Goal: Task Accomplishment & Management: Use online tool/utility

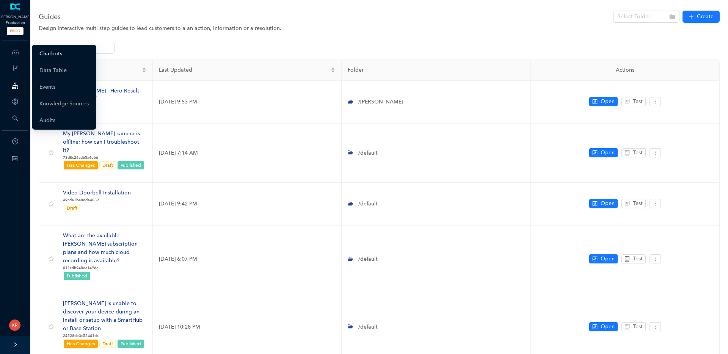
click at [55, 53] on link "Chatbots" at bounding box center [50, 53] width 23 height 15
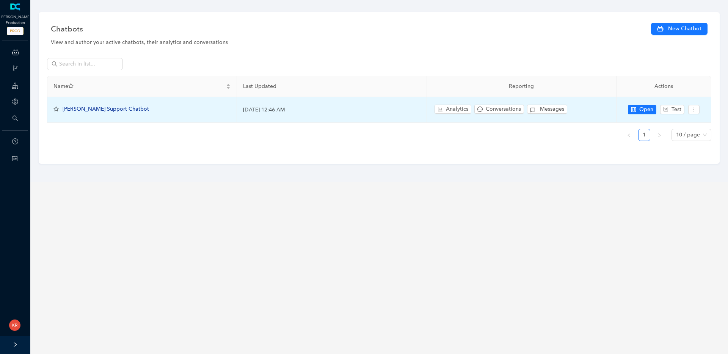
click at [90, 110] on span "[PERSON_NAME] Support Chatbot" at bounding box center [106, 109] width 86 height 6
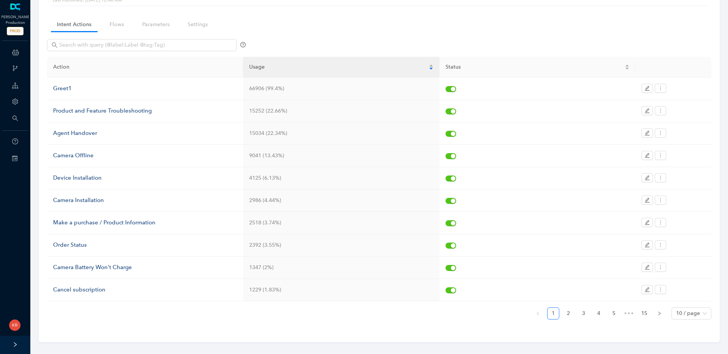
scroll to position [53, 0]
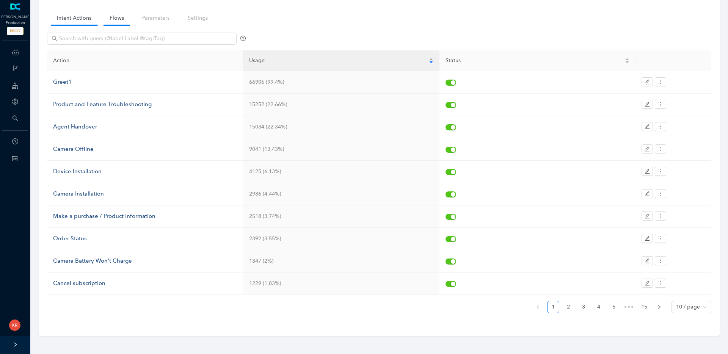
click at [117, 16] on link "Flows" at bounding box center [117, 18] width 27 height 14
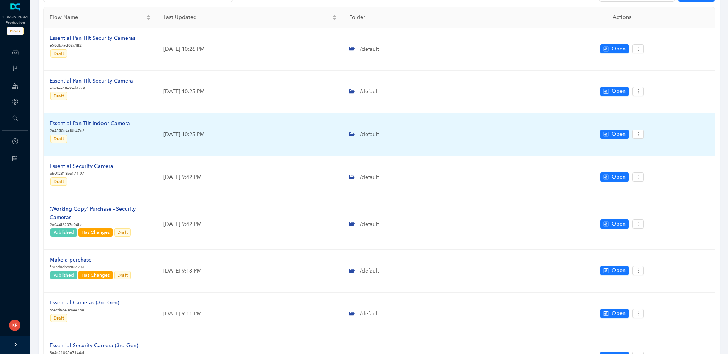
scroll to position [135, 0]
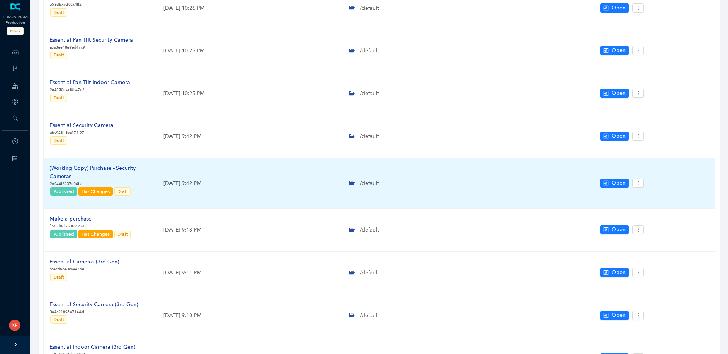
click at [113, 168] on div "(Working Copy) Purchase - Security Cameras" at bounding box center [100, 172] width 101 height 17
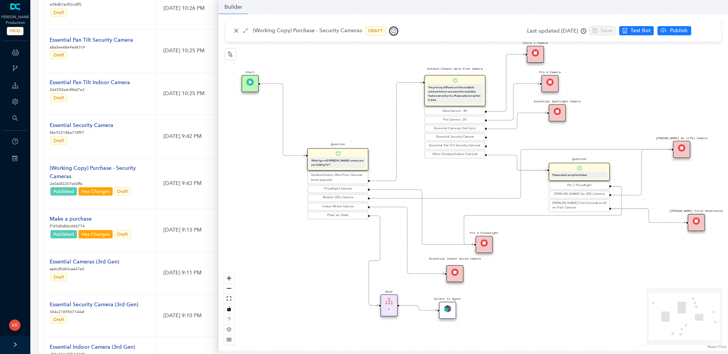
click at [392, 33] on icon "button" at bounding box center [393, 30] width 5 height 5
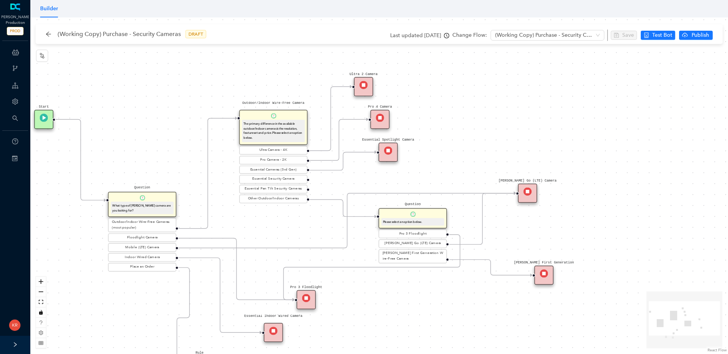
drag, startPoint x: 416, startPoint y: 164, endPoint x: 316, endPoint y: 211, distance: 110.7
click at [316, 211] on div "Rule P Start Question What type of [PERSON_NAME] camera are you looking for? Ou…" at bounding box center [379, 185] width 698 height 337
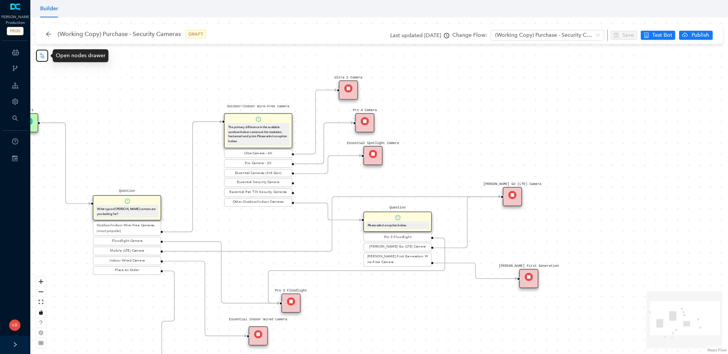
click at [44, 53] on icon "node-index" at bounding box center [42, 56] width 6 height 6
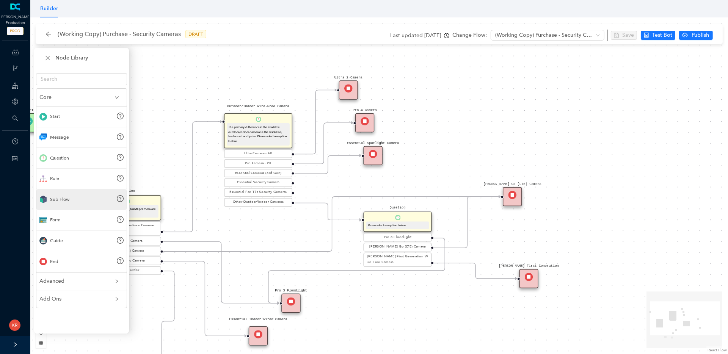
click at [52, 197] on div "Sub Flow" at bounding box center [59, 199] width 19 height 7
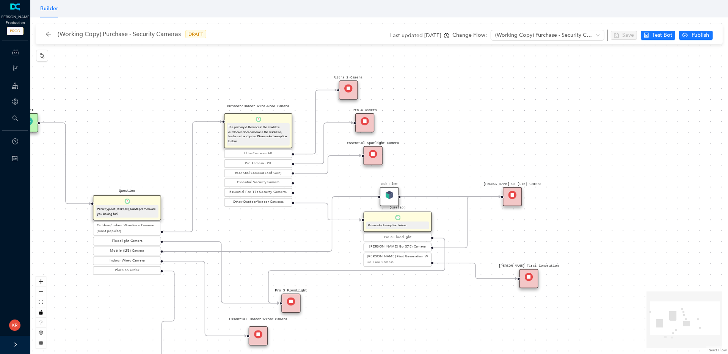
click at [389, 193] on img at bounding box center [389, 195] width 8 height 8
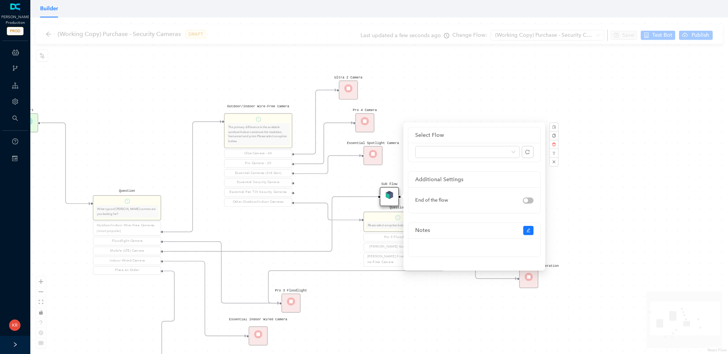
drag, startPoint x: 391, startPoint y: 180, endPoint x: 389, endPoint y: 177, distance: 4.0
click at [390, 180] on div "Rule P Start Question What type of Arlo camera are you looking for? Outdoor/Ind…" at bounding box center [379, 185] width 698 height 337
drag, startPoint x: 389, startPoint y: 177, endPoint x: 389, endPoint y: 173, distance: 4.2
click at [389, 175] on div "Rule P Start Question What type of Arlo camera are you looking for? Outdoor/Ind…" at bounding box center [379, 185] width 698 height 337
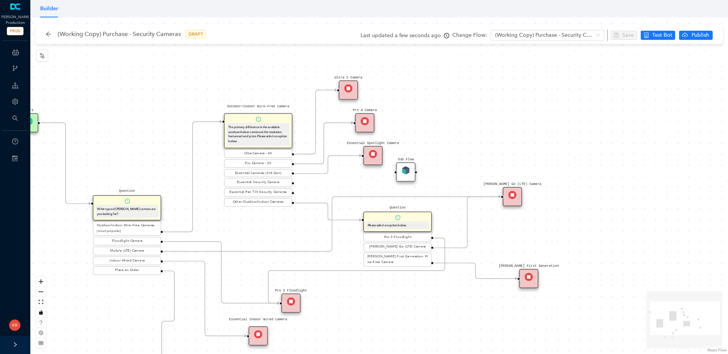
drag, startPoint x: 391, startPoint y: 191, endPoint x: 406, endPoint y: 171, distance: 24.8
click at [406, 171] on img at bounding box center [406, 170] width 8 height 8
click at [406, 176] on div "Sub Flow" at bounding box center [405, 172] width 19 height 19
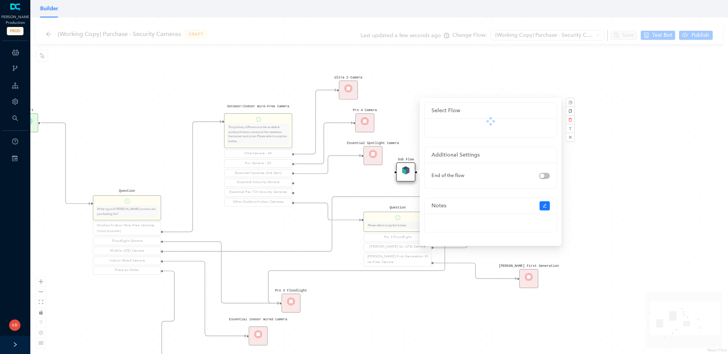
click at [406, 176] on div "Sub Flow" at bounding box center [405, 172] width 19 height 19
click at [499, 129] on span at bounding box center [484, 127] width 96 height 11
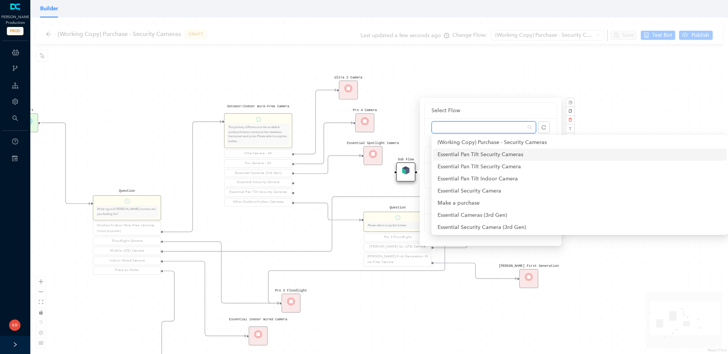
click at [502, 155] on div "Essential Pan Tilt Security Cameras" at bounding box center [580, 155] width 284 height 8
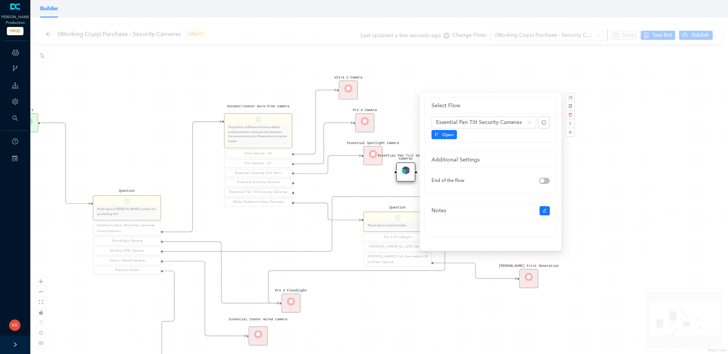
click at [589, 128] on div "Rule P Start Question What type of Arlo camera are you looking for? Outdoor/Ind…" at bounding box center [379, 185] width 698 height 337
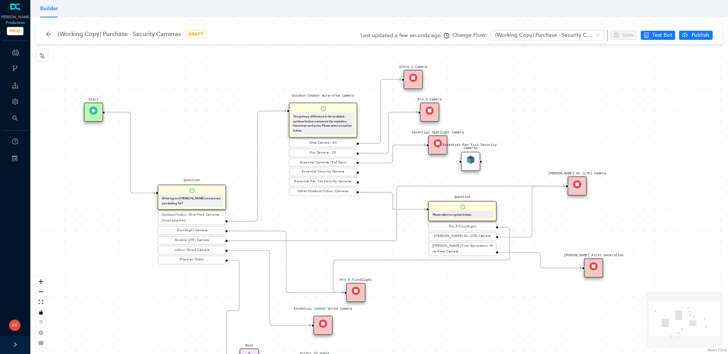
drag, startPoint x: 299, startPoint y: 193, endPoint x: 333, endPoint y: 188, distance: 34.1
click at [334, 188] on div "Rule P Start Question What type of Arlo camera are you looking for? Outdoor/Ind…" at bounding box center [379, 185] width 698 height 337
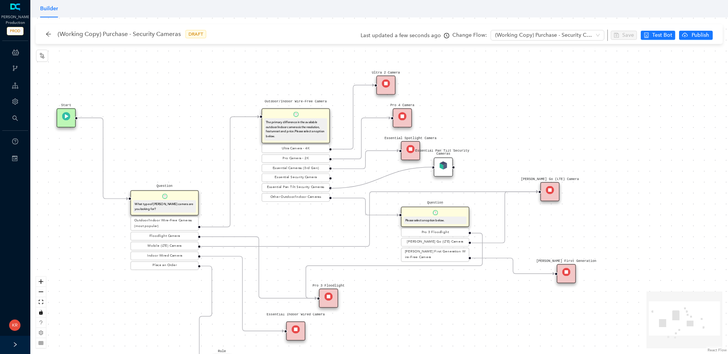
drag, startPoint x: 331, startPoint y: 188, endPoint x: 432, endPoint y: 169, distance: 102.9
click at [432, 169] on div "Rule P Start Question What type of Arlo camera are you looking for? Outdoor/Ind…" at bounding box center [379, 185] width 698 height 337
click at [409, 153] on pre "Essential Pan Tilt Security Cameras" at bounding box center [443, 152] width 68 height 7
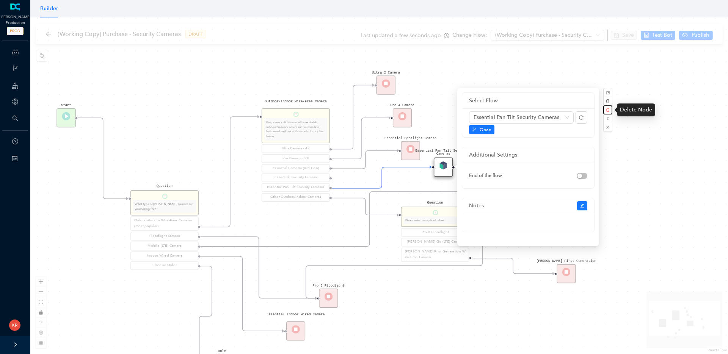
click at [608, 107] on button "button" at bounding box center [607, 109] width 9 height 9
click at [646, 90] on span "Yes" at bounding box center [648, 92] width 6 height 6
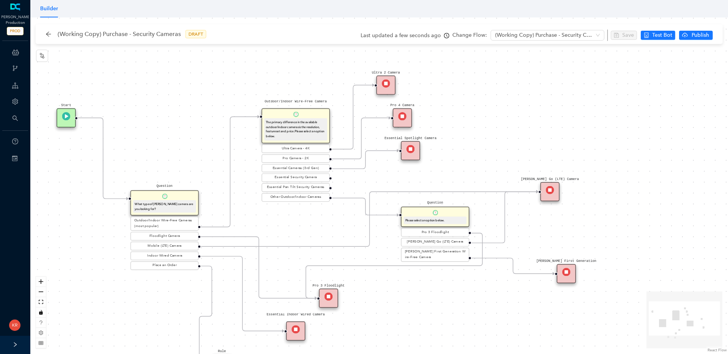
click at [421, 155] on div "Rule P Start Question What type of Arlo camera are you looking for? Outdoor/Ind…" at bounding box center [379, 185] width 698 height 337
click at [400, 155] on div "Rule P Start Question What type of Arlo camera are you looking for? Outdoor/Ind…" at bounding box center [379, 185] width 698 height 337
click at [413, 146] on img at bounding box center [410, 149] width 8 height 8
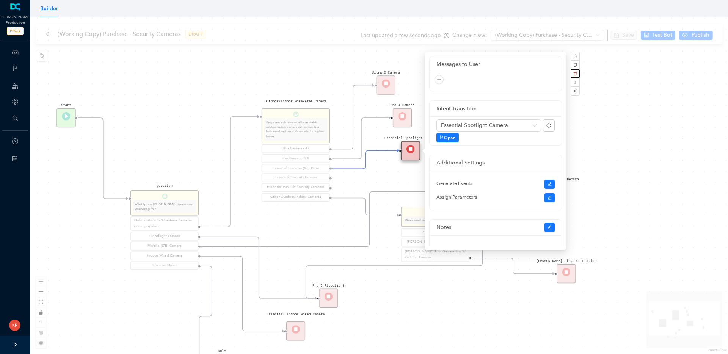
click at [575, 72] on icon "delete" at bounding box center [575, 74] width 4 height 4
click at [615, 55] on span "Yes" at bounding box center [616, 56] width 6 height 6
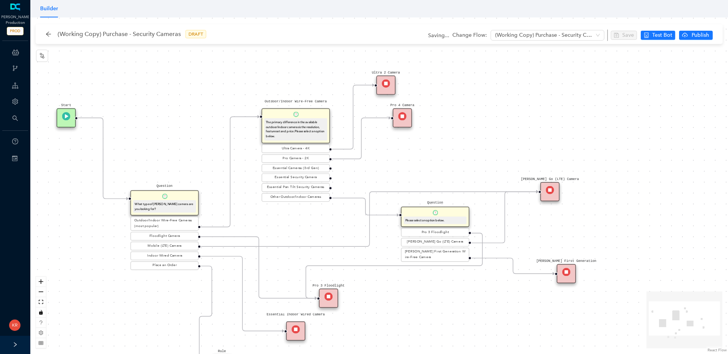
click at [400, 118] on img at bounding box center [402, 116] width 8 height 8
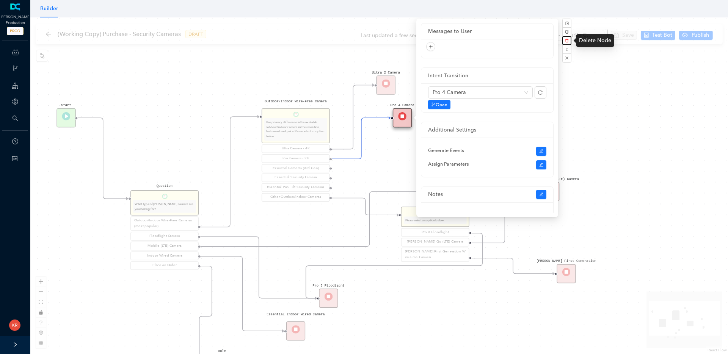
click at [566, 44] on button "button" at bounding box center [566, 40] width 9 height 9
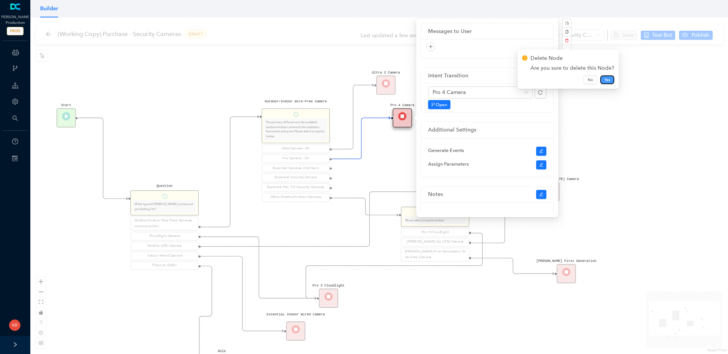
click at [604, 77] on span "Yes" at bounding box center [607, 80] width 6 height 6
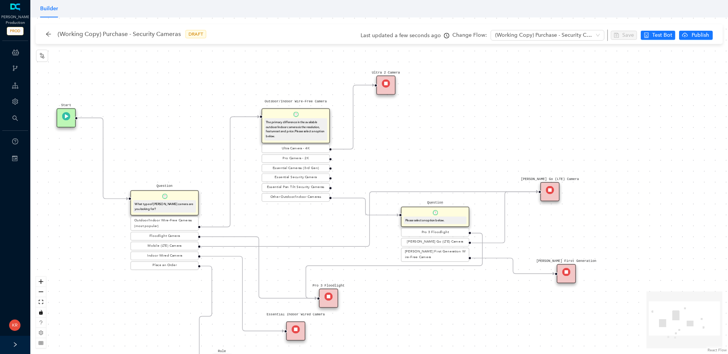
click at [386, 86] on img at bounding box center [386, 83] width 8 height 8
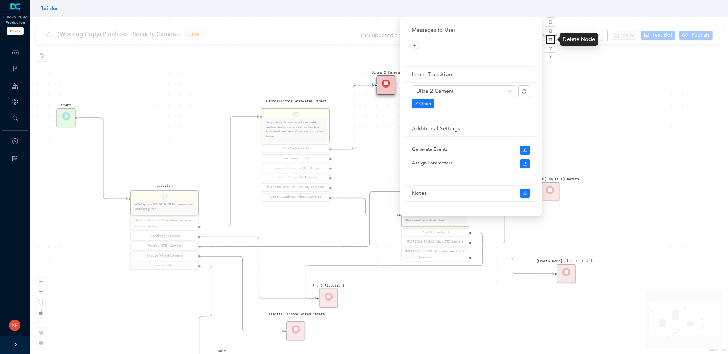
click at [553, 38] on button "button" at bounding box center [550, 39] width 9 height 9
click at [587, 73] on div "Delete Node Are you sure to delete this Node? No Yes" at bounding box center [552, 68] width 92 height 30
click at [588, 76] on span "Yes" at bounding box center [591, 79] width 6 height 6
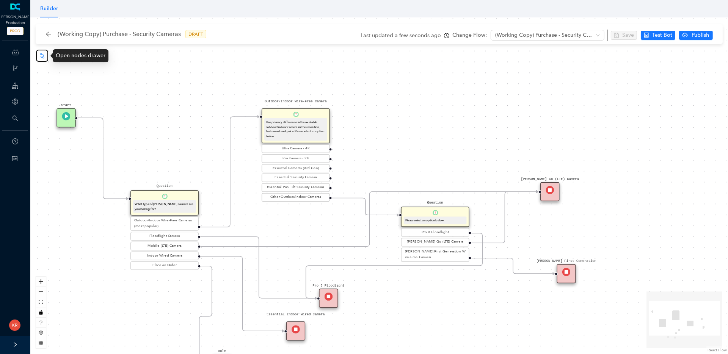
click at [45, 59] on button "button" at bounding box center [42, 56] width 12 height 12
click at [424, 111] on div "Sub Flow" at bounding box center [418, 109] width 19 height 19
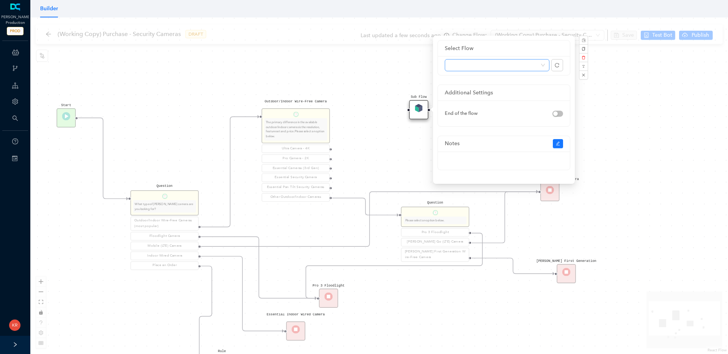
click at [513, 68] on span at bounding box center [497, 65] width 96 height 11
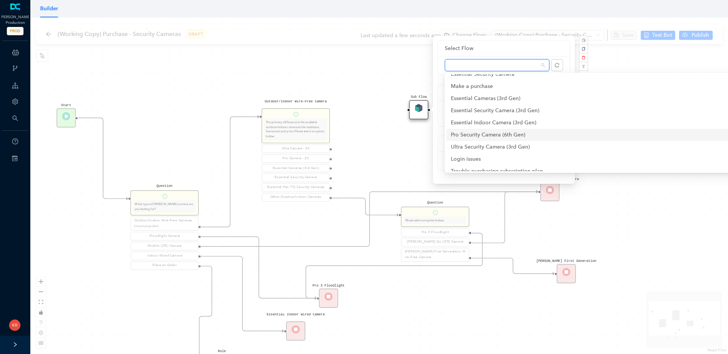
scroll to position [55, 0]
click at [494, 148] on div "Ultra Security Camera (3rd Gen)" at bounding box center [593, 147] width 284 height 8
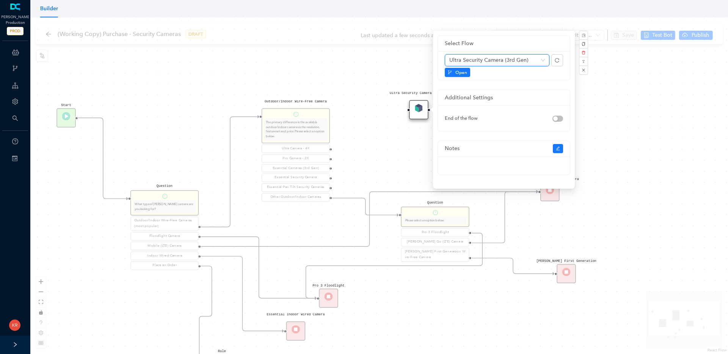
click at [407, 74] on div "Rule P Start Question What type of Arlo camera are you looking for? Outdoor/Ind…" at bounding box center [379, 185] width 698 height 337
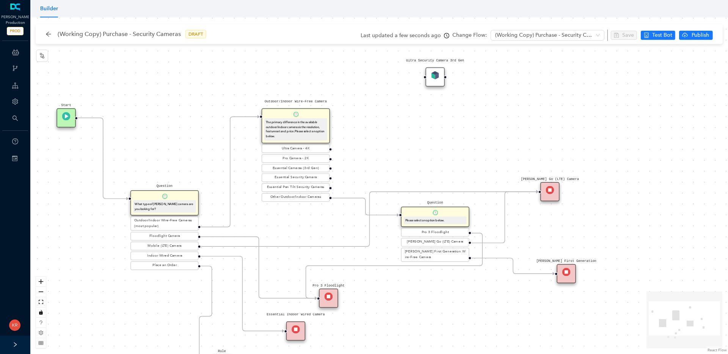
drag, startPoint x: 422, startPoint y: 107, endPoint x: 438, endPoint y: 69, distance: 41.1
click at [438, 71] on img at bounding box center [435, 75] width 8 height 8
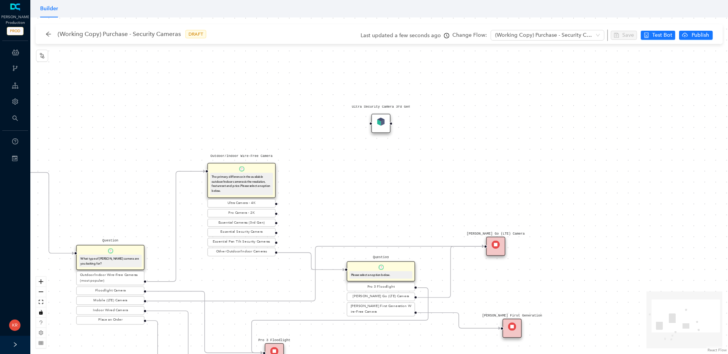
drag, startPoint x: 389, startPoint y: 120, endPoint x: 307, endPoint y: 191, distance: 108.1
click at [307, 191] on div "Rule P Start Question What type of Arlo camera are you looking for? Outdoor/Ind…" at bounding box center [379, 185] width 698 height 337
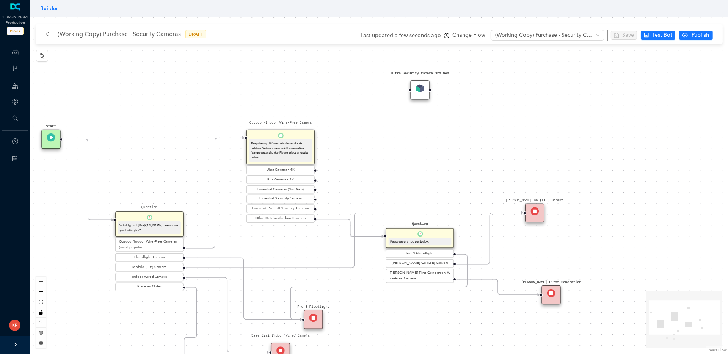
drag, startPoint x: 331, startPoint y: 146, endPoint x: 280, endPoint y: 185, distance: 64.9
click at [282, 184] on div "Rule P Start Question What type of Arlo camera are you looking for? Outdoor/Ind…" at bounding box center [379, 185] width 698 height 337
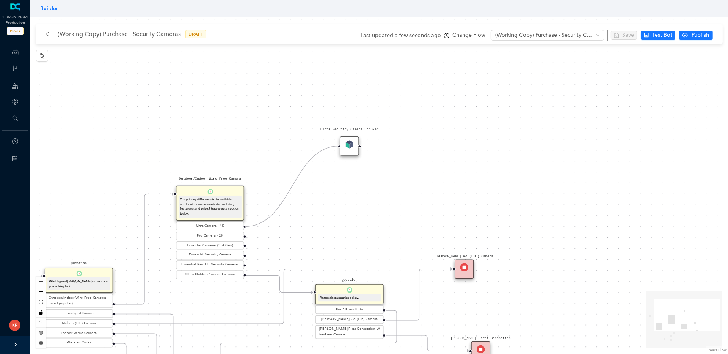
drag, startPoint x: 246, startPoint y: 227, endPoint x: 333, endPoint y: 149, distance: 116.5
click at [333, 149] on div "Rule P Start Question What type of Arlo camera are you looking for? Outdoor/Ind…" at bounding box center [379, 185] width 698 height 337
click at [44, 60] on button "button" at bounding box center [42, 56] width 12 height 12
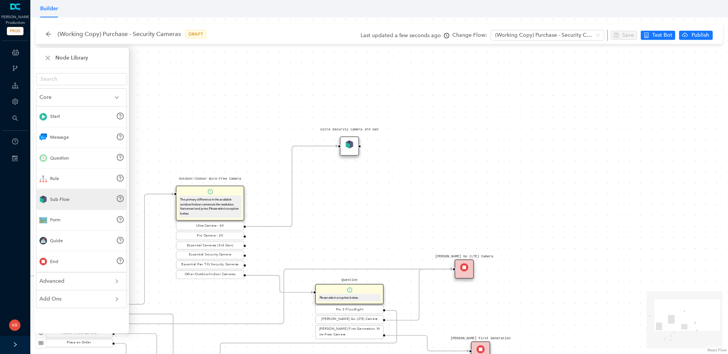
click at [71, 204] on div "Sub Flow" at bounding box center [81, 199] width 90 height 21
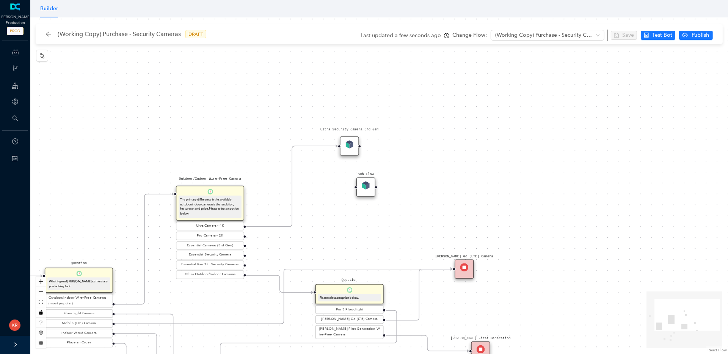
click at [367, 187] on img at bounding box center [366, 185] width 8 height 8
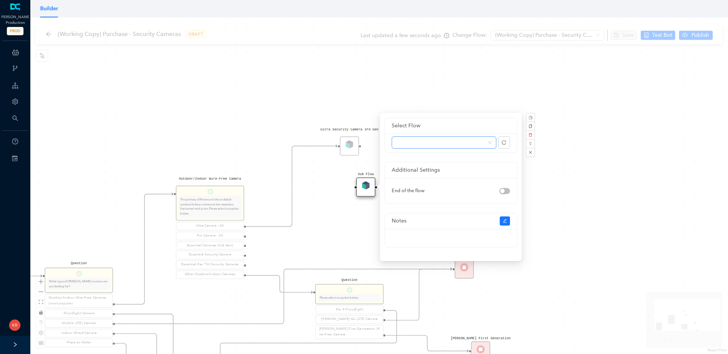
click at [492, 143] on span at bounding box center [444, 142] width 96 height 11
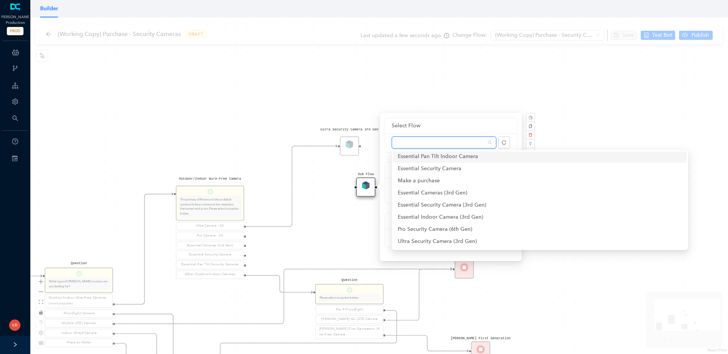
scroll to position [50, 0]
click at [449, 218] on div "Pro Security Camera (6th Gen)" at bounding box center [540, 217] width 284 height 8
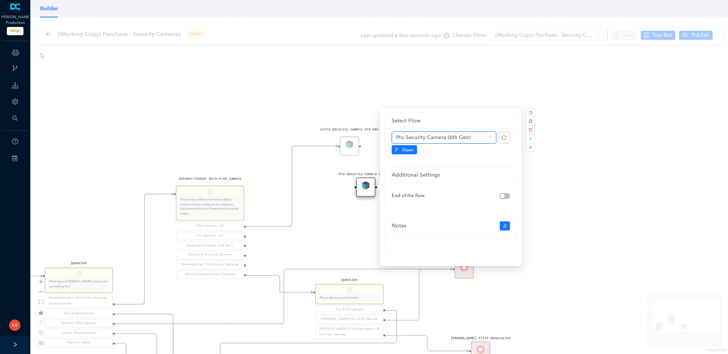
click at [469, 70] on div "Rule P Start Question What type of Arlo camera are you looking for? Outdoor/Ind…" at bounding box center [379, 185] width 698 height 337
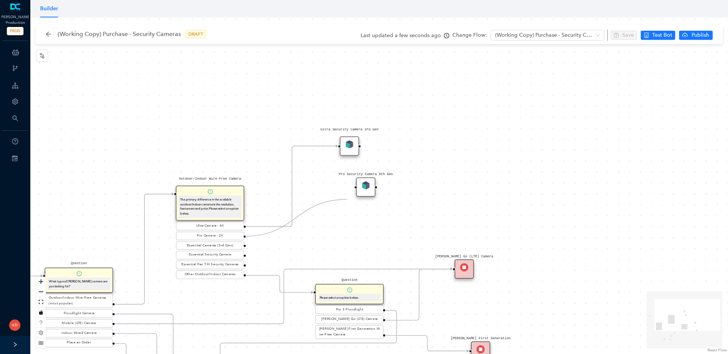
drag, startPoint x: 245, startPoint y: 237, endPoint x: 352, endPoint y: 190, distance: 117.3
click at [352, 190] on div "Rule P Start Question What type of Arlo camera are you looking for? Outdoor/Ind…" at bounding box center [379, 185] width 698 height 337
drag, startPoint x: 363, startPoint y: 184, endPoint x: 348, endPoint y: 176, distance: 17.5
click at [349, 177] on img at bounding box center [349, 177] width 8 height 8
click at [349, 176] on img at bounding box center [349, 177] width 8 height 8
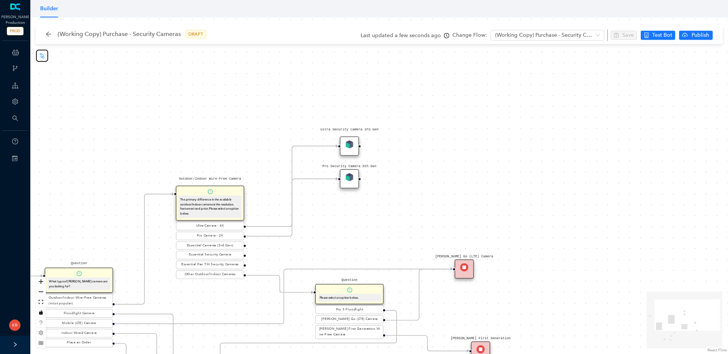
click at [41, 58] on icon "node-index" at bounding box center [42, 56] width 6 height 6
click at [422, 211] on img at bounding box center [423, 210] width 8 height 8
click at [423, 211] on img at bounding box center [423, 210] width 8 height 8
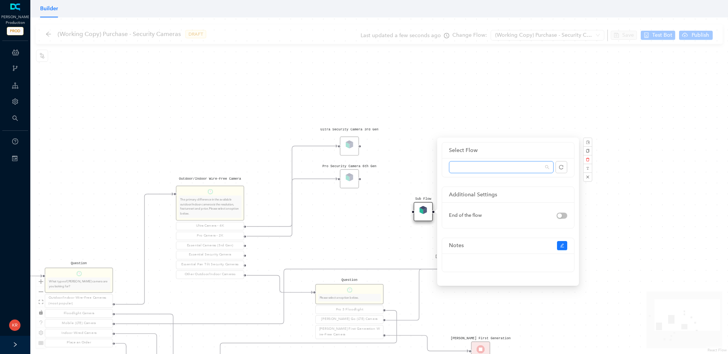
click at [544, 167] on span at bounding box center [501, 167] width 96 height 11
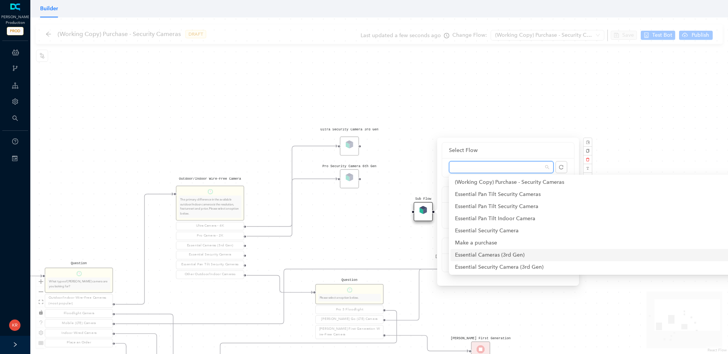
click at [523, 252] on div "Essential Cameras (3rd Gen)" at bounding box center [597, 255] width 284 height 8
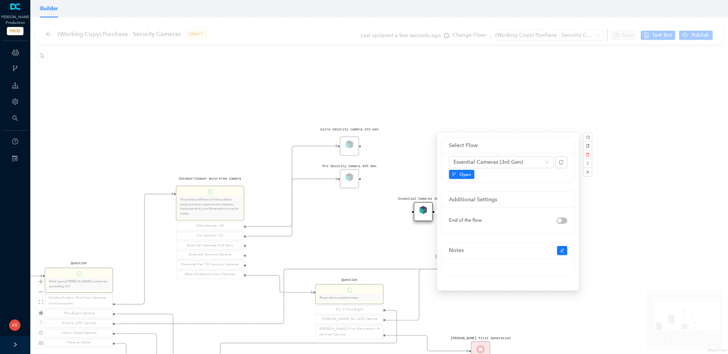
click at [656, 137] on div "Rule P Start Question What type of Arlo camera are you looking for? Outdoor/Ind…" at bounding box center [379, 185] width 698 height 337
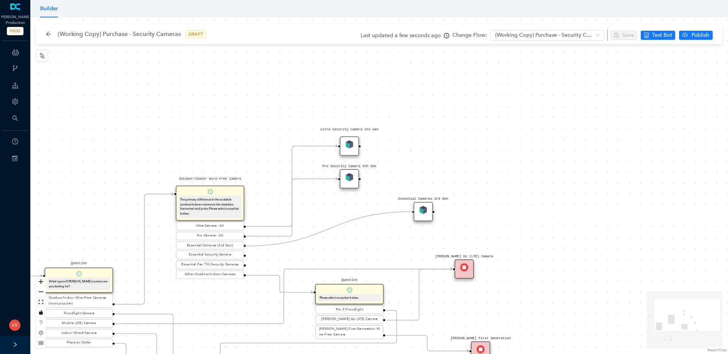
drag, startPoint x: 245, startPoint y: 246, endPoint x: 412, endPoint y: 221, distance: 169.0
click at [412, 221] on div "Rule P Start Question What type of Arlo camera are you looking for? Outdoor/Ind…" at bounding box center [379, 185] width 698 height 337
drag, startPoint x: 392, startPoint y: 217, endPoint x: 345, endPoint y: 217, distance: 47.4
click at [345, 217] on div "Essential Cameras 3rd Gen" at bounding box center [349, 211] width 19 height 19
click at [42, 59] on button "button" at bounding box center [42, 56] width 12 height 12
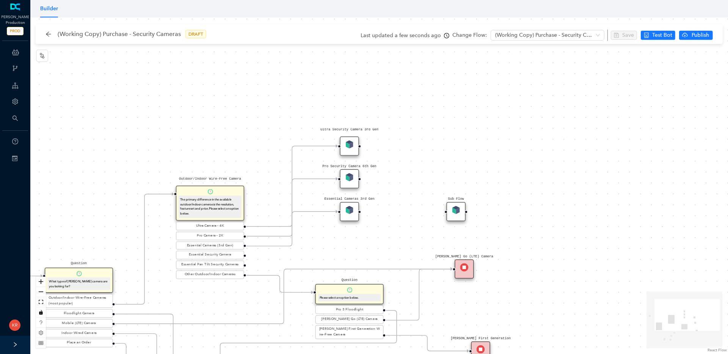
click at [458, 209] on img at bounding box center [456, 210] width 8 height 8
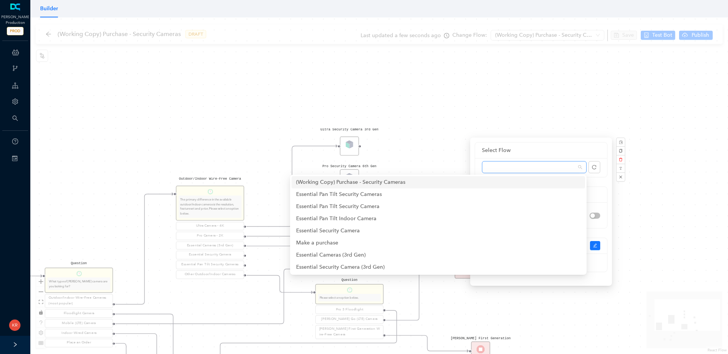
click at [580, 168] on span at bounding box center [534, 167] width 96 height 11
click at [387, 229] on div "Essential Security Camera" at bounding box center [438, 231] width 284 height 8
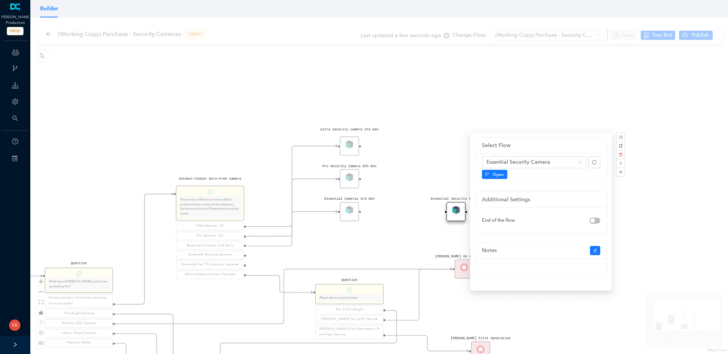
click at [508, 107] on div "Rule P Start Question What type of Arlo camera are you looking for? Outdoor/Ind…" at bounding box center [379, 185] width 698 height 337
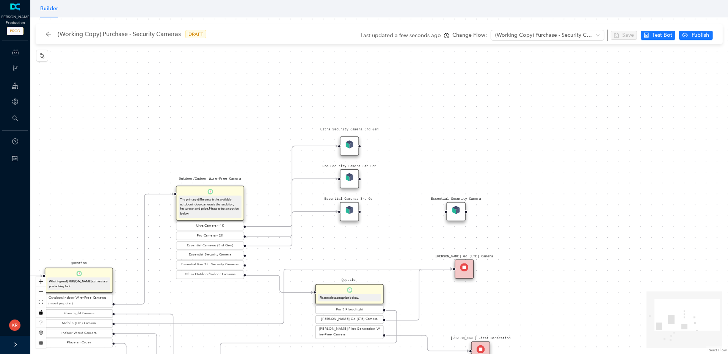
click at [395, 222] on div "Rule P Start Question What type of Arlo camera are you looking for? Outdoor/Ind…" at bounding box center [379, 185] width 698 height 337
drag, startPoint x: 347, startPoint y: 142, endPoint x: 345, endPoint y: 89, distance: 53.5
click at [345, 89] on img at bounding box center [349, 87] width 8 height 8
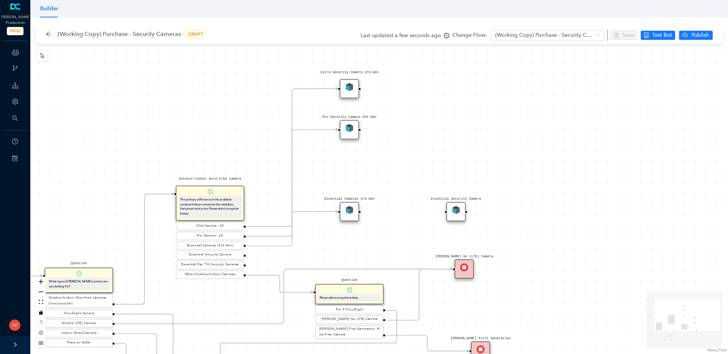
drag, startPoint x: 350, startPoint y: 172, endPoint x: 350, endPoint y: 125, distance: 46.6
click at [350, 125] on img at bounding box center [349, 128] width 8 height 8
drag, startPoint x: 352, startPoint y: 213, endPoint x: 356, endPoint y: 163, distance: 49.8
click at [355, 163] on div "Essential Cameras 3rd Gen" at bounding box center [349, 162] width 19 height 19
drag, startPoint x: 458, startPoint y: 213, endPoint x: 356, endPoint y: 199, distance: 102.6
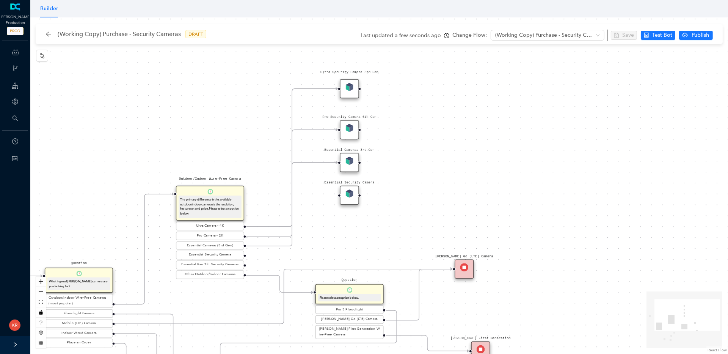
click at [356, 199] on div "Essential Security Camera" at bounding box center [349, 195] width 19 height 19
drag, startPoint x: 245, startPoint y: 255, endPoint x: 337, endPoint y: 204, distance: 105.0
click at [337, 204] on div "Rule P Start Question What type of Arlo camera are you looking for? Outdoor/Ind…" at bounding box center [379, 185] width 698 height 337
click at [40, 55] on icon "node-index" at bounding box center [42, 56] width 6 height 6
click at [356, 226] on img at bounding box center [357, 226] width 8 height 8
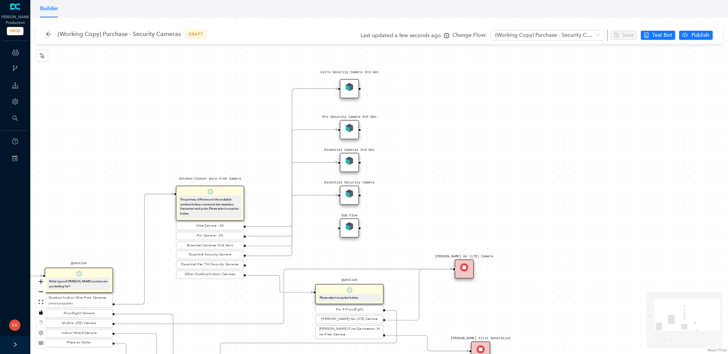
drag, startPoint x: 358, startPoint y: 224, endPoint x: 349, endPoint y: 224, distance: 9.1
click at [349, 224] on img at bounding box center [349, 226] width 8 height 8
drag, startPoint x: 245, startPoint y: 266, endPoint x: 350, endPoint y: 231, distance: 111.5
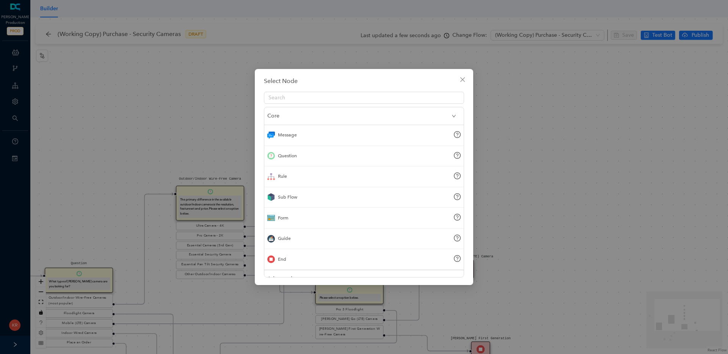
click at [528, 127] on div "Select Node Core Message Question Rule Sub Flow Form Guide End Advanced Add Ons" at bounding box center [364, 177] width 728 height 354
click at [460, 80] on icon "close" at bounding box center [463, 80] width 6 height 6
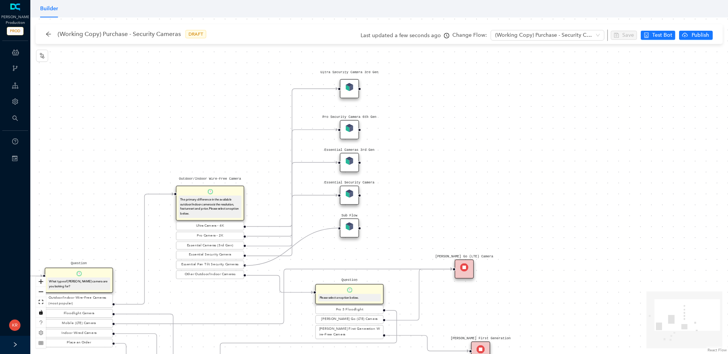
drag, startPoint x: 245, startPoint y: 266, endPoint x: 334, endPoint y: 230, distance: 96.7
click at [334, 230] on div "Rule P Start Question What type of Arlo camera are you looking for? Outdoor/Ind…" at bounding box center [379, 185] width 698 height 337
click at [348, 228] on img at bounding box center [349, 226] width 8 height 8
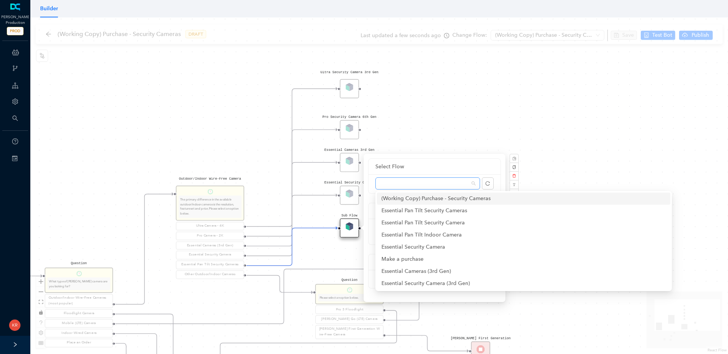
click at [472, 182] on span at bounding box center [428, 183] width 96 height 11
click at [466, 210] on div "Essential Pan Tilt Security Cameras" at bounding box center [523, 211] width 284 height 8
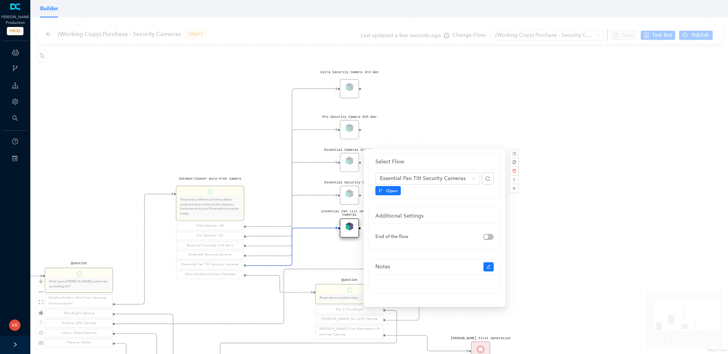
click at [551, 171] on div "Rule P Start Question What type of Arlo camera are you looking for? Outdoor/Ind…" at bounding box center [379, 185] width 698 height 337
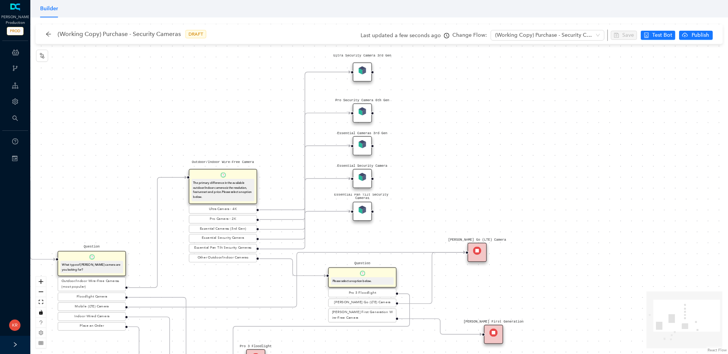
drag, startPoint x: 495, startPoint y: 131, endPoint x: 480, endPoint y: 136, distance: 16.1
click at [502, 118] on div "Rule P Start Question What type of Arlo camera are you looking for? Outdoor/Ind…" at bounding box center [379, 185] width 698 height 337
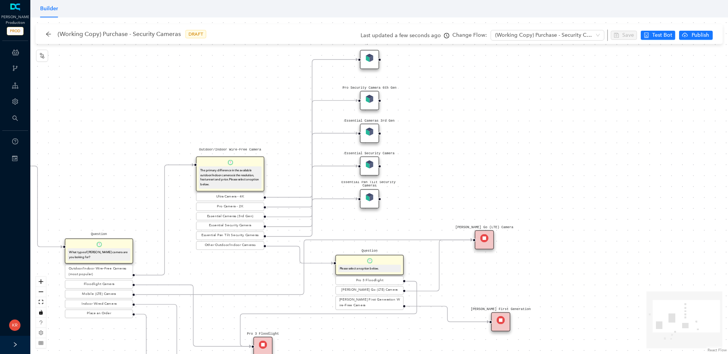
drag, startPoint x: 234, startPoint y: 296, endPoint x: 304, endPoint y: 236, distance: 93.0
click at [289, 254] on div "Rule P Start Question What type of Arlo camera are you looking for? Outdoor/Ind…" at bounding box center [379, 185] width 698 height 337
click at [304, 236] on icon "Edge from reactflownode_9a896f3e-27ec-473f-bc80-1c5f536bc4f6 to reactflownode_f…" at bounding box center [312, 218] width 91 height 38
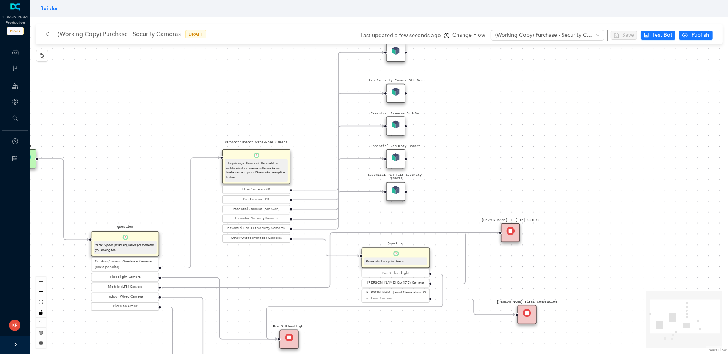
drag, startPoint x: 126, startPoint y: 178, endPoint x: 152, endPoint y: 170, distance: 27.2
click at [152, 170] on div "Rule P Start Question What type of Arlo camera are you looking for? Outdoor/Ind…" at bounding box center [379, 185] width 698 height 337
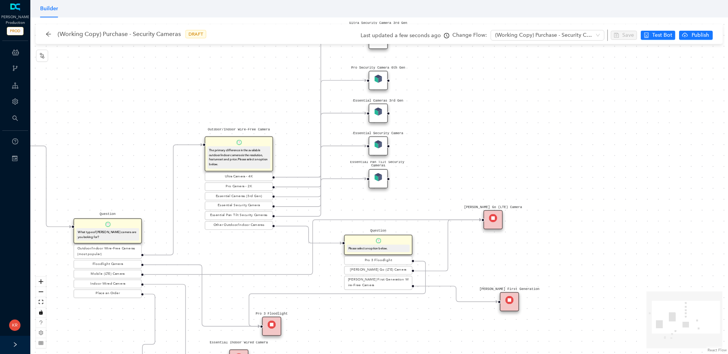
drag, startPoint x: 267, startPoint y: 272, endPoint x: 248, endPoint y: 260, distance: 22.2
click at [248, 260] on div "Rule P Start Question What type of Arlo camera are you looking for? Outdoor/Ind…" at bounding box center [379, 185] width 698 height 337
click at [330, 227] on div "Rule P Start Question What type of Arlo camera are you looking for? Outdoor/Ind…" at bounding box center [379, 185] width 698 height 337
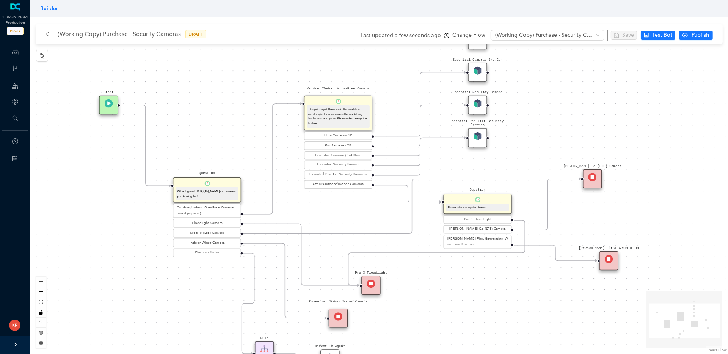
drag, startPoint x: 256, startPoint y: 247, endPoint x: 349, endPoint y: 202, distance: 103.1
click at [349, 202] on div "Rule P Start Question What type of Arlo camera are you looking for? Outdoor/Ind…" at bounding box center [379, 185] width 698 height 337
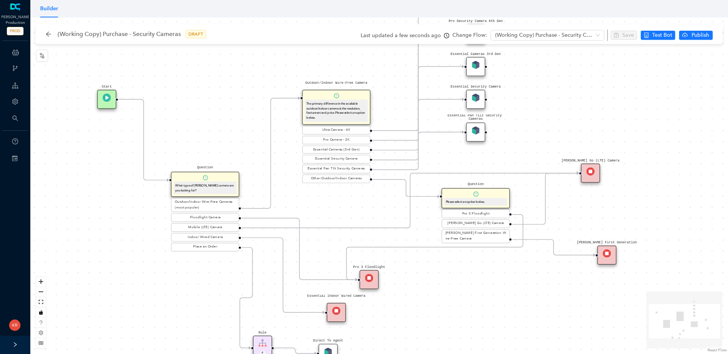
click at [373, 282] on img at bounding box center [369, 278] width 8 height 8
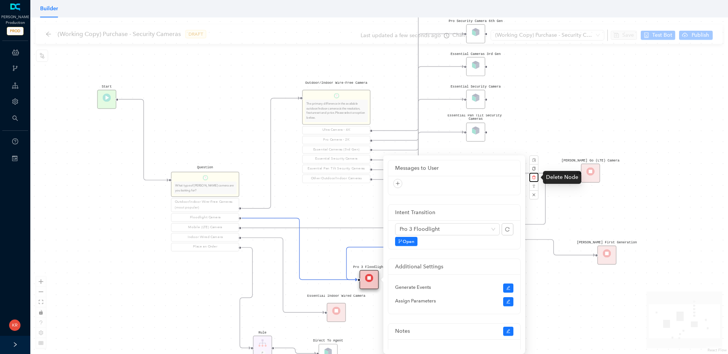
click at [534, 177] on icon "delete" at bounding box center [534, 178] width 4 height 4
click at [574, 157] on span "Yes" at bounding box center [574, 160] width 6 height 6
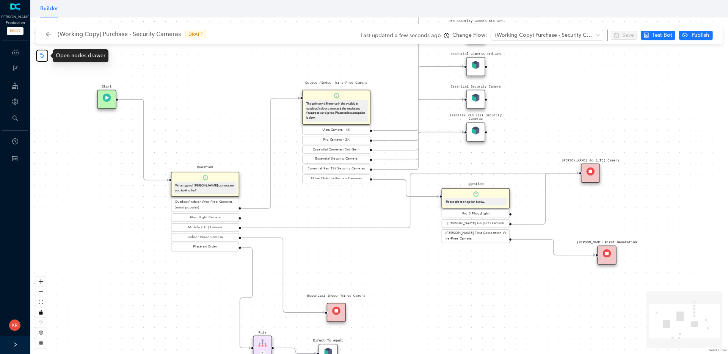
click at [43, 58] on icon "node-index" at bounding box center [42, 56] width 6 height 6
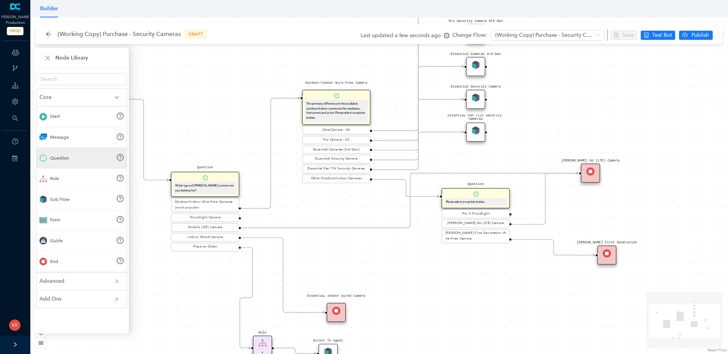
click at [84, 158] on div "Question" at bounding box center [81, 158] width 90 height 21
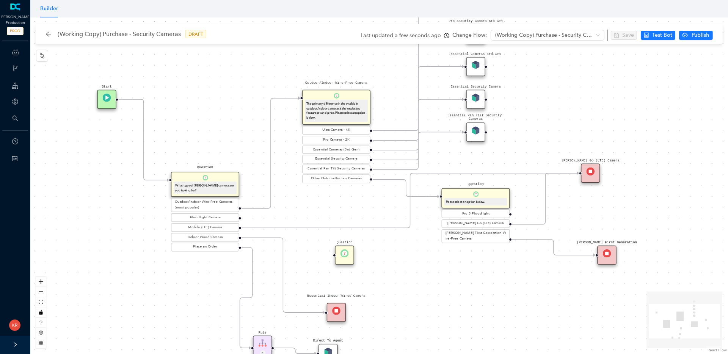
click at [342, 256] on img at bounding box center [344, 253] width 8 height 8
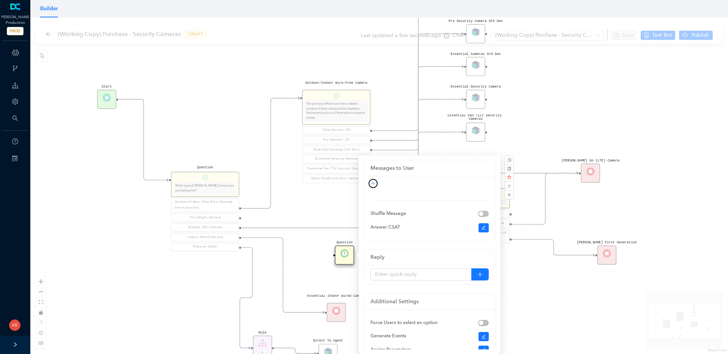
click at [376, 181] on button "button" at bounding box center [373, 183] width 9 height 9
drag, startPoint x: 376, startPoint y: 197, endPoint x: 414, endPoint y: 183, distance: 39.6
click at [414, 183] on body "Arlo Production PROD ChatBots & Ticket Automations Webhooks Guide Account Searc…" at bounding box center [364, 177] width 728 height 354
click at [372, 211] on link "Rich Text" at bounding box center [367, 209] width 28 height 8
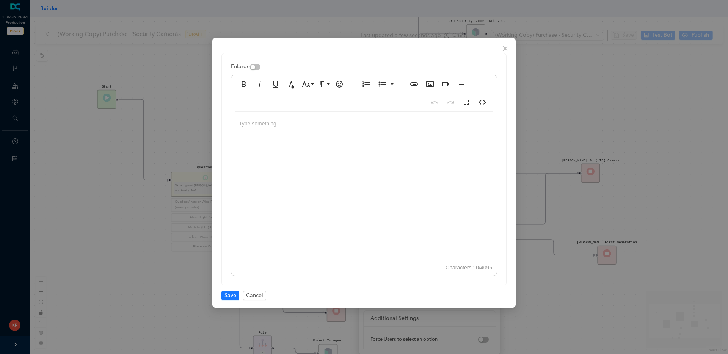
click at [365, 162] on div at bounding box center [363, 188] width 265 height 152
click at [229, 294] on span "Save" at bounding box center [230, 296] width 12 height 8
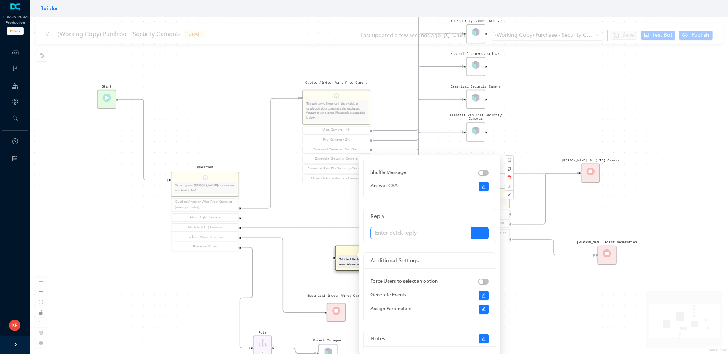
scroll to position [69, 0]
click at [419, 236] on input "text" at bounding box center [420, 235] width 101 height 12
type input "Arlo Pro 3 Floodlight Camera"
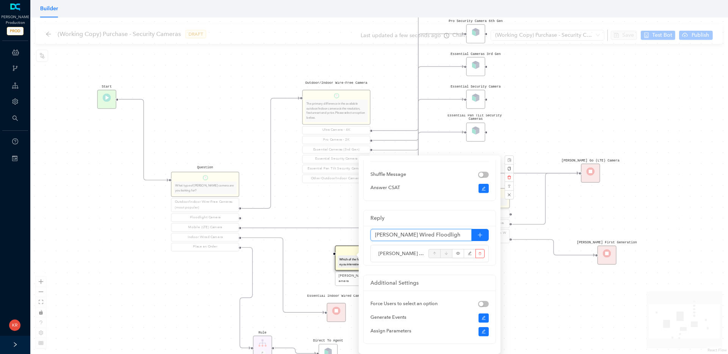
type input "[PERSON_NAME] Wired Floodlight"
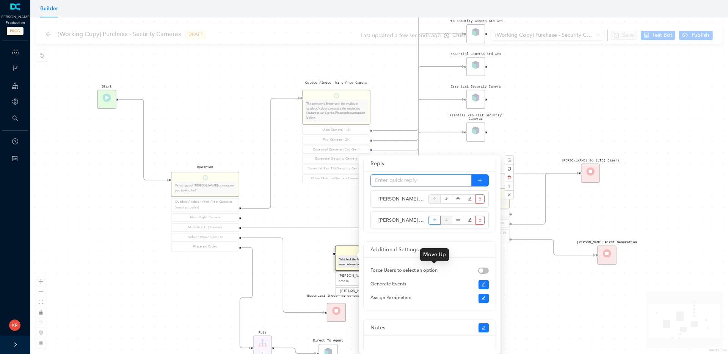
scroll to position [138, 0]
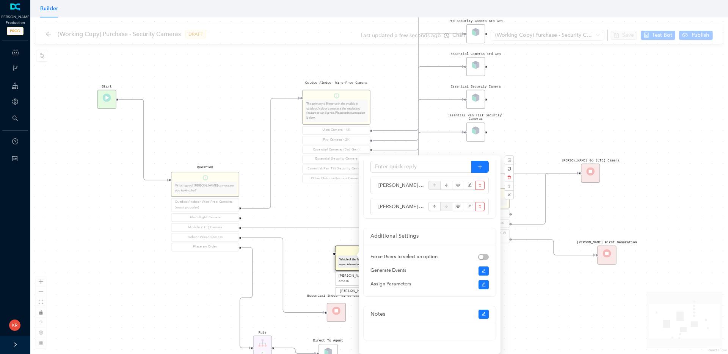
click at [555, 280] on div "Rule P Start Question What type of Arlo camera are you looking for? Outdoor/Ind…" at bounding box center [379, 185] width 698 height 337
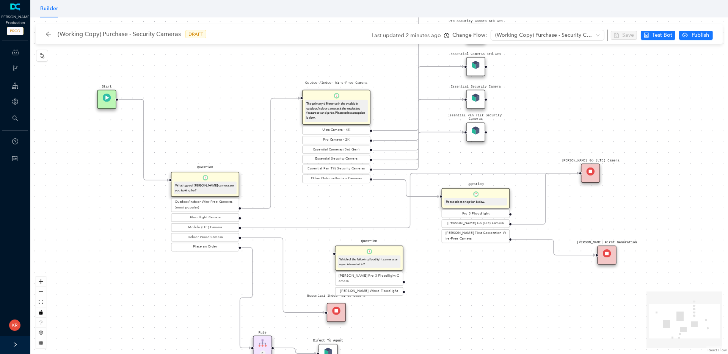
click at [555, 280] on div "Rule P Start Question What type of Arlo camera are you looking for? Outdoor/Ind…" at bounding box center [379, 185] width 698 height 337
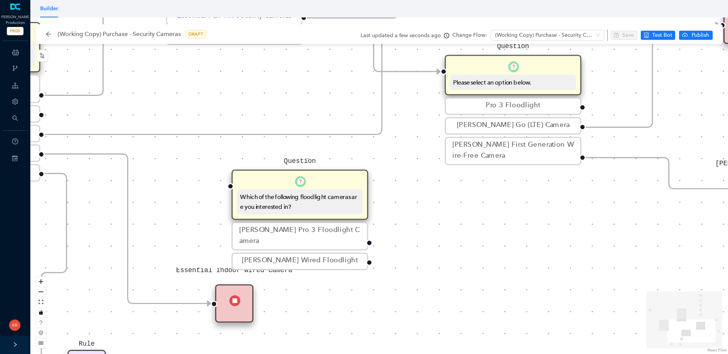
drag, startPoint x: 438, startPoint y: 269, endPoint x: 579, endPoint y: 190, distance: 161.5
click at [577, 192] on div "Rule P Start Question What type of Arlo camera are you looking for? Outdoor/Ind…" at bounding box center [379, 185] width 698 height 337
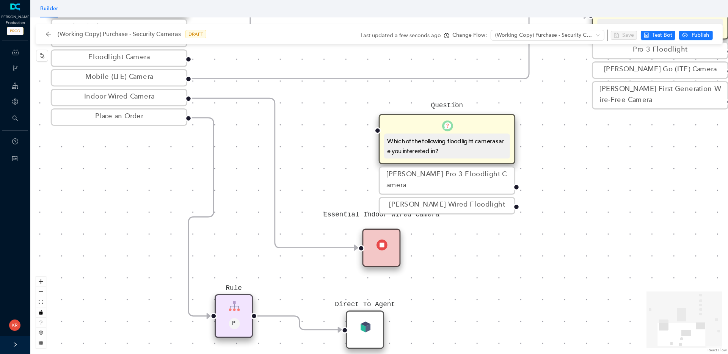
drag, startPoint x: 529, startPoint y: 245, endPoint x: 610, endPoint y: 232, distance: 82.7
click at [610, 232] on div "Rule P Start Question What type of Arlo camera are you looking for? Outdoor/Ind…" at bounding box center [379, 185] width 698 height 337
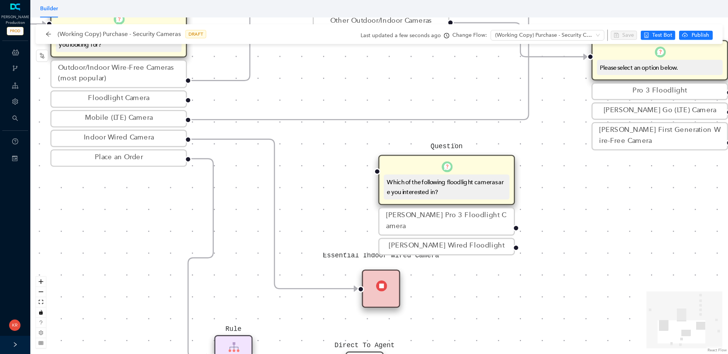
drag, startPoint x: 326, startPoint y: 188, endPoint x: 327, endPoint y: 225, distance: 37.2
click at [327, 225] on div "Rule P Start Question What type of Arlo camera are you looking for? Outdoor/Ind…" at bounding box center [379, 185] width 698 height 337
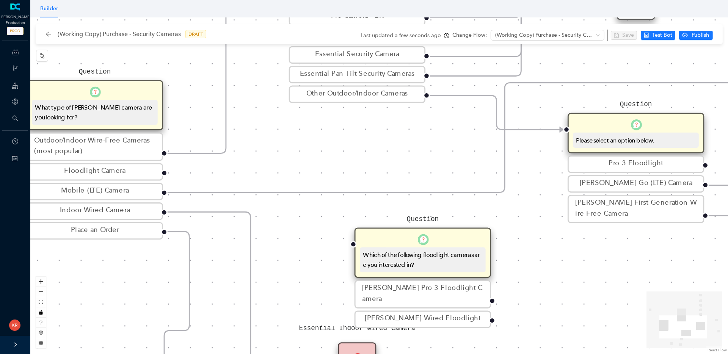
drag, startPoint x: 317, startPoint y: 204, endPoint x: 293, endPoint y: 268, distance: 68.1
click at [293, 268] on div "Rule P Start Question What type of Arlo camera are you looking for? Outdoor/Ind…" at bounding box center [379, 185] width 698 height 337
click at [105, 113] on div "What type of [PERSON_NAME] camera are you looking for?" at bounding box center [94, 112] width 119 height 19
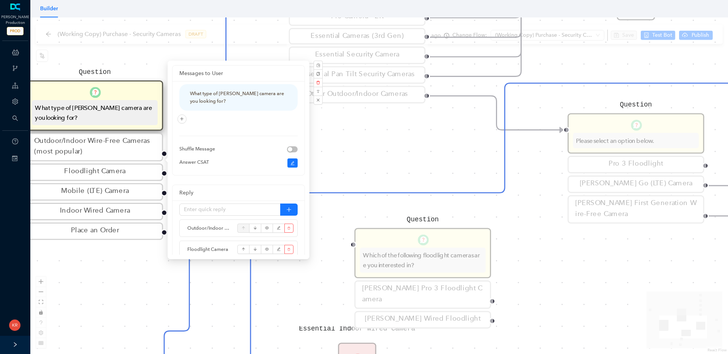
click at [318, 258] on div "Rule P Start Question What type of Arlo camera are you looking for? Outdoor/Ind…" at bounding box center [379, 185] width 698 height 337
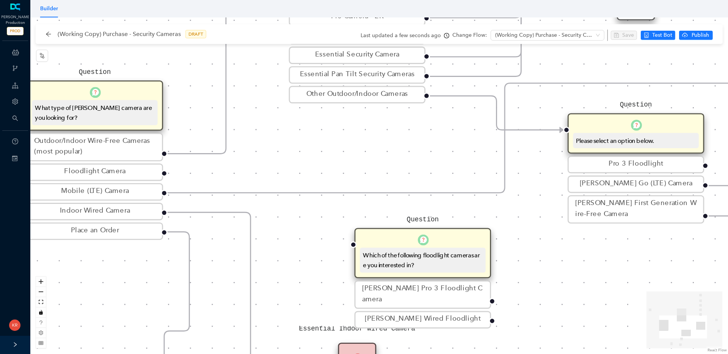
click at [406, 246] on div "Question Which of the following floodlight cameras are you interested in?" at bounding box center [423, 253] width 136 height 50
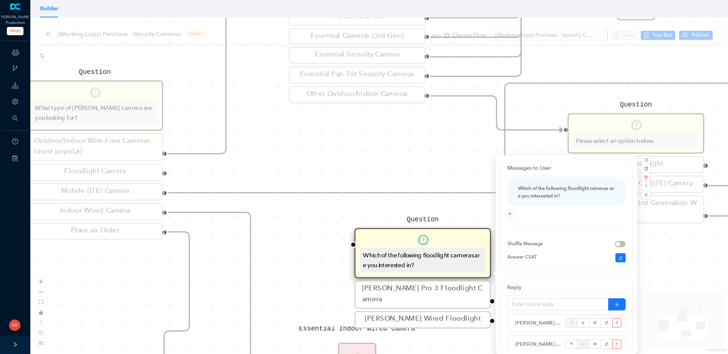
scroll to position [2, 0]
click at [649, 177] on button "button" at bounding box center [646, 177] width 9 height 9
click at [685, 160] on span "Yes" at bounding box center [687, 160] width 6 height 6
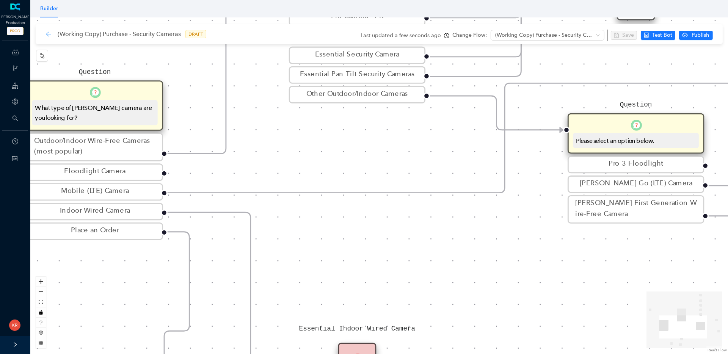
click at [45, 33] on icon "arrow-left" at bounding box center [48, 34] width 6 height 6
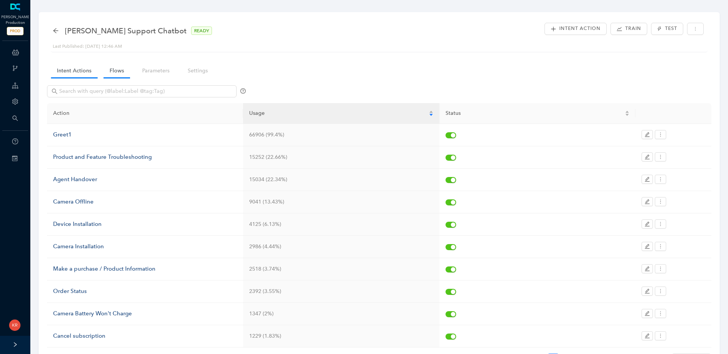
click at [116, 65] on link "Flows" at bounding box center [117, 71] width 27 height 14
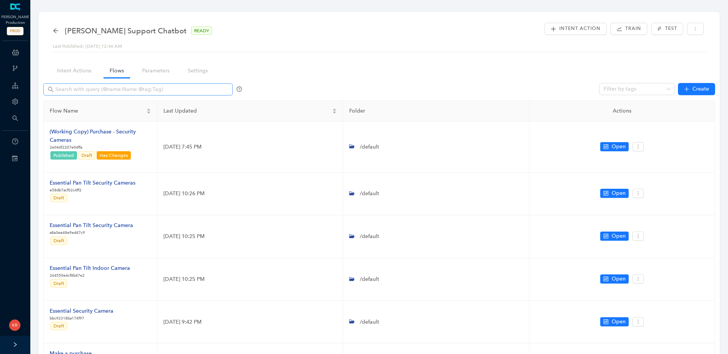
click at [125, 97] on div at bounding box center [142, 92] width 199 height 18
click at [128, 91] on input "text" at bounding box center [138, 89] width 167 height 8
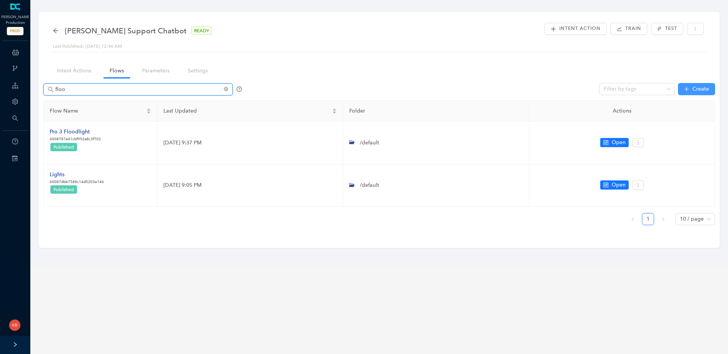
type input "floo"
click at [688, 88] on icon "plus" at bounding box center [686, 88] width 5 height 5
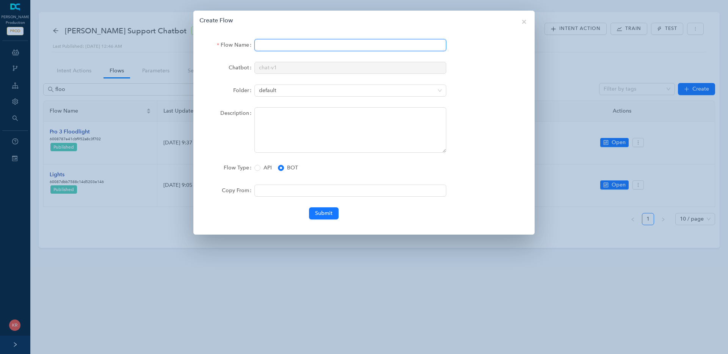
click at [265, 45] on input "Flow Name" at bounding box center [350, 45] width 192 height 12
type input "[PERSON_NAME] Wired Floodlight"
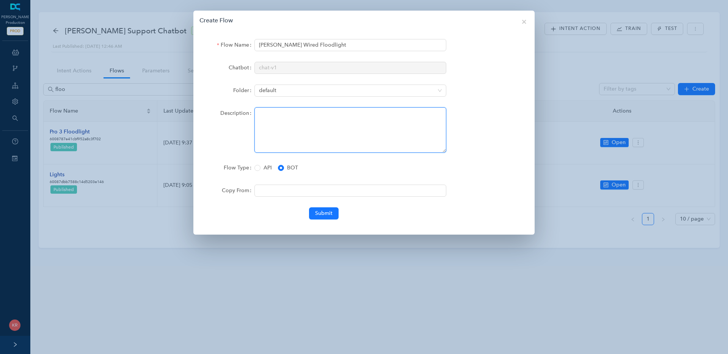
click at [269, 118] on textarea "Description" at bounding box center [350, 129] width 192 height 45
type textarea "This is the presales flow for the Arlo Wired Floodlight."
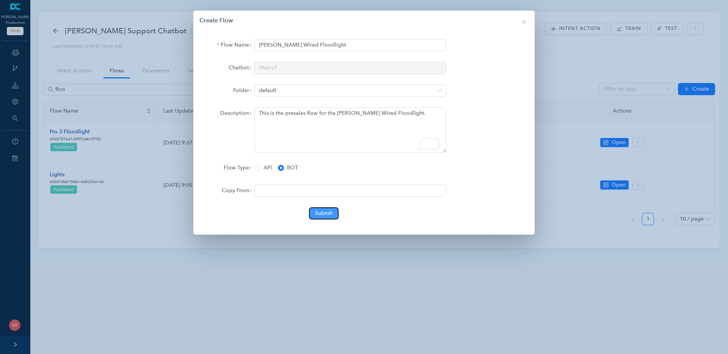
click at [326, 215] on span "Submit" at bounding box center [323, 213] width 17 height 8
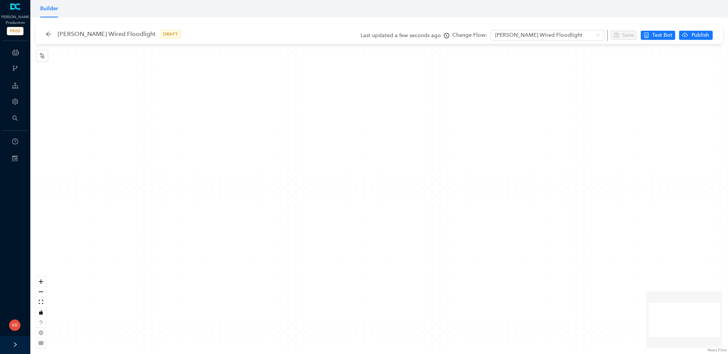
click at [44, 30] on div "Arlo Wired Floodlight DRAFT Last updated a few seconds ago Change Flow: Arlo Wi…" at bounding box center [380, 34] width 683 height 20
click at [49, 34] on icon "arrow-left" at bounding box center [48, 34] width 6 height 6
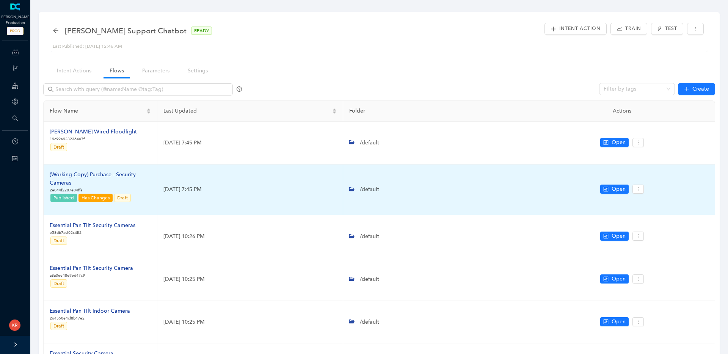
click at [122, 174] on div "(Working Copy) Purchase - Security Cameras" at bounding box center [100, 179] width 101 height 17
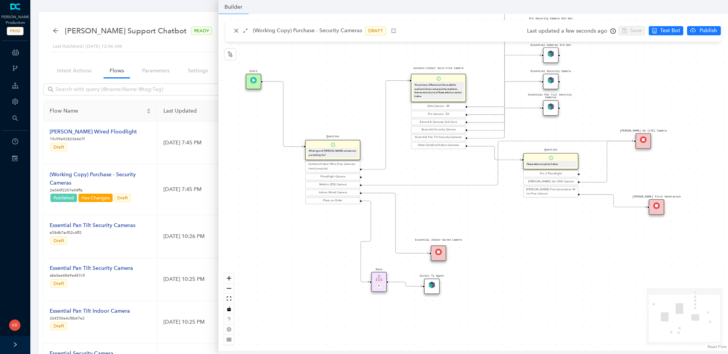
drag, startPoint x: 497, startPoint y: 234, endPoint x: 482, endPoint y: 196, distance: 41.5
click at [482, 196] on div "Rule P Start Question What type of Arlo camera are you looking for? Outdoor/Ind…" at bounding box center [473, 182] width 510 height 337
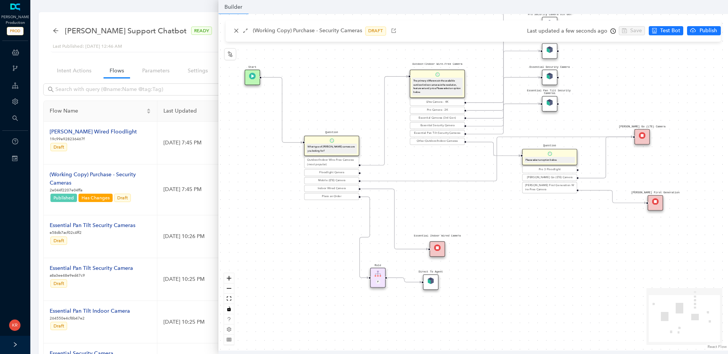
drag, startPoint x: 466, startPoint y: 164, endPoint x: 409, endPoint y: 123, distance: 70.3
click at [409, 123] on div "Rule P Start Question What type of Arlo camera are you looking for? Outdoor/Ind…" at bounding box center [473, 182] width 510 height 337
click at [230, 53] on icon "node-index" at bounding box center [230, 54] width 6 height 6
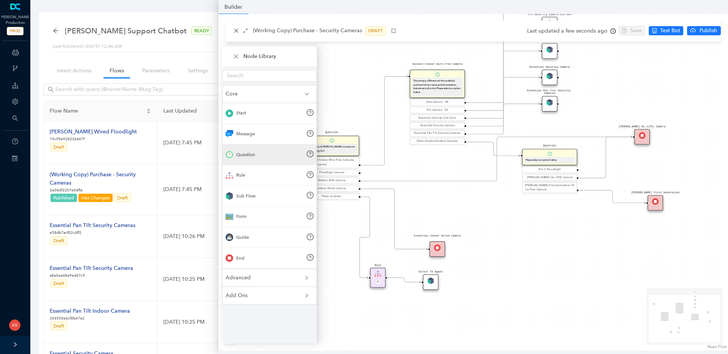
click at [260, 154] on div "Question" at bounding box center [270, 154] width 94 height 21
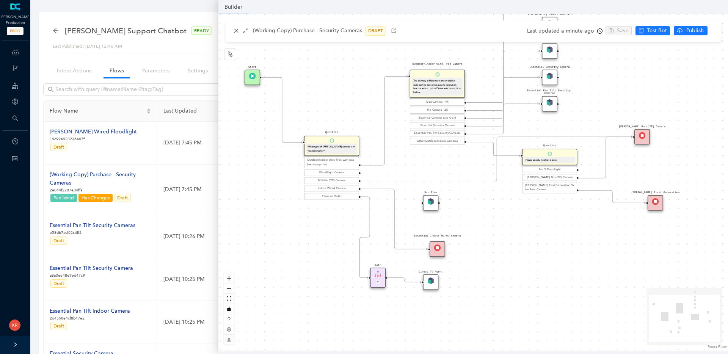
drag, startPoint x: 444, startPoint y: 216, endPoint x: 427, endPoint y: 199, distance: 24.1
click at [427, 199] on div "Sub Flow" at bounding box center [431, 203] width 16 height 16
drag, startPoint x: 425, startPoint y: 193, endPoint x: 432, endPoint y: 201, distance: 10.5
click at [432, 200] on img at bounding box center [430, 201] width 6 height 6
click at [432, 201] on img at bounding box center [430, 201] width 6 height 6
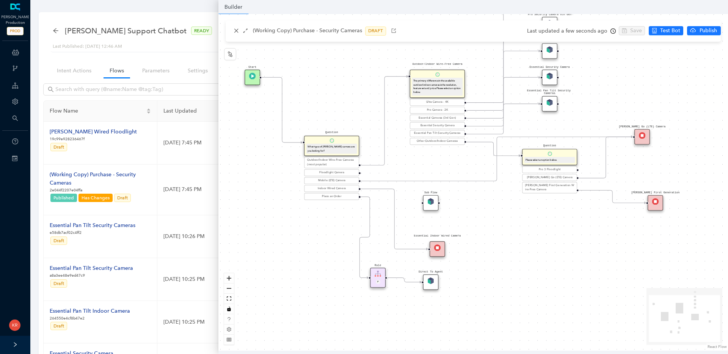
click at [438, 200] on div "Sub Flow" at bounding box center [431, 203] width 16 height 16
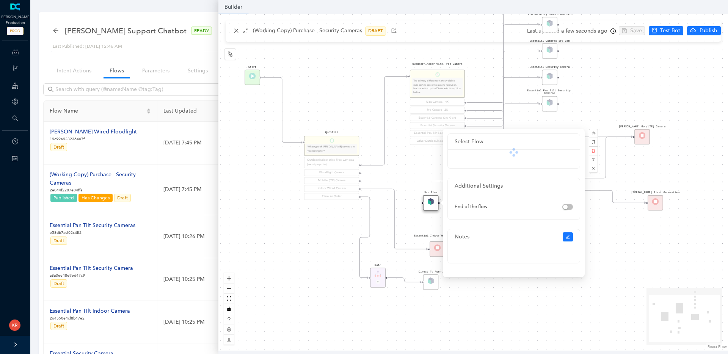
click at [438, 200] on div "Sub Flow" at bounding box center [431, 203] width 16 height 16
click at [500, 156] on span at bounding box center [507, 158] width 96 height 11
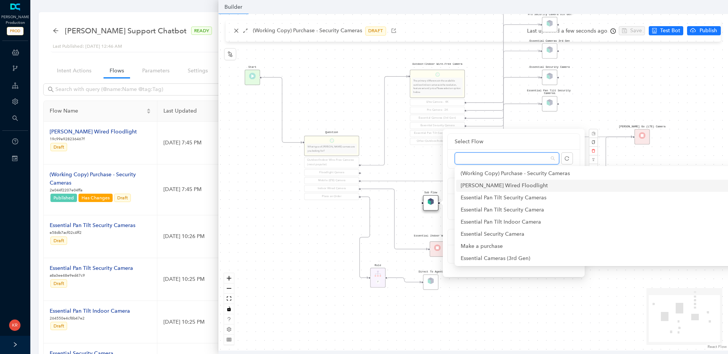
click at [490, 188] on div "[PERSON_NAME] Wired Floodlight" at bounding box center [603, 186] width 284 height 8
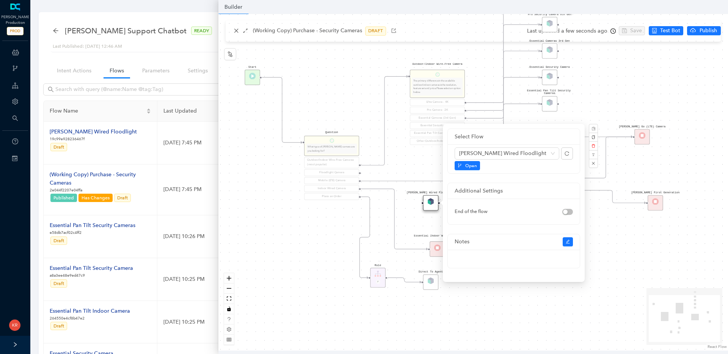
click at [411, 204] on div "Rule P Start Question What type of Arlo camera are you looking for? Outdoor/Ind…" at bounding box center [473, 182] width 510 height 337
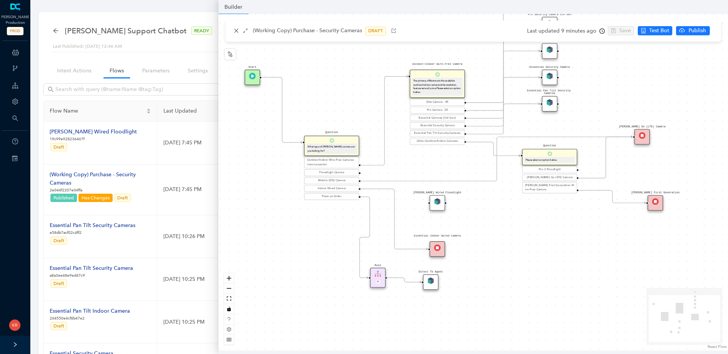
drag, startPoint x: 427, startPoint y: 201, endPoint x: 436, endPoint y: 202, distance: 9.2
click at [436, 202] on img at bounding box center [437, 201] width 6 height 6
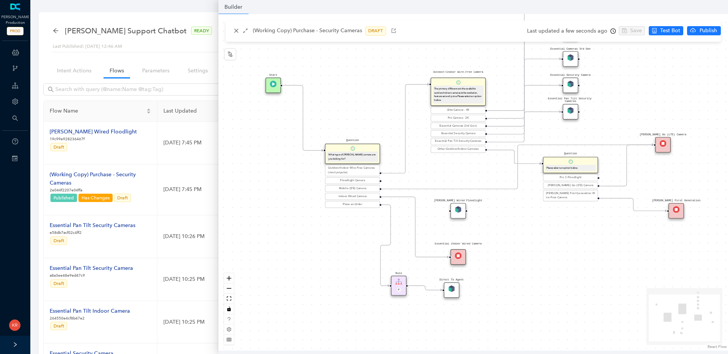
drag, startPoint x: 368, startPoint y: 175, endPoint x: 358, endPoint y: 181, distance: 11.6
click at [358, 181] on div "Rule P Start Question What type of Arlo camera are you looking for? Outdoor/Ind…" at bounding box center [473, 182] width 510 height 337
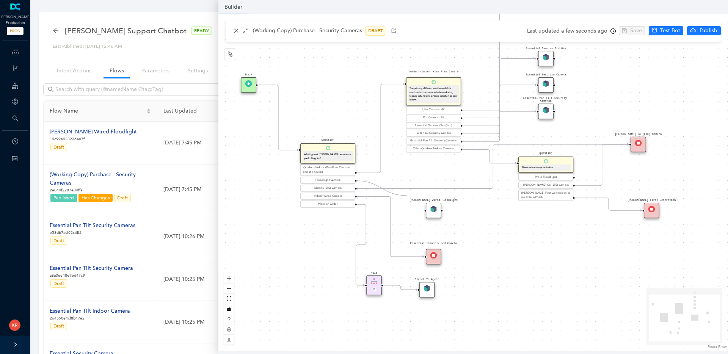
drag, startPoint x: 355, startPoint y: 180, endPoint x: 414, endPoint y: 203, distance: 63.2
click at [413, 202] on div "Rule P Start Question What type of Arlo camera are you looking for? Outdoor/Ind…" at bounding box center [473, 182] width 510 height 337
click at [419, 206] on div "Select Node Core Message Question Rule Sub Flow Form Guide End Advanced Add Ons" at bounding box center [364, 177] width 728 height 354
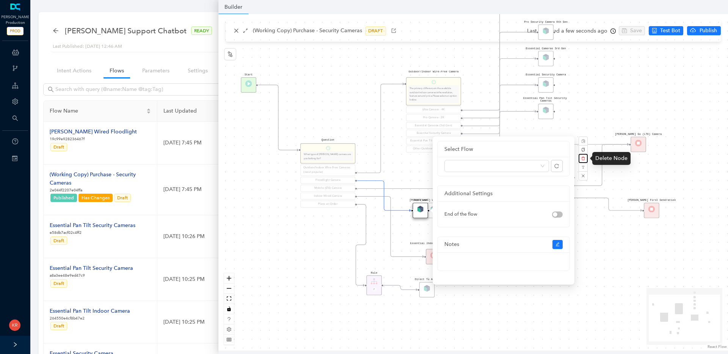
click at [582, 159] on icon "delete" at bounding box center [583, 159] width 4 height 4
click at [621, 141] on span "Yes" at bounding box center [624, 141] width 6 height 6
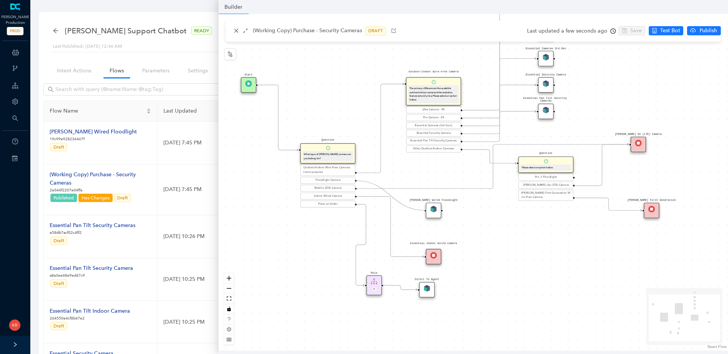
drag, startPoint x: 356, startPoint y: 181, endPoint x: 424, endPoint y: 209, distance: 73.3
click at [424, 209] on div "Rule P Start Question What type of Arlo camera are you looking for? Outdoor/Ind…" at bounding box center [473, 182] width 510 height 337
drag, startPoint x: 436, startPoint y: 212, endPoint x: 442, endPoint y: 180, distance: 33.2
click at [442, 180] on div "[PERSON_NAME] Wired Floodlight" at bounding box center [441, 178] width 16 height 16
click at [486, 220] on div "Rule P Start Question What type of Arlo camera are you looking for? Outdoor/Ind…" at bounding box center [473, 182] width 510 height 337
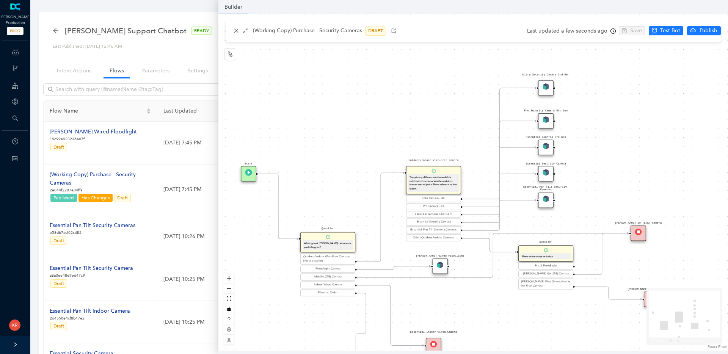
click at [339, 278] on div "Mobile (LTE) Camera" at bounding box center [328, 277] width 52 height 4
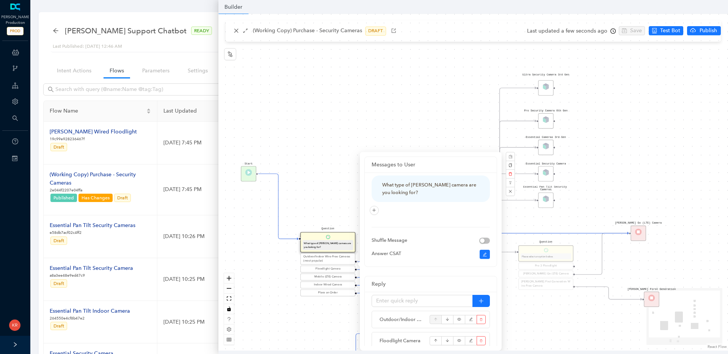
click at [337, 240] on div "What type of [PERSON_NAME] camera are you looking for?" at bounding box center [328, 245] width 51 height 10
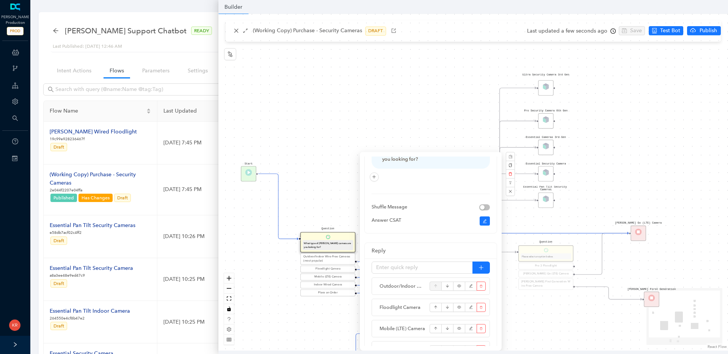
scroll to position [118, 0]
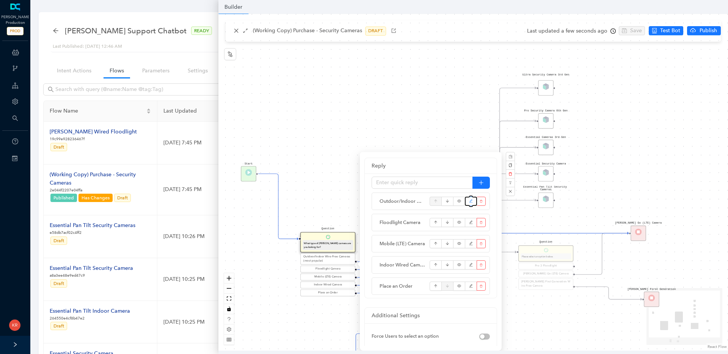
click at [472, 202] on icon "edit" at bounding box center [471, 201] width 4 height 11
click at [469, 202] on icon "edit" at bounding box center [471, 201] width 4 height 11
click at [426, 184] on input "Outdoor/Indoor Wire-Free Cameras (most popular)" at bounding box center [422, 183] width 101 height 12
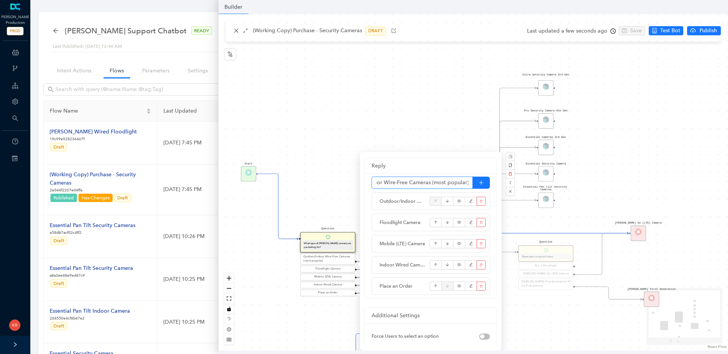
scroll to position [0, 0]
drag, startPoint x: 430, startPoint y: 183, endPoint x: 373, endPoint y: 186, distance: 57.3
click at [373, 186] on input "Outdoor/Indoor Wire-Free Cameras (most popular)" at bounding box center [422, 183] width 101 height 12
click at [391, 186] on input "Outdoor/Indoor Wire-Free Cameras (most popular)" at bounding box center [422, 183] width 101 height 12
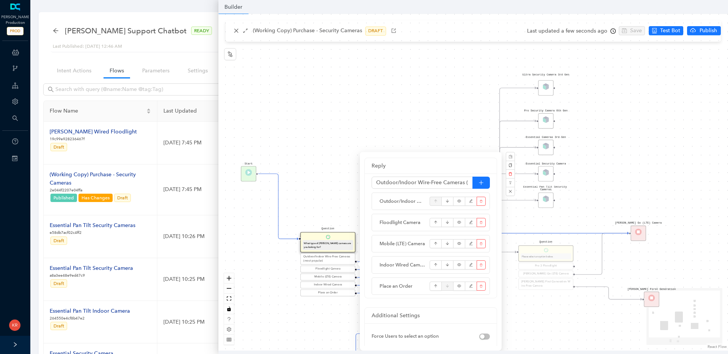
click at [336, 258] on div "Outdoor/Indoor Wire-Free Cameras (most popular)" at bounding box center [328, 259] width 52 height 9
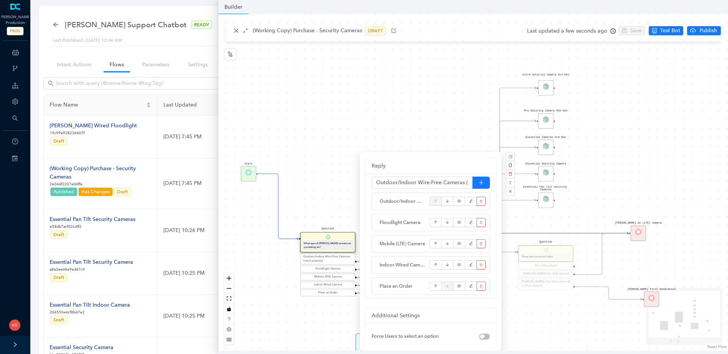
scroll to position [22, 0]
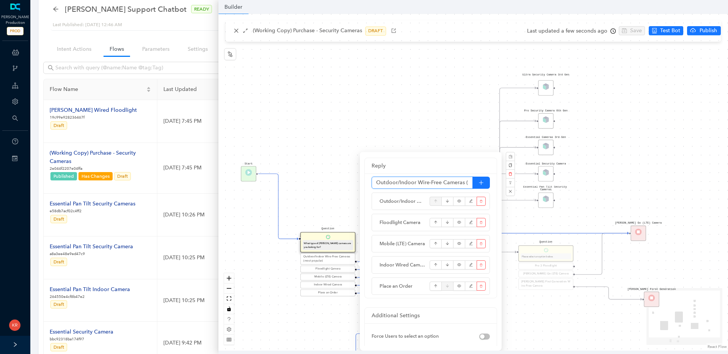
click at [438, 184] on input "Outdoor/Indoor Wire-Free Cameras (most popular)" at bounding box center [422, 183] width 101 height 12
type input "Security Cameras"
drag, startPoint x: 469, startPoint y: 246, endPoint x: 472, endPoint y: 241, distance: 5.4
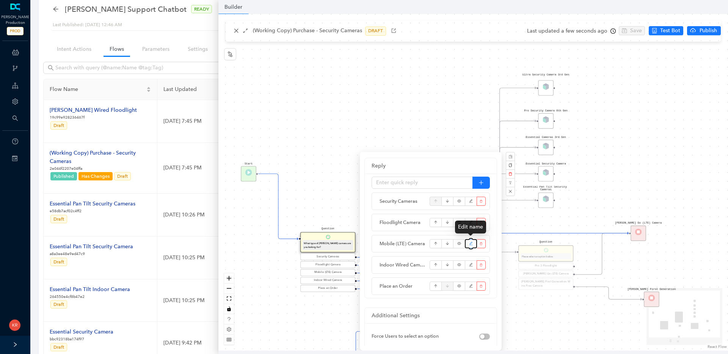
click at [472, 241] on icon "edit" at bounding box center [471, 243] width 4 height 11
click at [403, 182] on input "Mobile (LTE) Camera" at bounding box center [422, 183] width 101 height 12
type input "Indoor Security Cameras"
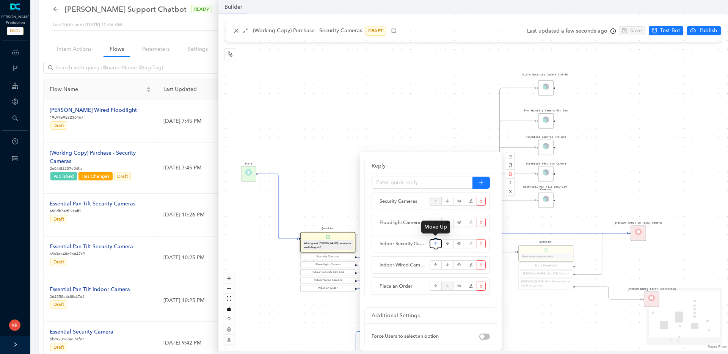
click at [435, 244] on icon "arrow-up" at bounding box center [436, 243] width 4 height 11
click at [471, 264] on icon "edit" at bounding box center [470, 264] width 3 height 3
click at [411, 177] on input "Indoor Wired Camera" at bounding box center [422, 183] width 101 height 12
drag, startPoint x: 409, startPoint y: 182, endPoint x: 399, endPoint y: 183, distance: 10.6
click at [399, 183] on input "Indoor Wired Camera" at bounding box center [422, 183] width 101 height 12
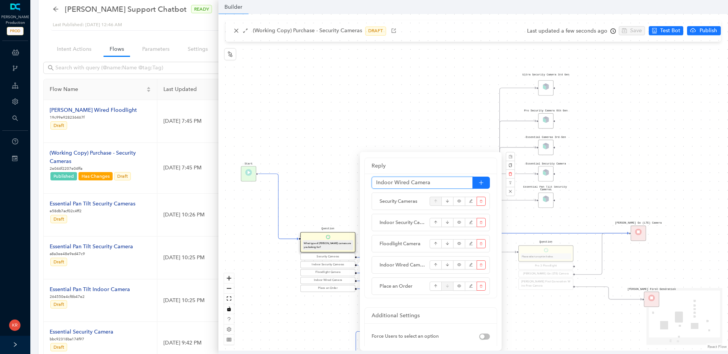
click at [399, 183] on input "Indoor Wired Camera" at bounding box center [422, 183] width 101 height 12
click at [395, 183] on input "Indoor Wired Camera" at bounding box center [422, 183] width 101 height 12
type input "Doorbells"
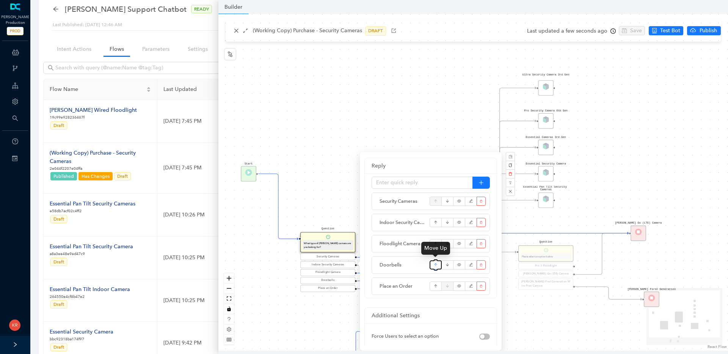
click at [436, 265] on icon "arrow-up" at bounding box center [436, 264] width 4 height 11
click at [447, 187] on input "text" at bounding box center [422, 183] width 101 height 12
type input "Security System"
click at [435, 308] on icon "arrow-up" at bounding box center [435, 307] width 3 height 3
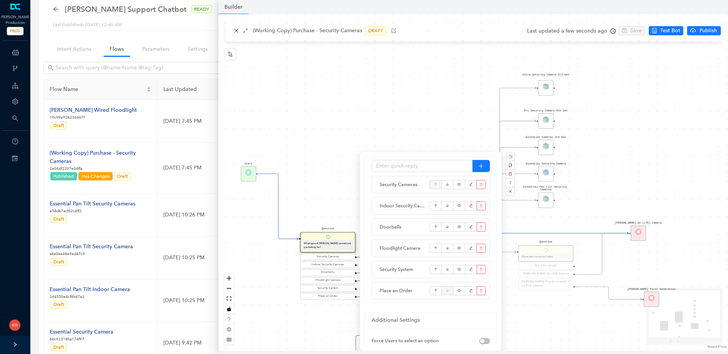
click at [433, 134] on div "Rule P Start Question What type of Arlo camera are you looking for? Security Ca…" at bounding box center [473, 182] width 510 height 337
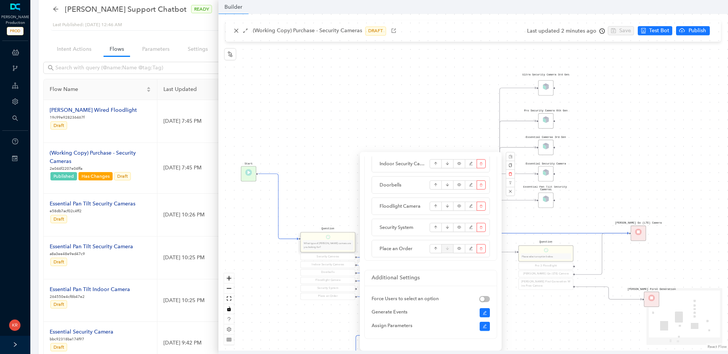
scroll to position [93, 0]
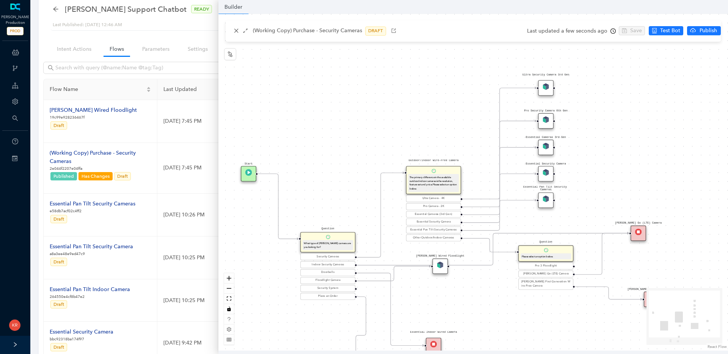
click at [331, 264] on div "Indoor Security Cameras" at bounding box center [328, 265] width 52 height 4
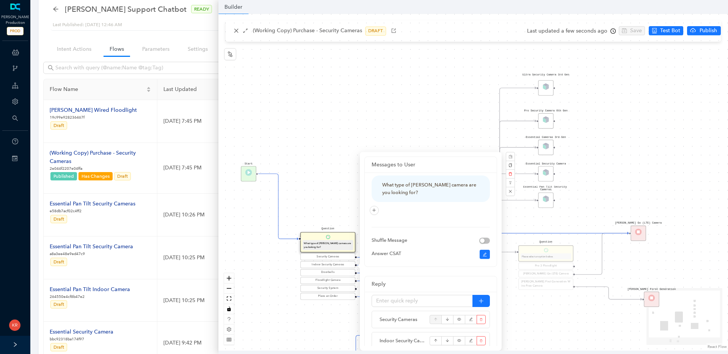
click at [522, 308] on div "Rule P Start Question What type of Arlo camera are you looking for? Security Ca…" at bounding box center [473, 182] width 510 height 337
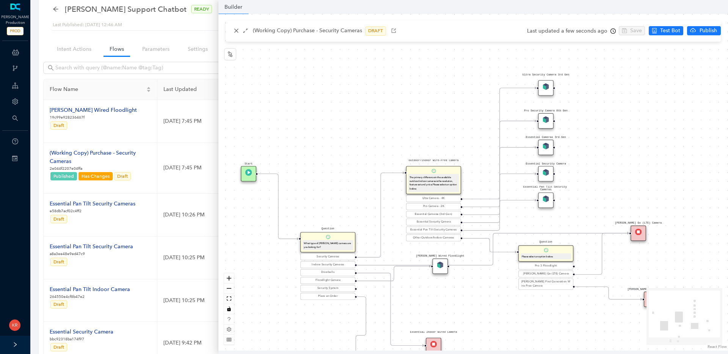
click at [331, 266] on div "Indoor Security Cameras" at bounding box center [328, 265] width 52 height 4
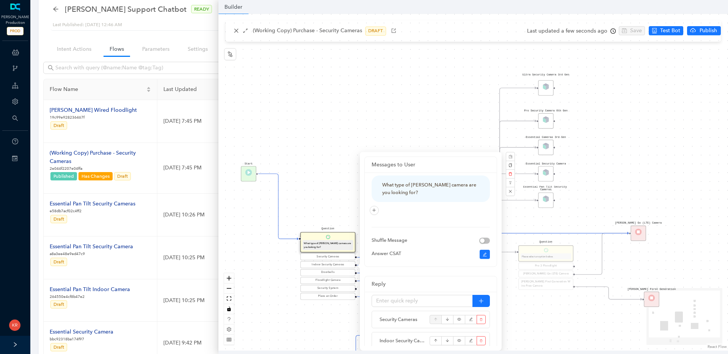
click at [283, 273] on div "Rule P Start Question What type of Arlo camera are you looking for? Security Ca…" at bounding box center [473, 182] width 510 height 337
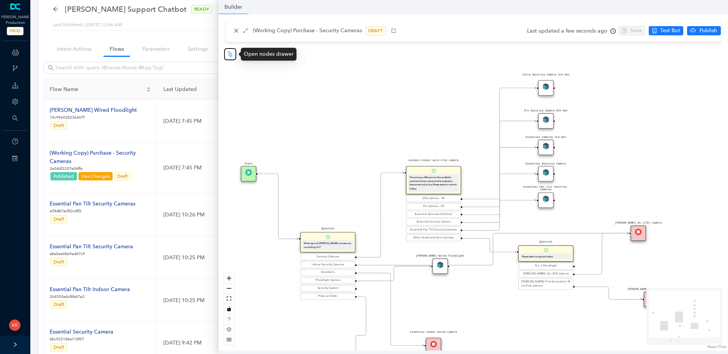
click at [232, 55] on icon "node-index" at bounding box center [230, 54] width 6 height 6
click at [436, 302] on div "Question" at bounding box center [441, 306] width 16 height 16
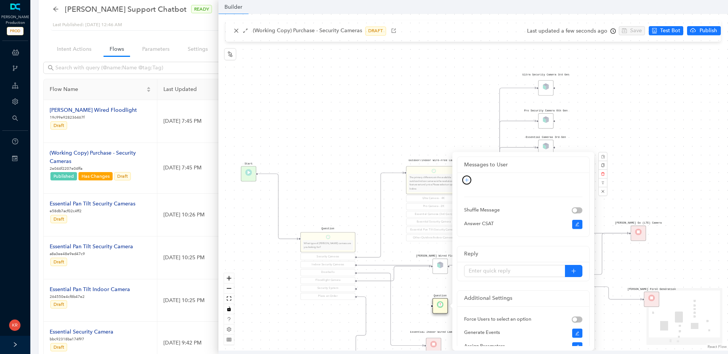
click at [466, 180] on icon "plus" at bounding box center [466, 180] width 3 height 0
click at [469, 205] on link "Rich Text" at bounding box center [460, 206] width 28 height 8
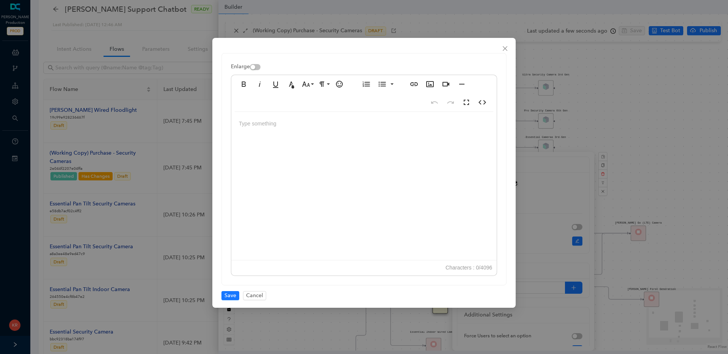
click at [354, 148] on div at bounding box center [363, 188] width 265 height 152
click at [227, 295] on span "Save" at bounding box center [230, 296] width 12 height 8
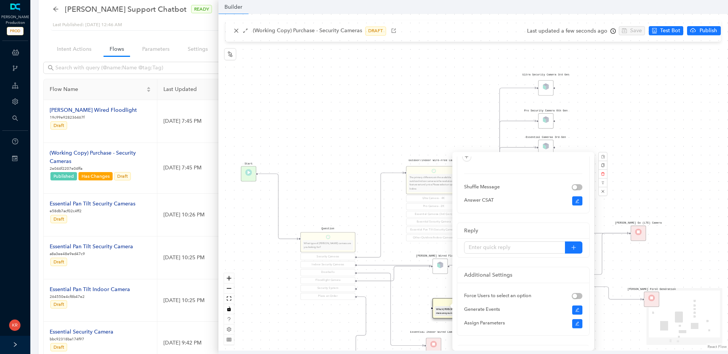
scroll to position [89, 0]
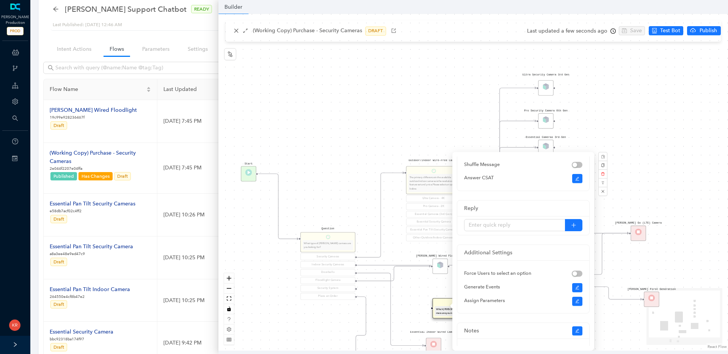
click at [499, 232] on div at bounding box center [523, 225] width 132 height 19
click at [504, 225] on input "text" at bounding box center [514, 225] width 101 height 12
type input "Essential Indoor (3rd Gen)"
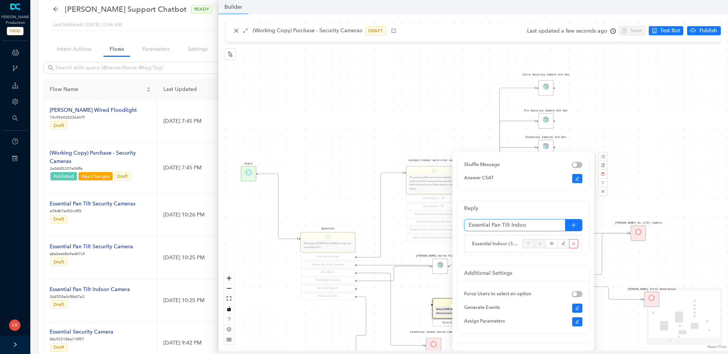
type input "Essential Pan Tilt Indoor"
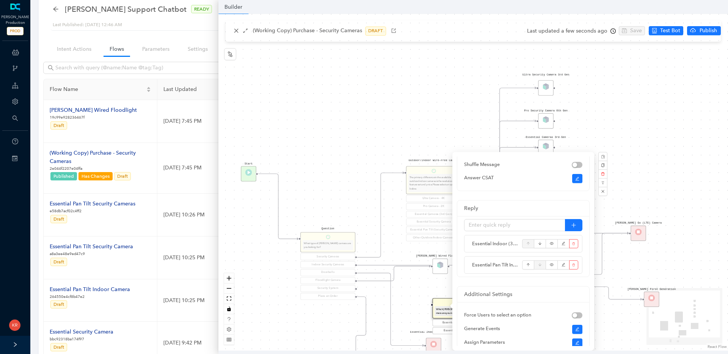
click at [365, 88] on div "Rule P Start Question What type of Arlo camera are you looking for? Security Ca…" at bounding box center [473, 182] width 510 height 337
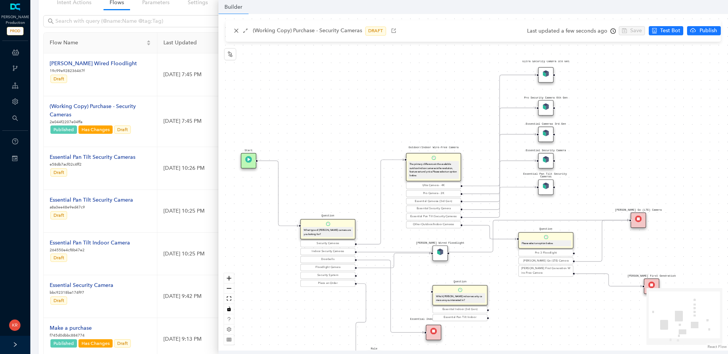
scroll to position [74, 0]
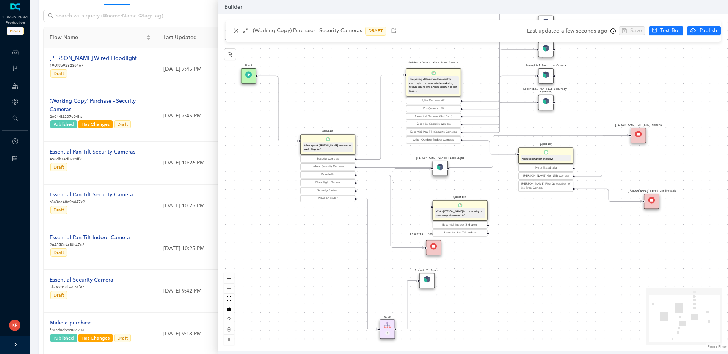
drag, startPoint x: 375, startPoint y: 273, endPoint x: 387, endPoint y: 329, distance: 57.0
click at [387, 329] on div "Rule P" at bounding box center [388, 329] width 16 height 20
drag, startPoint x: 426, startPoint y: 281, endPoint x: 441, endPoint y: 334, distance: 55.8
click at [441, 334] on img at bounding box center [440, 332] width 6 height 6
click at [440, 249] on div "Essential Indoor Wired Camera" at bounding box center [434, 248] width 16 height 16
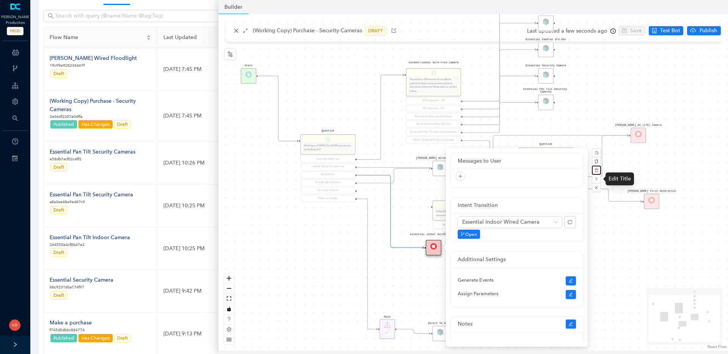
click at [598, 170] on button "button" at bounding box center [596, 170] width 9 height 9
click at [639, 152] on button "Yes" at bounding box center [637, 152] width 14 height 9
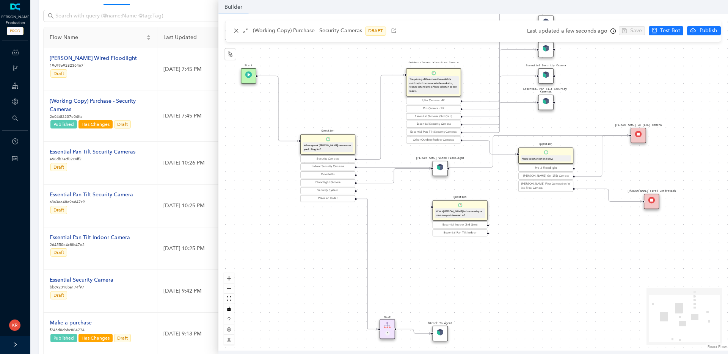
click at [643, 138] on div "[PERSON_NAME] Go (LTE) Camera" at bounding box center [639, 136] width 16 height 16
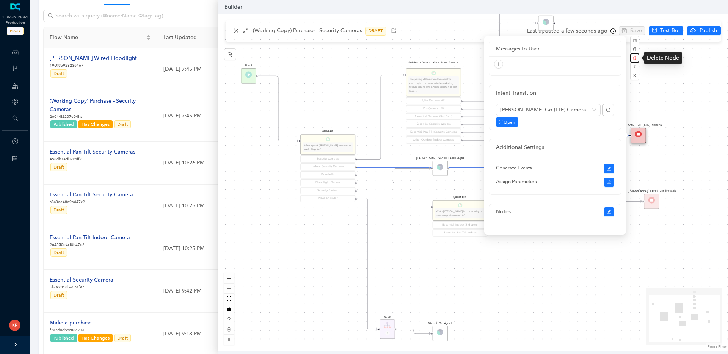
click at [636, 59] on button "button" at bounding box center [634, 57] width 9 height 9
click at [674, 42] on span "Yes" at bounding box center [675, 40] width 6 height 6
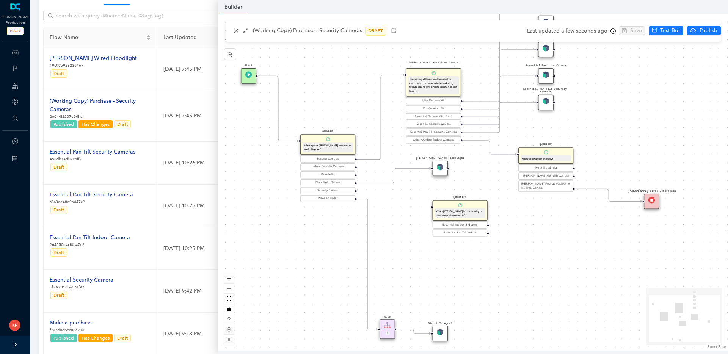
click at [656, 197] on div "[PERSON_NAME] First Generation" at bounding box center [652, 202] width 16 height 16
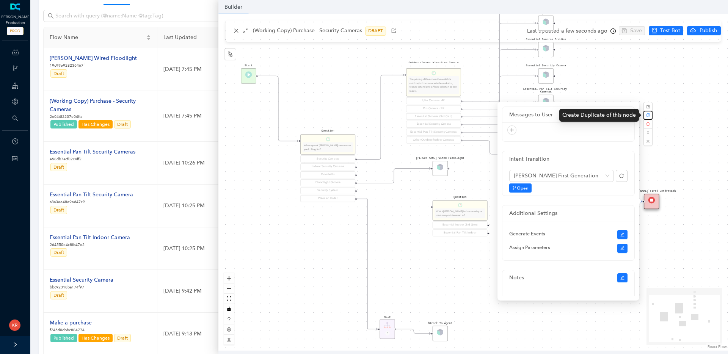
click at [648, 117] on icon "copy" at bounding box center [647, 115] width 3 height 4
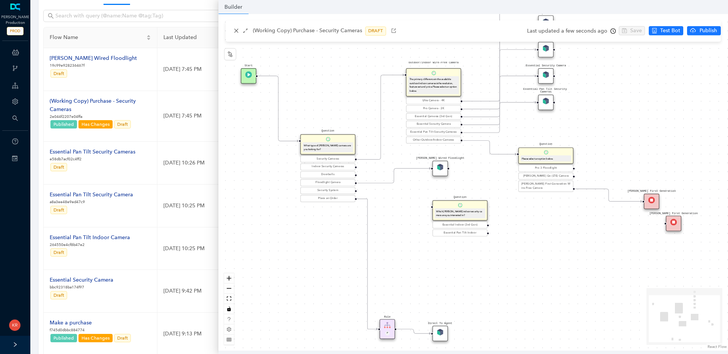
click at [673, 226] on div "[PERSON_NAME] First Generation" at bounding box center [674, 224] width 16 height 16
click at [675, 221] on div "[PERSON_NAME] First Generation" at bounding box center [672, 221] width 16 height 16
click at [675, 222] on div "[PERSON_NAME] First Generation" at bounding box center [672, 221] width 16 height 16
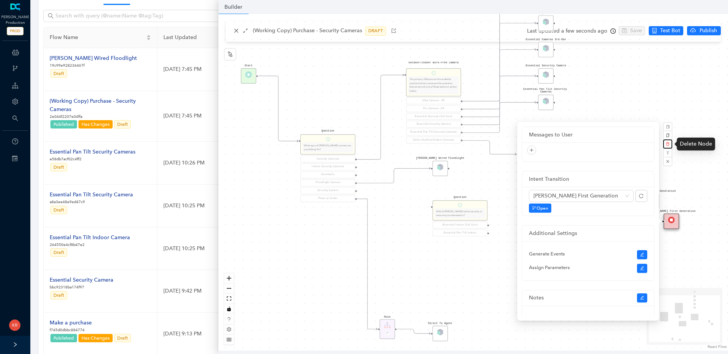
click at [669, 143] on icon "delete" at bounding box center [668, 144] width 4 height 4
click at [709, 122] on button "Yes" at bounding box center [708, 126] width 14 height 9
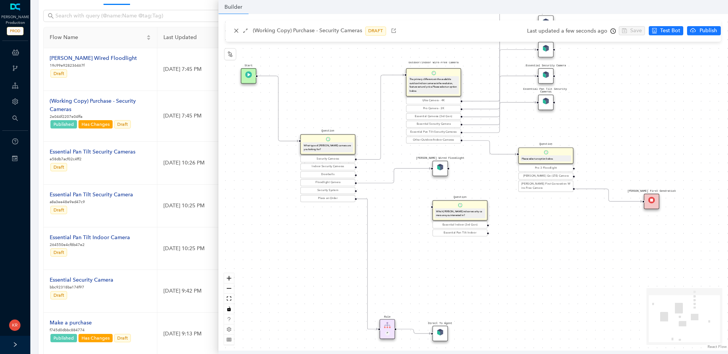
click at [651, 210] on div "Rule P Start Question What type of Arlo camera are you looking for? Security Ca…" at bounding box center [473, 182] width 510 height 337
click at [652, 206] on div "[PERSON_NAME] First Generation" at bounding box center [651, 201] width 16 height 16
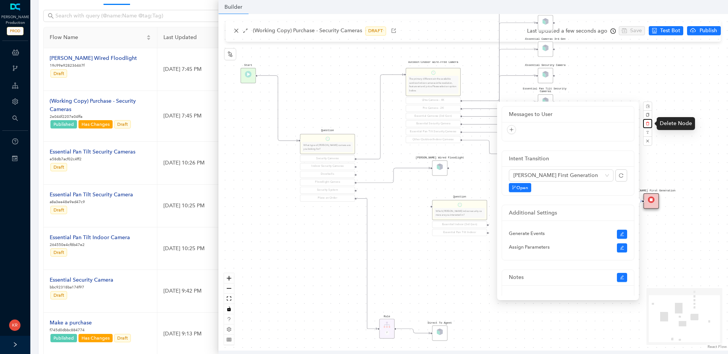
click at [648, 125] on icon "delete" at bounding box center [647, 123] width 3 height 3
click at [689, 105] on button "Yes" at bounding box center [688, 105] width 14 height 9
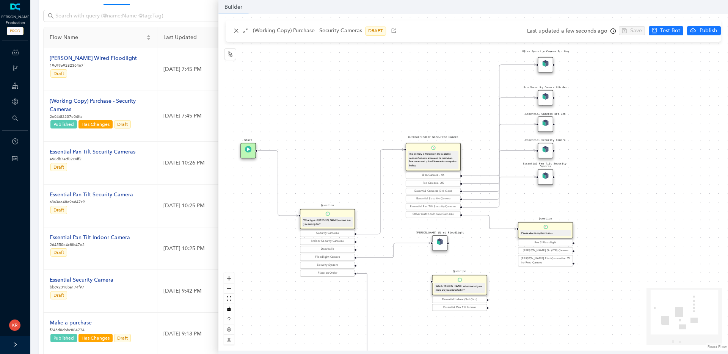
click at [547, 123] on img at bounding box center [545, 122] width 6 height 6
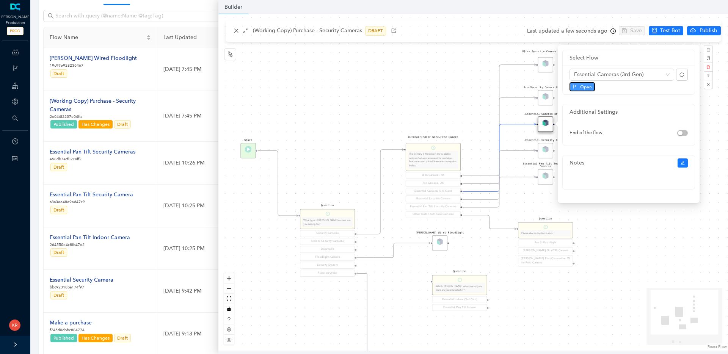
click at [589, 87] on span "Open" at bounding box center [586, 86] width 12 height 7
click at [418, 105] on div "Rule P Start Question What type of Arlo camera are you looking for? Security Ca…" at bounding box center [473, 182] width 510 height 337
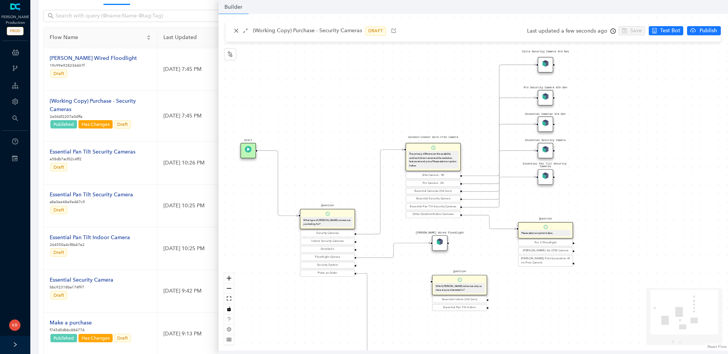
click at [442, 157] on div "The primary difference in the available outdoor/indoor cameras is the resolutio…" at bounding box center [433, 160] width 48 height 16
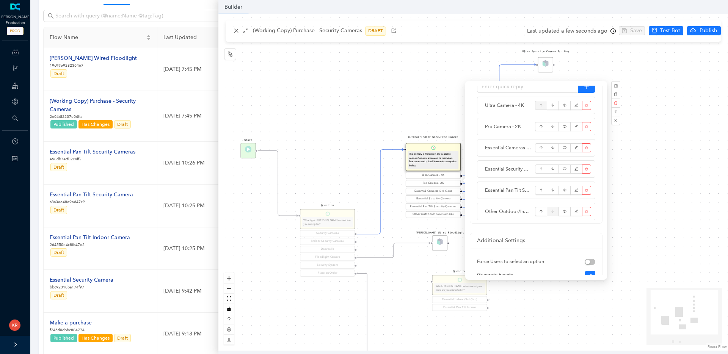
scroll to position [160, 0]
click at [577, 147] on icon "edit" at bounding box center [576, 145] width 4 height 11
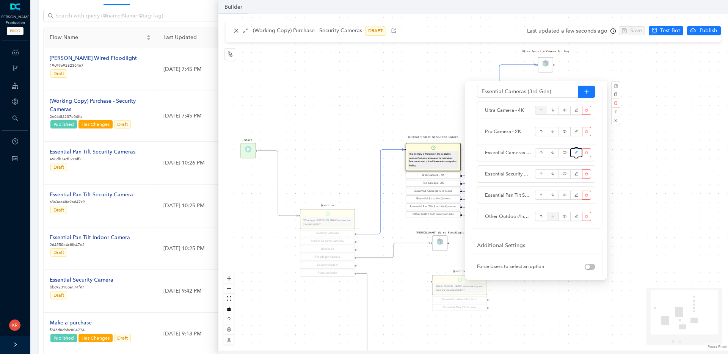
click at [572, 154] on button "button" at bounding box center [576, 152] width 12 height 9
click at [504, 91] on input "Essential Cameras (3rd Gen)" at bounding box center [527, 92] width 101 height 12
type input "Essential Security Cameras (3rd Gen)"
click at [656, 93] on div "Rule P Start Question What type of Arlo camera are you looking for? Security Ca…" at bounding box center [473, 182] width 510 height 337
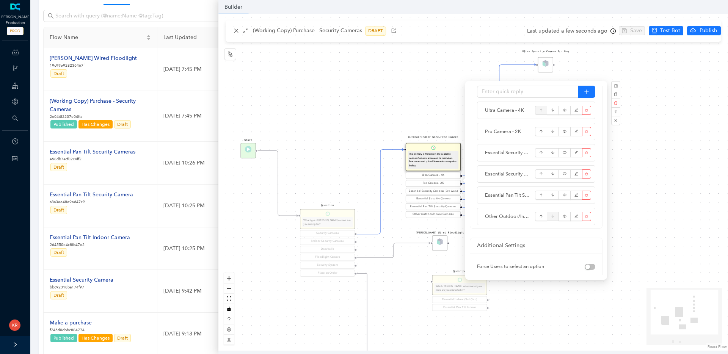
click at [656, 93] on div "Rule P Start Question What type of Arlo camera are you looking for? Security Ca…" at bounding box center [473, 182] width 510 height 337
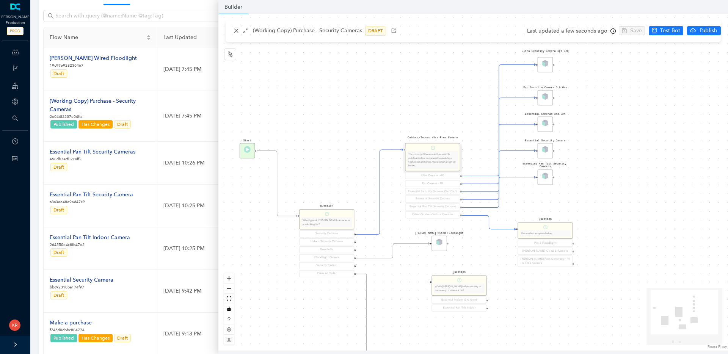
scroll to position [96, 0]
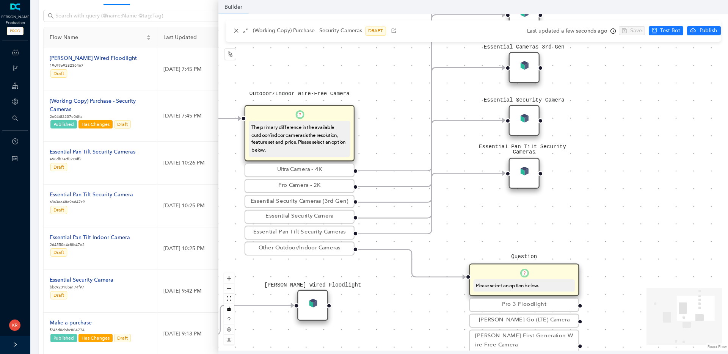
drag, startPoint x: 537, startPoint y: 151, endPoint x: 626, endPoint y: 114, distance: 96.4
click at [626, 113] on div "Rule P Start Question What type of Arlo camera are you looking for? Security Ca…" at bounding box center [473, 182] width 510 height 337
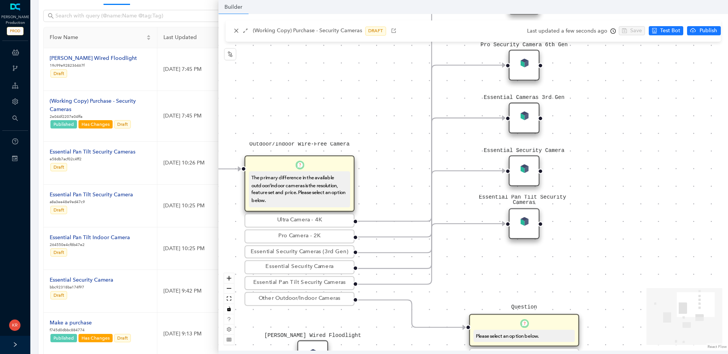
click at [328, 253] on div "Essential Security Cameras (3rd Gen)" at bounding box center [299, 252] width 105 height 9
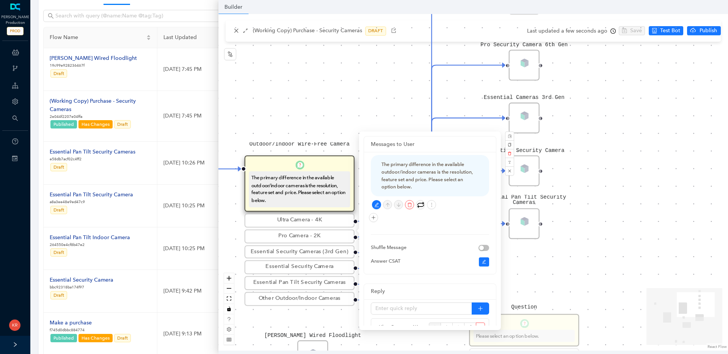
click at [432, 161] on div "The primary difference in the available outdoor/indoor cameras is the resolutio…" at bounding box center [429, 176] width 97 height 30
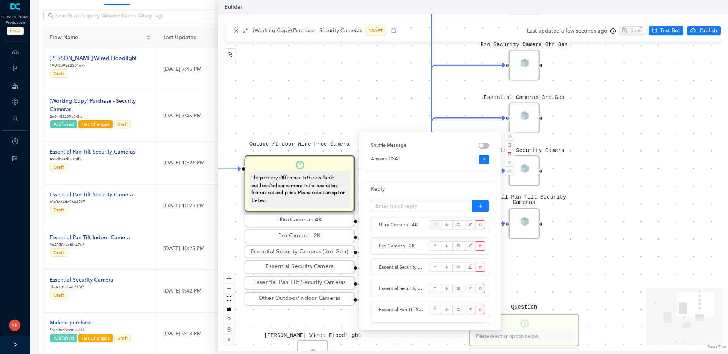
scroll to position [121, 0]
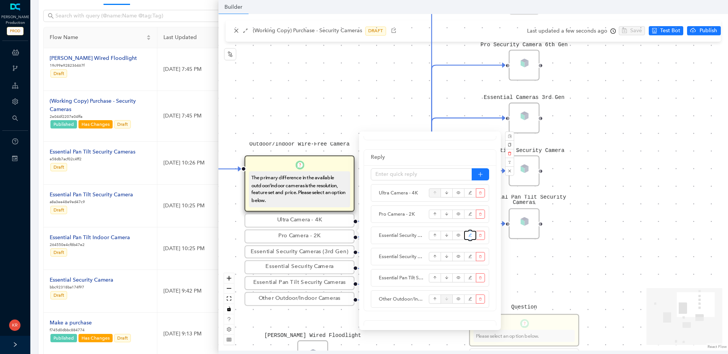
click at [468, 237] on icon "edit" at bounding box center [470, 235] width 4 height 11
click at [441, 174] on input "Essential Security Cameras (3rd Gen)" at bounding box center [421, 174] width 101 height 12
type input "Essential Security Camera (3rd Gen)"
click at [575, 152] on div "Rule P Start Question What type of Arlo camera are you looking for? Security Ca…" at bounding box center [473, 182] width 510 height 337
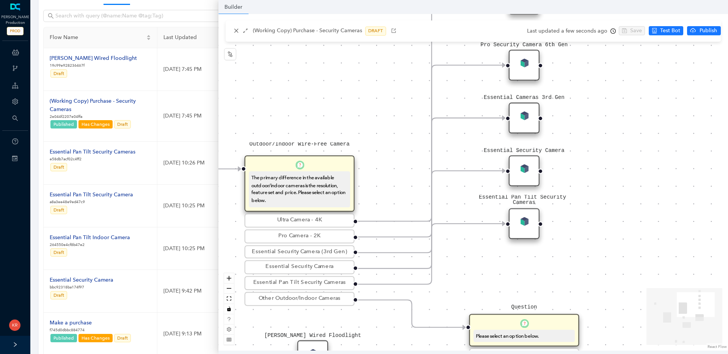
scroll to position [0, 0]
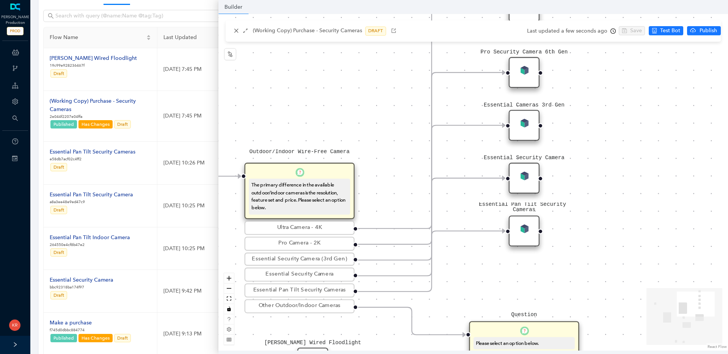
click at [529, 128] on div "Essential Cameras 3rd Gen" at bounding box center [524, 125] width 31 height 31
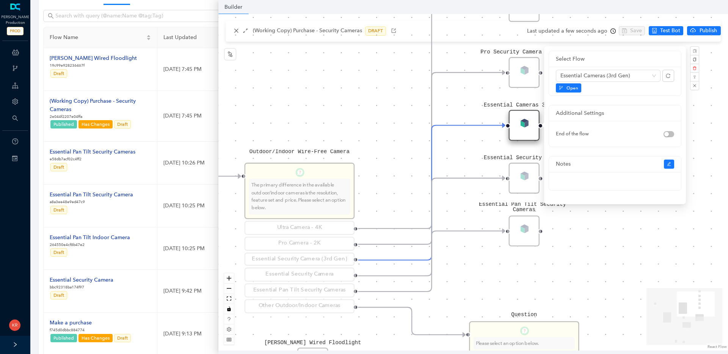
click at [632, 82] on div "Essential Cameras (3rd Gen) Open" at bounding box center [615, 81] width 118 height 23
click at [638, 76] on span "Essential Cameras (3rd Gen)" at bounding box center [608, 75] width 96 height 11
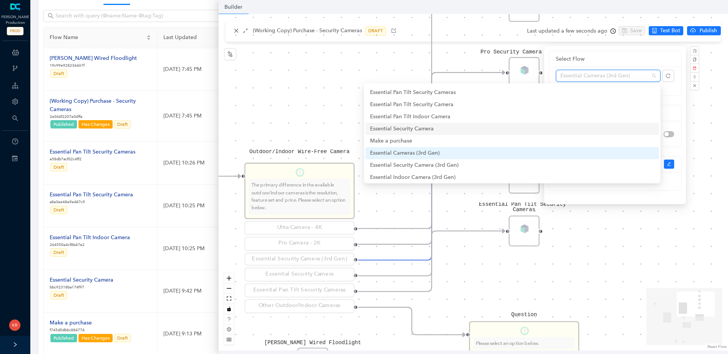
scroll to position [26, 0]
click at [478, 162] on div "Essential Security Camera (3rd Gen)" at bounding box center [512, 162] width 284 height 8
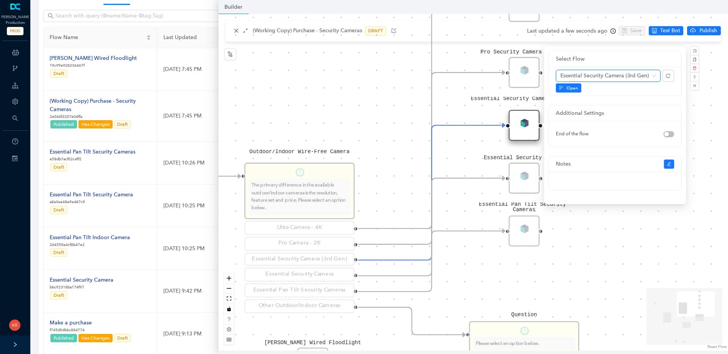
click at [704, 119] on div "Rule P Start Question What type of Arlo camera are you looking for? Security Ca…" at bounding box center [473, 182] width 510 height 337
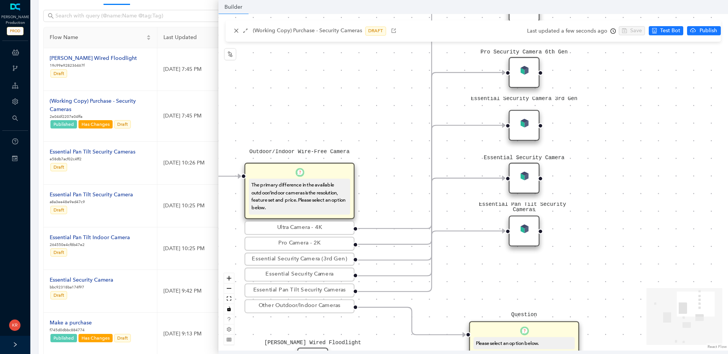
click at [527, 181] on div "Essential Security Camera" at bounding box center [524, 178] width 31 height 31
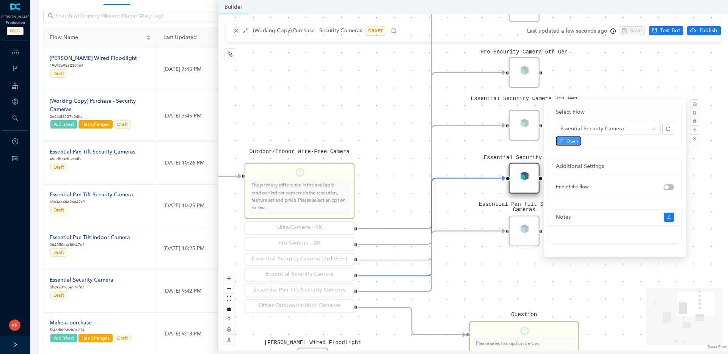
click at [568, 140] on span "Open" at bounding box center [572, 141] width 12 height 7
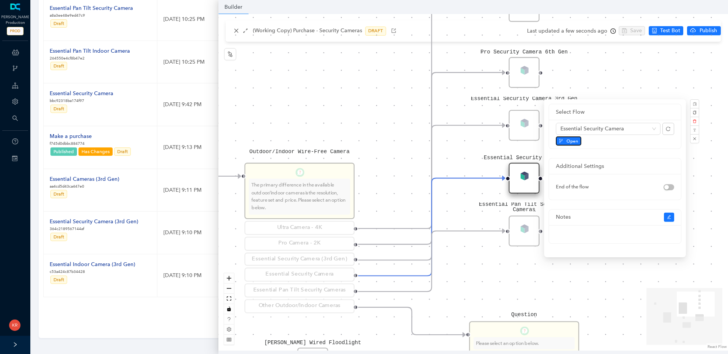
scroll to position [262, 0]
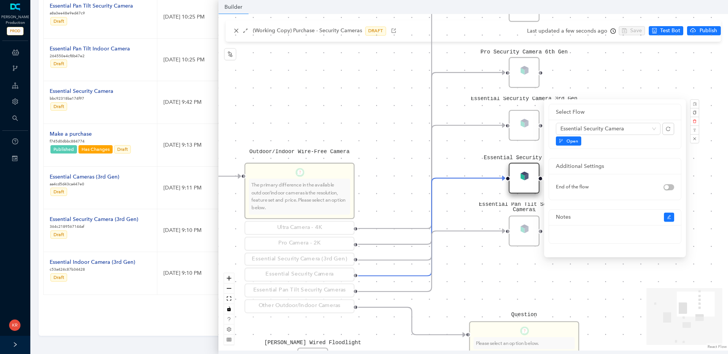
click at [689, 70] on div "Rule P Start Question What type of Arlo camera are you looking for? Security Ca…" at bounding box center [473, 182] width 510 height 337
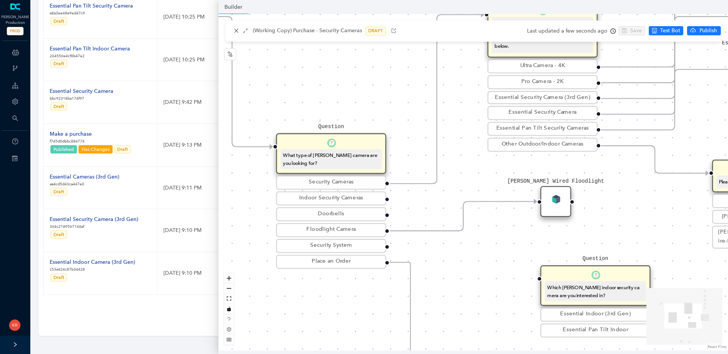
drag, startPoint x: 388, startPoint y: 240, endPoint x: 503, endPoint y: 210, distance: 118.9
click at [635, 182] on div "Rule P Start Question What type of Arlo camera are you looking for? Security Ca…" at bounding box center [473, 182] width 510 height 337
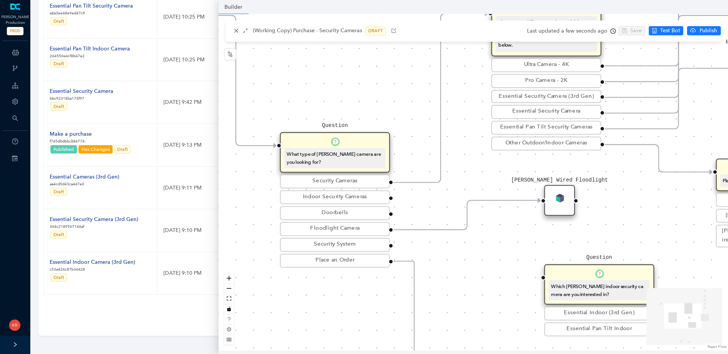
drag, startPoint x: 392, startPoint y: 198, endPoint x: 414, endPoint y: 197, distance: 22.8
click at [406, 198] on div "Rule P Start Question What type of Arlo camera are you looking for? Security Ca…" at bounding box center [473, 182] width 510 height 337
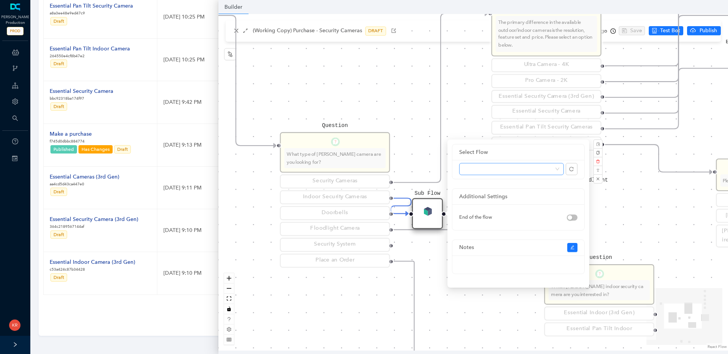
click at [558, 169] on span at bounding box center [512, 168] width 96 height 11
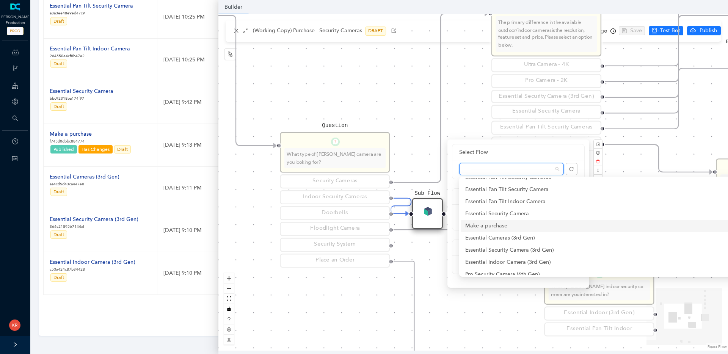
scroll to position [46, 0]
click at [514, 246] on div "Essential Indoor Camera (3rd Gen)" at bounding box center [607, 247] width 284 height 8
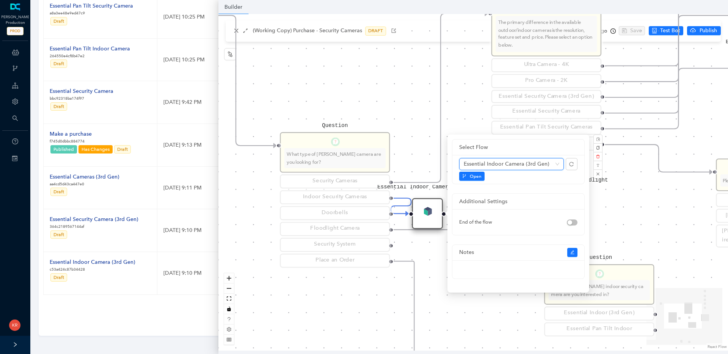
click at [483, 308] on div "Rule P Start Question What type of Arlo camera are you looking for? Security Ca…" at bounding box center [473, 182] width 510 height 337
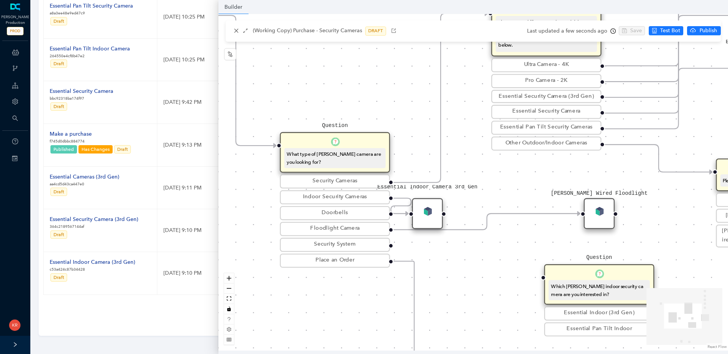
drag, startPoint x: 558, startPoint y: 206, endPoint x: 592, endPoint y: 217, distance: 35.9
click at [592, 217] on div "[PERSON_NAME] Wired Floodlight" at bounding box center [599, 213] width 31 height 31
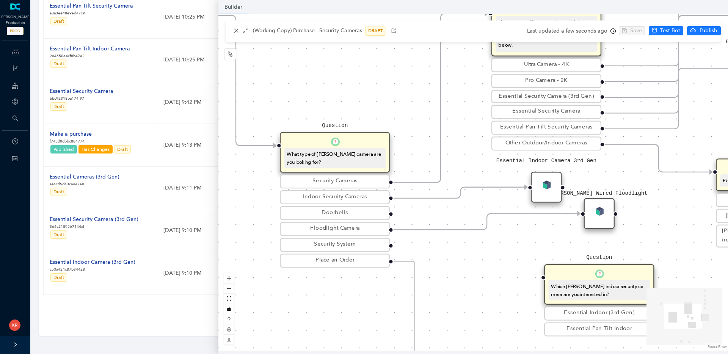
drag, startPoint x: 432, startPoint y: 213, endPoint x: 546, endPoint y: 184, distance: 117.0
click at [546, 184] on div "Essential Indoor Camera 3rd Gen" at bounding box center [546, 187] width 31 height 31
drag, startPoint x: 549, startPoint y: 185, endPoint x: 524, endPoint y: 186, distance: 25.4
click at [524, 186] on div "Essential Indoor Camera 3rd Gen" at bounding box center [520, 187] width 31 height 31
click at [466, 279] on div "Rule P Start Question What type of Arlo camera are you looking for? Security Ca…" at bounding box center [473, 182] width 510 height 337
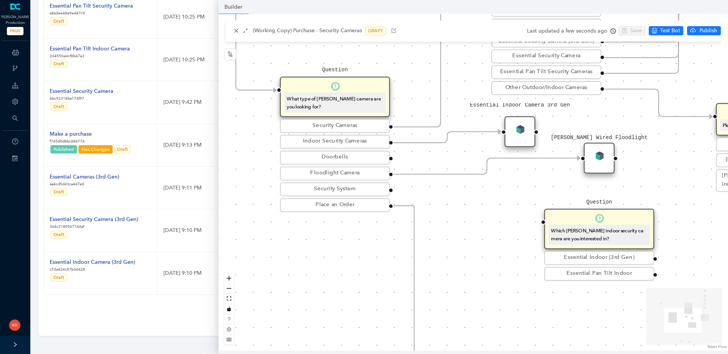
click at [591, 224] on div "Which Arlo indoor security camera are you interested in?" at bounding box center [599, 234] width 101 height 20
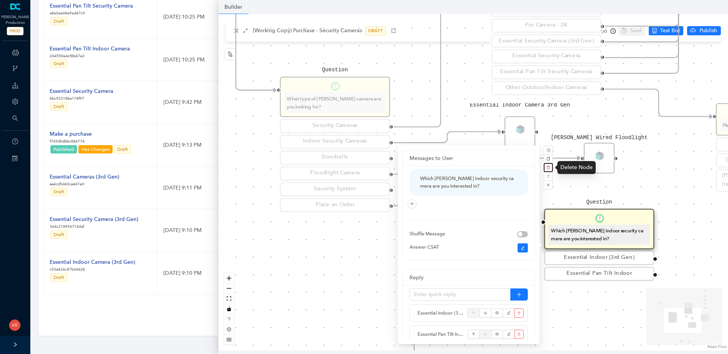
click at [549, 166] on icon "delete" at bounding box center [548, 168] width 4 height 4
click at [586, 150] on span "Yes" at bounding box center [589, 150] width 6 height 6
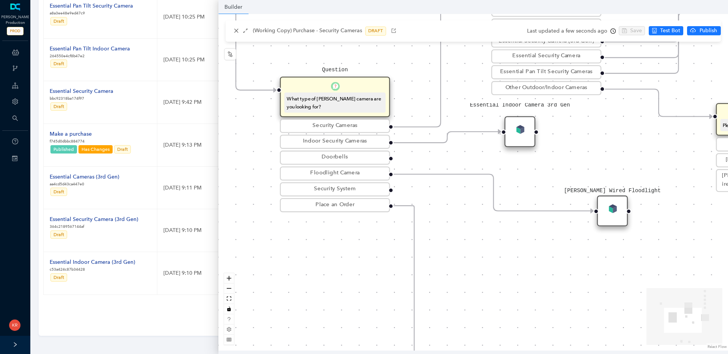
drag, startPoint x: 597, startPoint y: 158, endPoint x: 607, endPoint y: 213, distance: 55.8
click at [607, 213] on div "[PERSON_NAME] Wired Floodlight" at bounding box center [612, 211] width 31 height 31
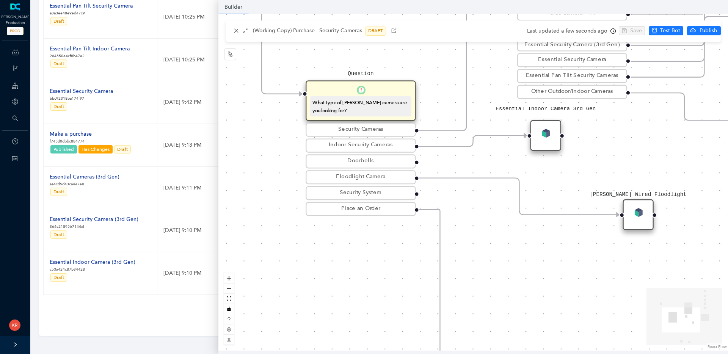
drag, startPoint x: 521, startPoint y: 163, endPoint x: 511, endPoint y: 166, distance: 10.0
click at [538, 166] on div "Rule P Start Question What type of Arlo camera are you looking for? Security Ca…" at bounding box center [473, 182] width 510 height 337
drag, startPoint x: 415, startPoint y: 162, endPoint x: 559, endPoint y: 171, distance: 144.0
click at [559, 171] on div "Rule P Start Question What type of Arlo camera are you looking for? Security Ca…" at bounding box center [473, 182] width 510 height 337
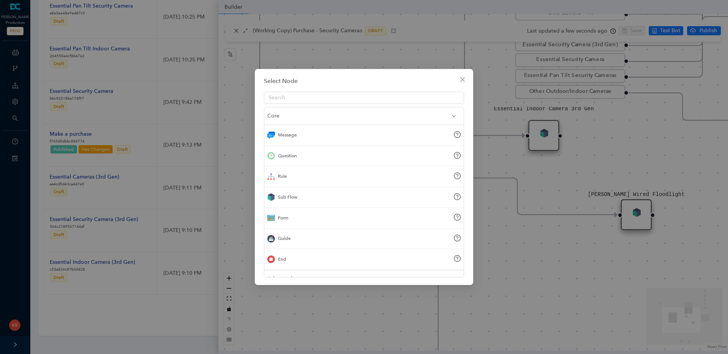
click at [300, 199] on div "Sub Flow" at bounding box center [363, 197] width 199 height 21
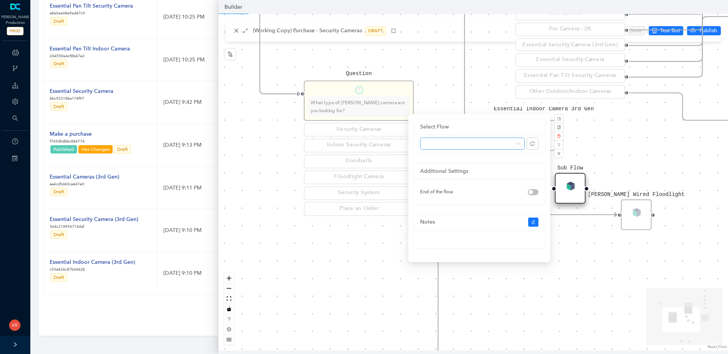
click at [518, 144] on span at bounding box center [473, 143] width 96 height 11
click at [519, 144] on span at bounding box center [473, 143] width 96 height 11
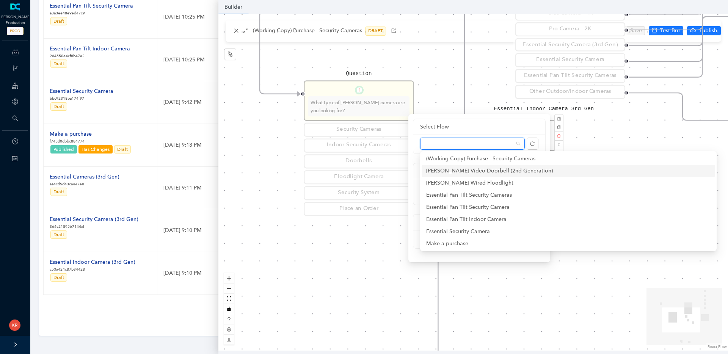
click at [490, 171] on div "[PERSON_NAME] Video Doorbell (2nd Generation)" at bounding box center [568, 171] width 284 height 8
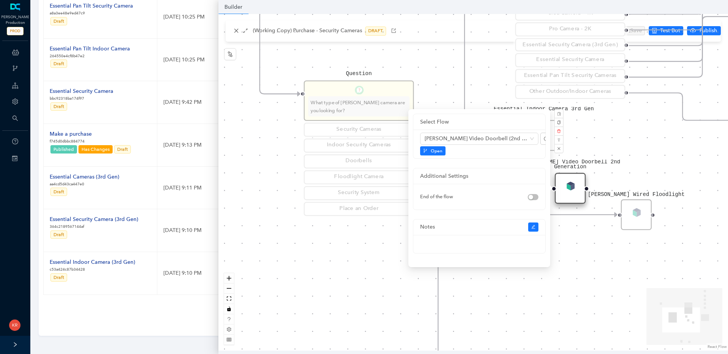
click at [577, 257] on div "Rule P Start Question What type of [PERSON_NAME] camera are you looking for? Se…" at bounding box center [473, 182] width 510 height 337
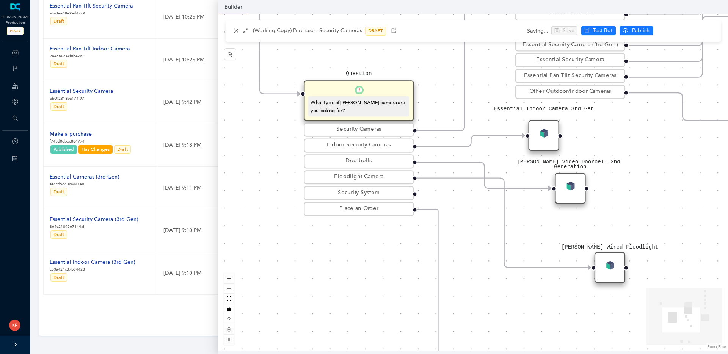
drag, startPoint x: 632, startPoint y: 217, endPoint x: 600, endPoint y: 273, distance: 64.9
click at [600, 273] on div "[PERSON_NAME] Wired Floodlight" at bounding box center [610, 267] width 31 height 31
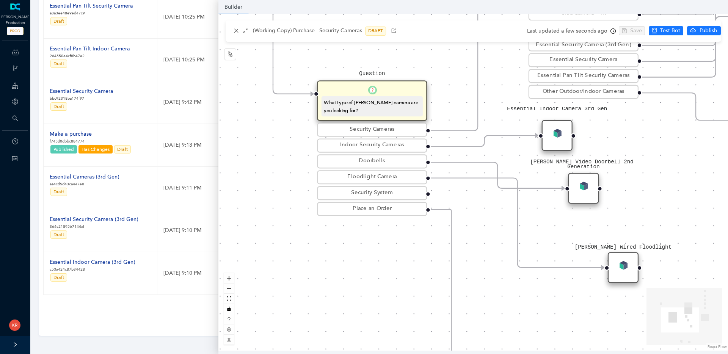
drag, startPoint x: 640, startPoint y: 185, endPoint x: 602, endPoint y: 187, distance: 38.4
click at [648, 184] on div "Rule P Start Question What type of [PERSON_NAME] camera are you looking for? Se…" at bounding box center [473, 182] width 510 height 337
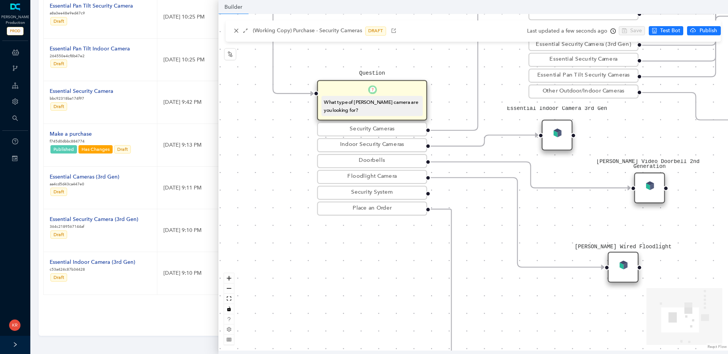
drag, startPoint x: 595, startPoint y: 186, endPoint x: 664, endPoint y: 182, distance: 69.5
click at [664, 182] on div "[PERSON_NAME] Video Doorbell 2nd Generation" at bounding box center [649, 188] width 31 height 31
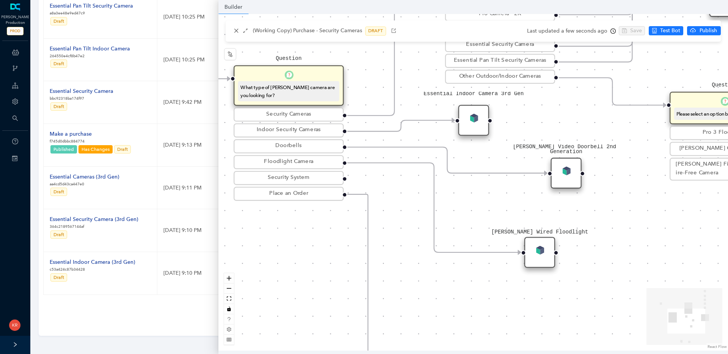
drag, startPoint x: 497, startPoint y: 213, endPoint x: 413, endPoint y: 199, distance: 85.8
click at [413, 199] on div "Rule P Start Question What type of [PERSON_NAME] camera are you looking for? Se…" at bounding box center [473, 182] width 510 height 337
drag, startPoint x: 543, startPoint y: 255, endPoint x: 583, endPoint y: 248, distance: 40.0
click at [554, 251] on div "[PERSON_NAME] Wired Floodlight" at bounding box center [538, 252] width 31 height 31
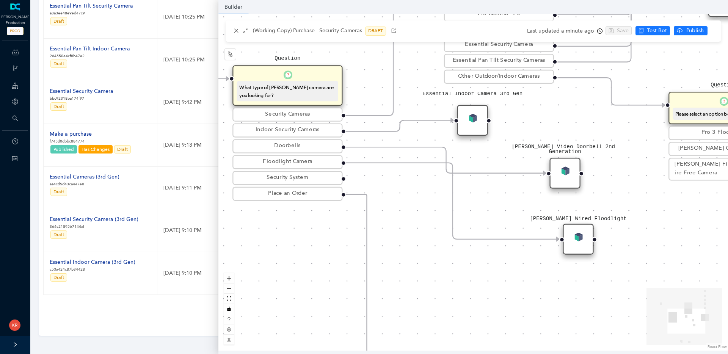
drag, startPoint x: 589, startPoint y: 244, endPoint x: 584, endPoint y: 237, distance: 8.5
click at [584, 237] on div "[PERSON_NAME] Wired Floodlight" at bounding box center [578, 239] width 31 height 31
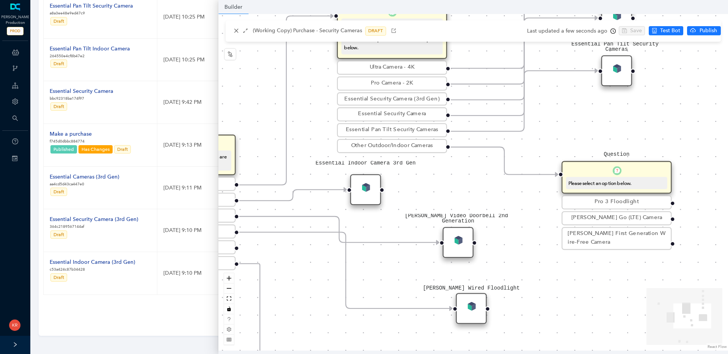
drag, startPoint x: 516, startPoint y: 229, endPoint x: 382, endPoint y: 289, distance: 146.8
click at [375, 294] on div "Rule P Start Question What type of [PERSON_NAME] camera are you looking for? Se…" at bounding box center [473, 182] width 510 height 337
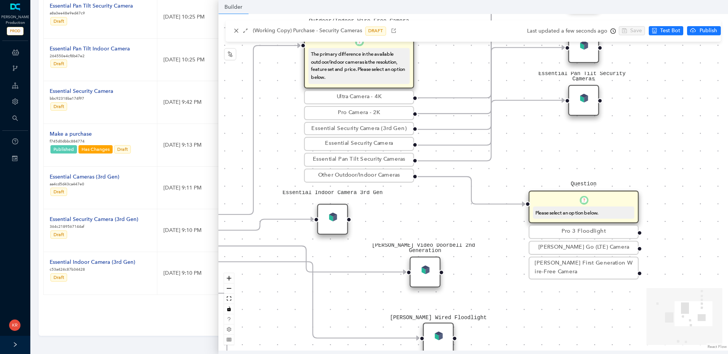
drag, startPoint x: 464, startPoint y: 234, endPoint x: 469, endPoint y: 281, distance: 46.5
click at [469, 281] on div "Rule P Start Question What type of [PERSON_NAME] camera are you looking for? Se…" at bounding box center [473, 182] width 510 height 337
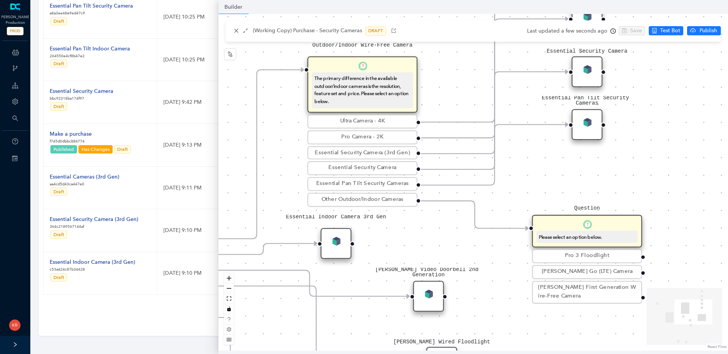
drag, startPoint x: 489, startPoint y: 190, endPoint x: 476, endPoint y: 222, distance: 35.1
click at [476, 222] on g at bounding box center [289, 243] width 557 height 704
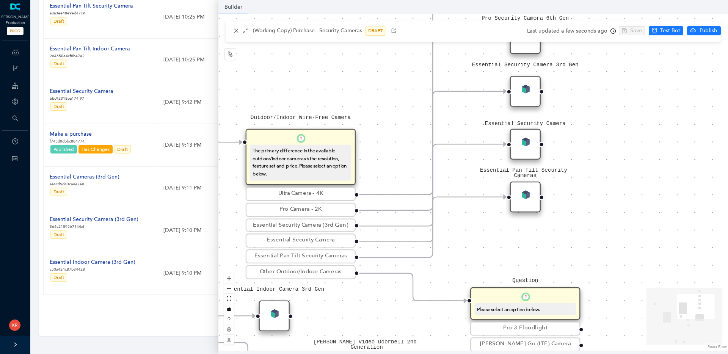
drag, startPoint x: 525, startPoint y: 187, endPoint x: 465, endPoint y: 252, distance: 88.3
click at [465, 252] on div "Rule P Start Question What type of [PERSON_NAME] camera are you looking for? Se…" at bounding box center [473, 182] width 510 height 337
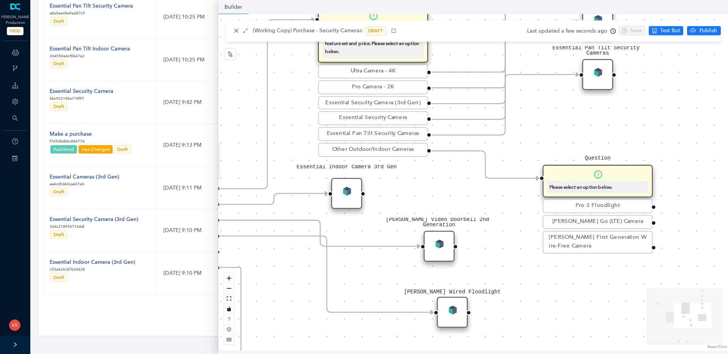
drag, startPoint x: 490, startPoint y: 255, endPoint x: 489, endPoint y: 249, distance: 6.1
click at [562, 132] on div "Rule P Start Question What type of [PERSON_NAME] camera are you looking for? Se…" at bounding box center [473, 182] width 510 height 337
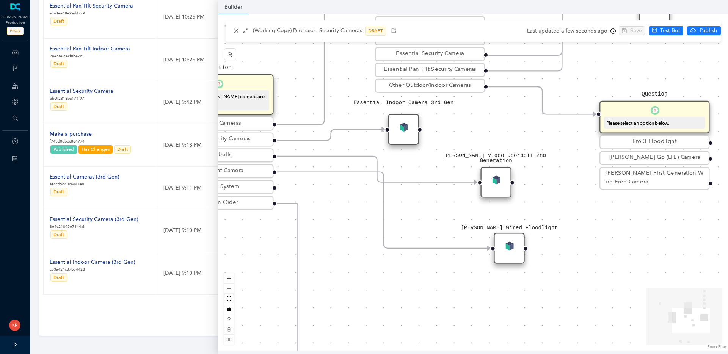
drag, startPoint x: 485, startPoint y: 254, endPoint x: 548, endPoint y: 184, distance: 94.2
click at [551, 176] on div "Rule P Start Question What type of [PERSON_NAME] camera are you looking for? Se…" at bounding box center [473, 182] width 510 height 337
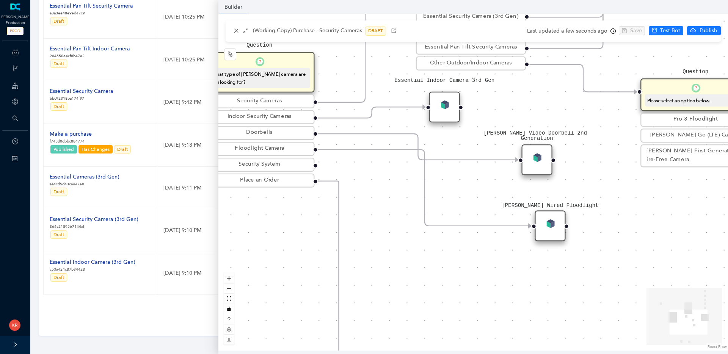
drag, startPoint x: 458, startPoint y: 288, endPoint x: 485, endPoint y: 281, distance: 27.7
click at [485, 281] on div "Rule P Start Question What type of [PERSON_NAME] camera are you looking for? Se…" at bounding box center [473, 182] width 510 height 337
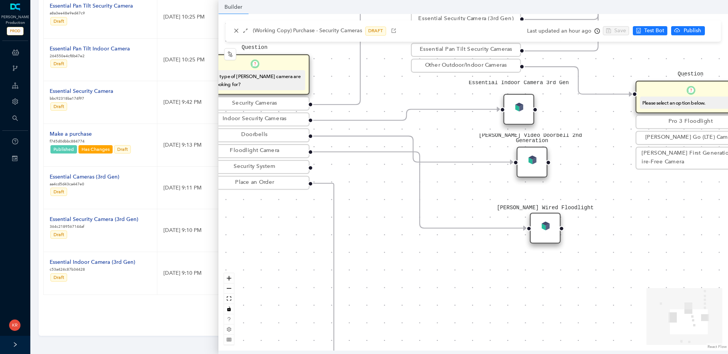
drag, startPoint x: 439, startPoint y: 110, endPoint x: 513, endPoint y: 111, distance: 73.9
click at [513, 111] on div "Essential Indoor Camera 3rd Gen" at bounding box center [519, 109] width 31 height 31
click at [233, 54] on icon "node-index" at bounding box center [230, 54] width 6 height 6
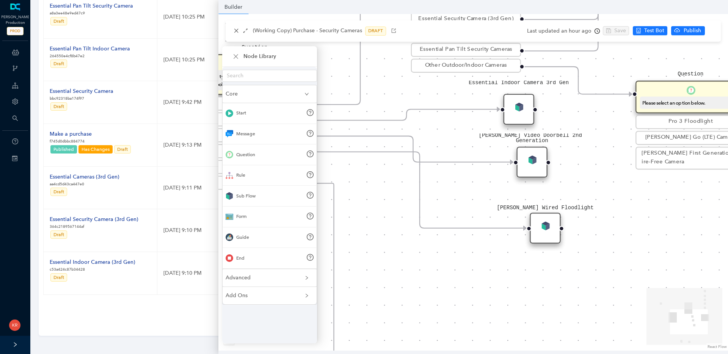
drag, startPoint x: 394, startPoint y: 127, endPoint x: 408, endPoint y: 124, distance: 14.3
click at [429, 122] on div "Rule P Start Question What type of [PERSON_NAME] camera are you looking for? Se…" at bounding box center [473, 182] width 510 height 337
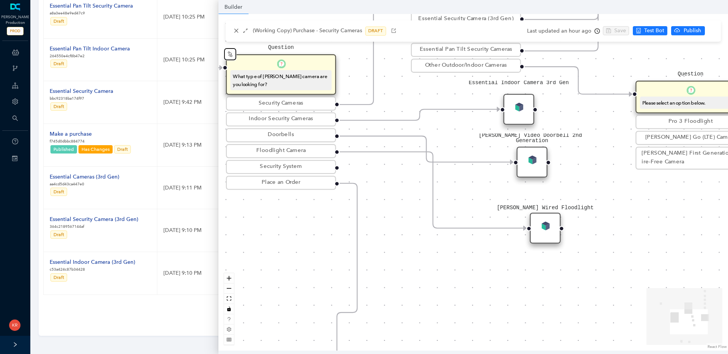
drag, startPoint x: 271, startPoint y: 154, endPoint x: 303, endPoint y: 154, distance: 31.5
click at [303, 154] on div "Floodlight Camera" at bounding box center [281, 151] width 105 height 9
click at [230, 56] on icon "node-index" at bounding box center [230, 54] width 6 height 6
click at [444, 152] on div "Question" at bounding box center [439, 148] width 31 height 31
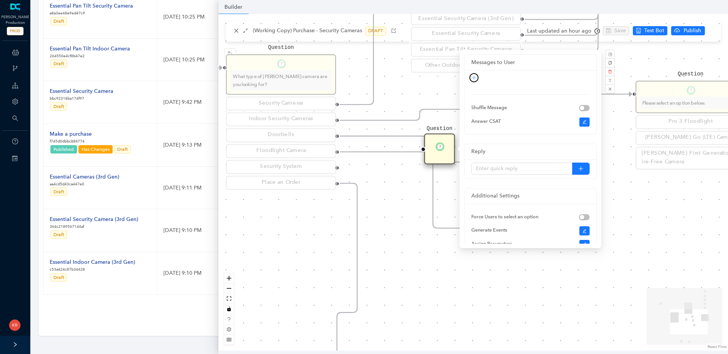
click at [474, 76] on icon "plus" at bounding box center [474, 77] width 5 height 5
click at [473, 104] on link "Rich Text" at bounding box center [467, 103] width 28 height 8
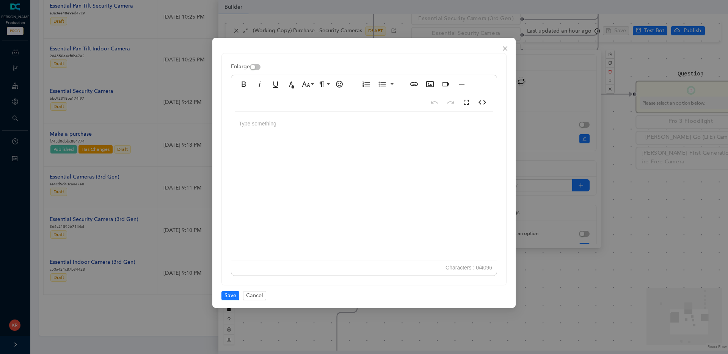
click at [350, 126] on div at bounding box center [363, 188] width 265 height 152
click at [431, 83] on icon "button" at bounding box center [429, 84] width 9 height 9
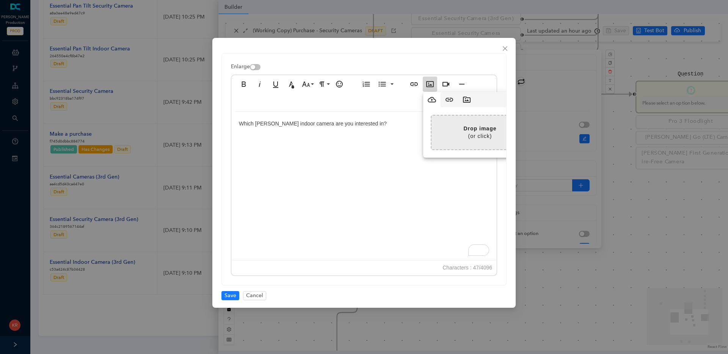
click at [468, 133] on input "file" at bounding box center [285, 133] width 485 height 34
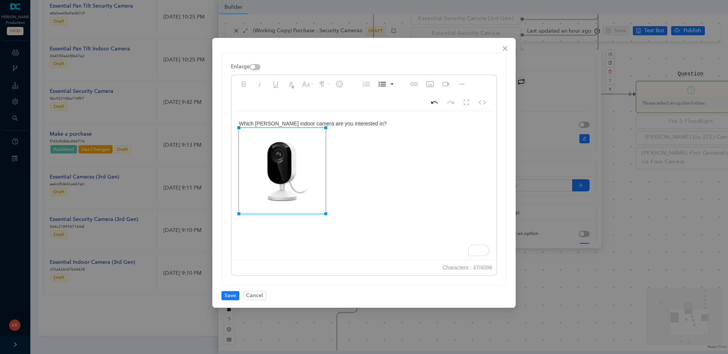
drag, startPoint x: 352, startPoint y: 127, endPoint x: 325, endPoint y: 135, distance: 28.3
click at [349, 143] on div "Which [PERSON_NAME] indoor camera are you interested in?" at bounding box center [363, 188] width 265 height 152
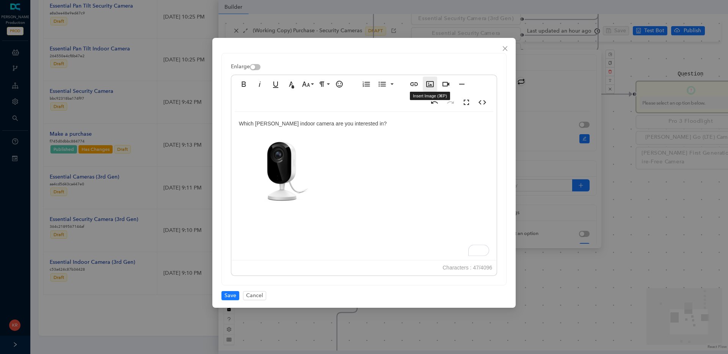
click at [428, 84] on icon "button" at bounding box center [429, 84] width 9 height 9
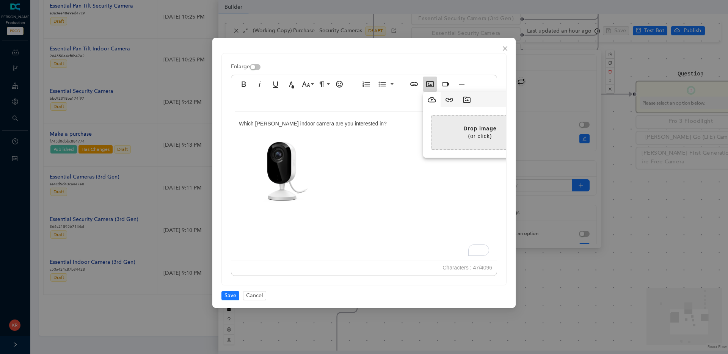
click at [464, 133] on input "file" at bounding box center [285, 133] width 485 height 34
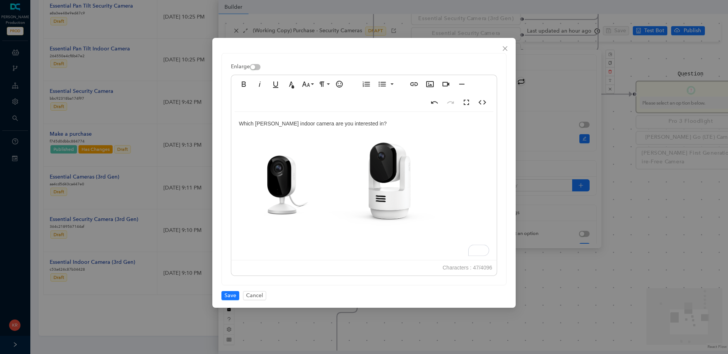
click at [401, 166] on img "To enrich screen reader interactions, please activate Accessibility in Grammarl…" at bounding box center [382, 184] width 114 height 113
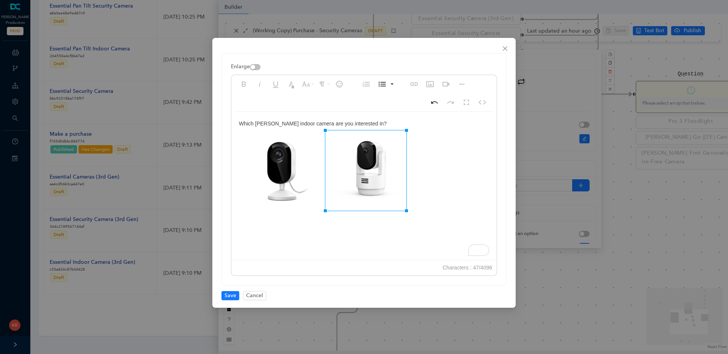
drag, startPoint x: 438, startPoint y: 128, endPoint x: 405, endPoint y: 138, distance: 34.2
click at [430, 147] on div "Which [PERSON_NAME] indoor camera are you interested in?" at bounding box center [363, 188] width 265 height 152
click at [234, 297] on span "Save" at bounding box center [230, 296] width 12 height 8
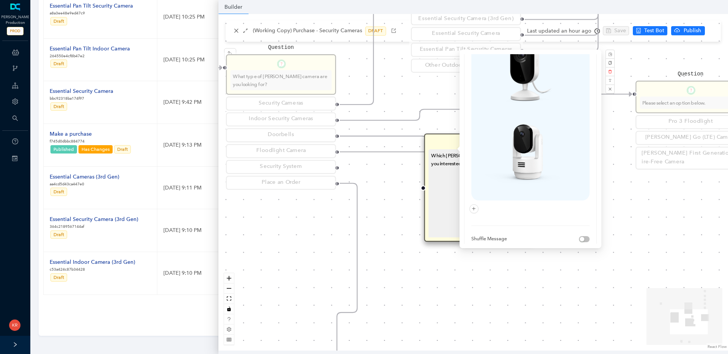
scroll to position [143, 0]
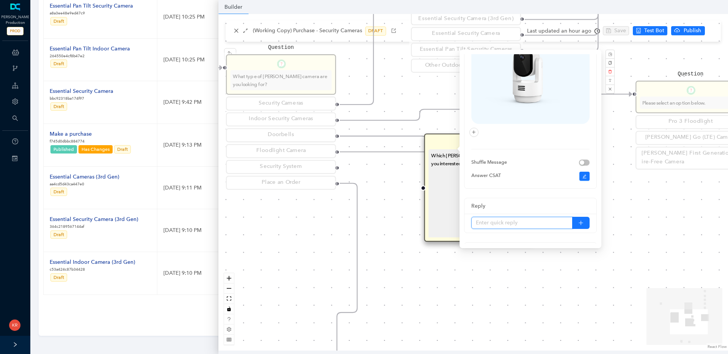
click at [541, 221] on input "text" at bounding box center [521, 223] width 101 height 12
type input "[PERSON_NAME] Essential Indoor Camera (3rd Gen)"
type input "[PERSON_NAME] Essential Pan Tilt Indoor Camera"
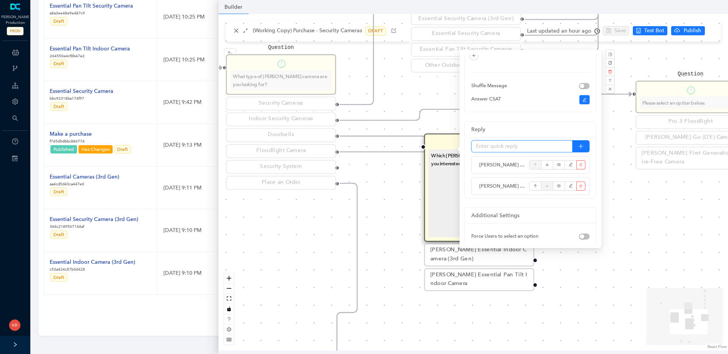
scroll to position [253, 0]
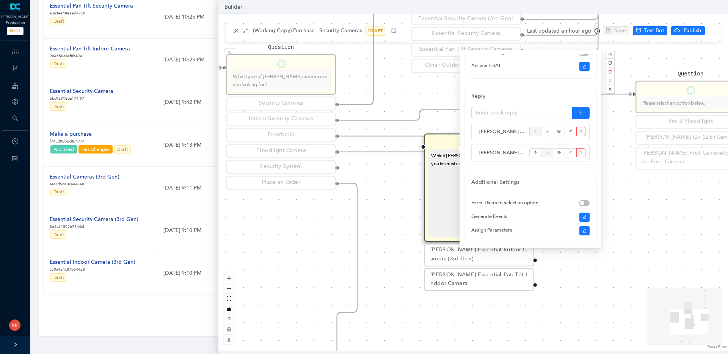
click at [648, 220] on div "Rule P Start Question What type of [PERSON_NAME] camera are you looking for? Se…" at bounding box center [473, 182] width 510 height 337
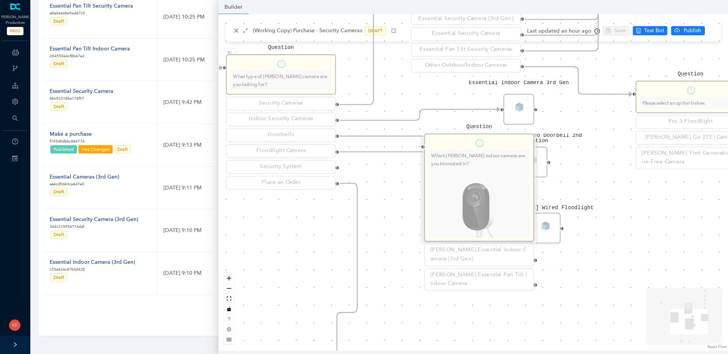
scroll to position [0, 0]
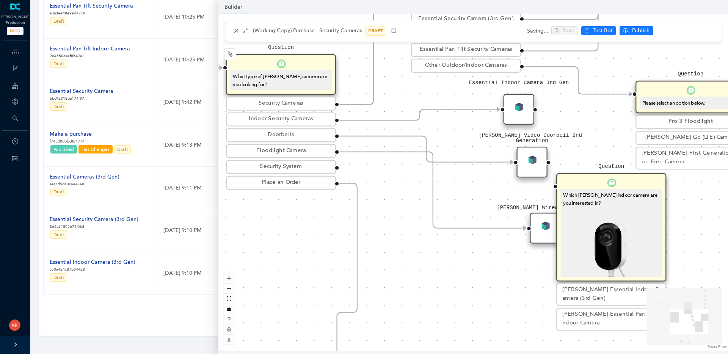
drag, startPoint x: 504, startPoint y: 181, endPoint x: 629, endPoint y: 222, distance: 132.0
click at [629, 222] on img at bounding box center [611, 255] width 96 height 96
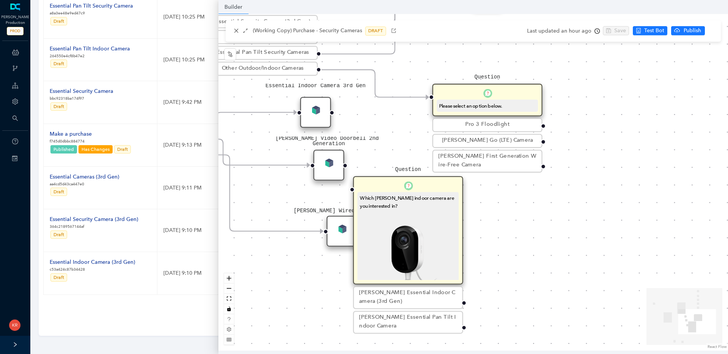
drag, startPoint x: 419, startPoint y: 254, endPoint x: 228, endPoint y: 237, distance: 191.5
click at [225, 237] on div "Rule P Start Question What type of [PERSON_NAME] camera are you looking for? Se…" at bounding box center [473, 182] width 510 height 337
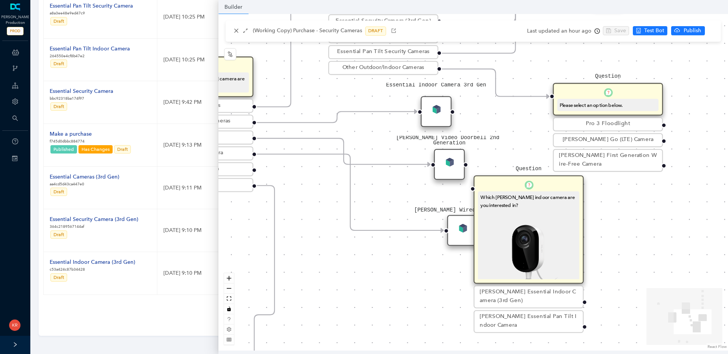
drag, startPoint x: 516, startPoint y: 216, endPoint x: 634, endPoint y: 236, distance: 119.2
click at [634, 236] on div "Rule P Start Question What type of [PERSON_NAME] camera are you looking for? Se…" at bounding box center [473, 182] width 510 height 337
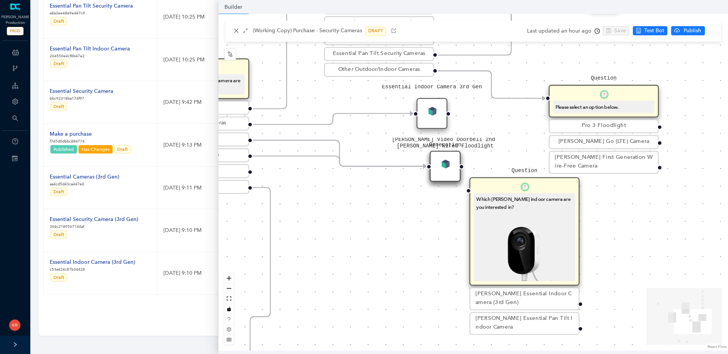
click at [455, 164] on div "[PERSON_NAME] Wired Floodlight" at bounding box center [445, 166] width 31 height 31
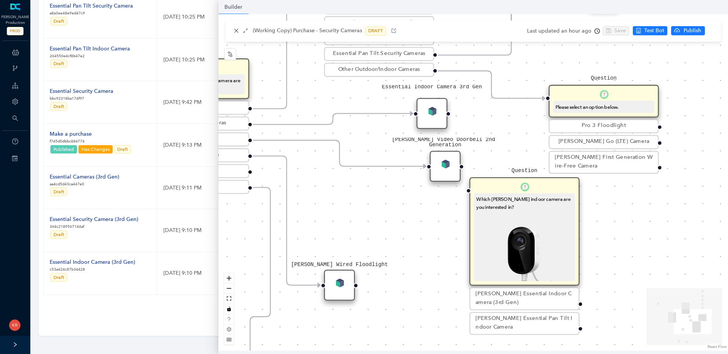
drag, startPoint x: 461, startPoint y: 160, endPoint x: 339, endPoint y: 293, distance: 180.1
click at [339, 293] on div "[PERSON_NAME] Wired Floodlight" at bounding box center [339, 285] width 31 height 31
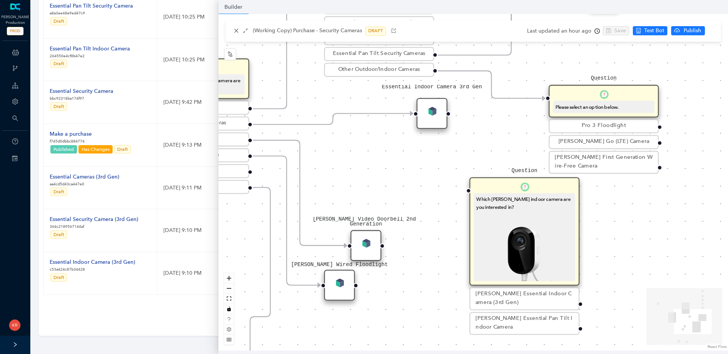
drag, startPoint x: 447, startPoint y: 163, endPoint x: 373, endPoint y: 237, distance: 104.3
click at [373, 237] on div "[PERSON_NAME] Video Doorbell 2nd Generation" at bounding box center [365, 245] width 31 height 31
drag, startPoint x: 410, startPoint y: 113, endPoint x: 459, endPoint y: 190, distance: 91.4
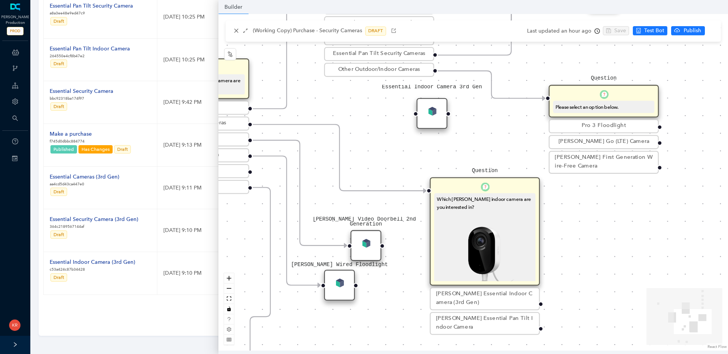
drag, startPoint x: 505, startPoint y: 204, endPoint x: 460, endPoint y: 199, distance: 44.9
click at [460, 199] on div "Which [PERSON_NAME] indoor camera are you interested in?" at bounding box center [485, 300] width 96 height 208
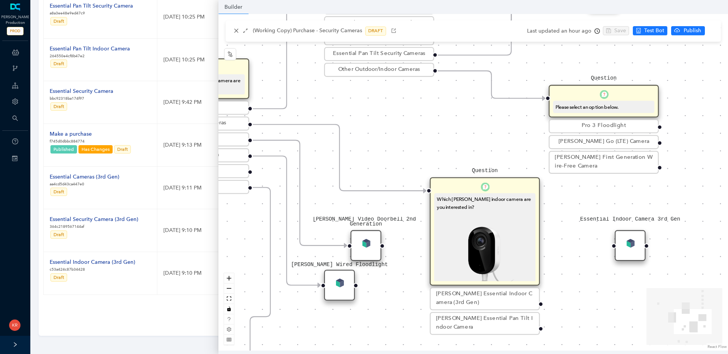
drag, startPoint x: 437, startPoint y: 113, endPoint x: 637, endPoint y: 248, distance: 241.6
click at [637, 248] on div "Essential Indoor Camera 3rd Gen" at bounding box center [630, 245] width 31 height 31
drag, startPoint x: 540, startPoint y: 304, endPoint x: 602, endPoint y: 250, distance: 82.3
click at [602, 250] on div "Rule P Start Question What type of [PERSON_NAME] camera are you looking for? Se…" at bounding box center [473, 182] width 510 height 337
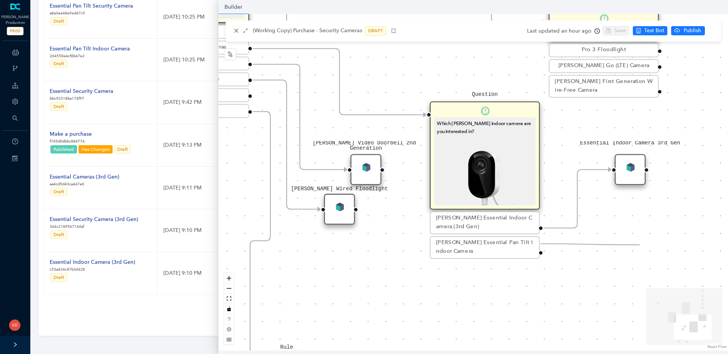
drag, startPoint x: 540, startPoint y: 244, endPoint x: 640, endPoint y: 245, distance: 99.7
click at [640, 245] on div "Rule P Start Question What type of [PERSON_NAME] camera are you looking for? Se…" at bounding box center [473, 182] width 510 height 337
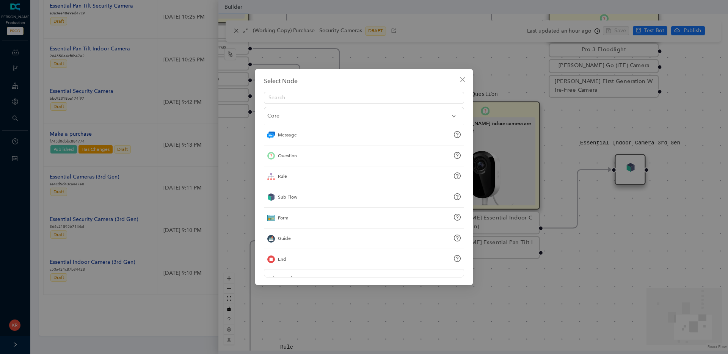
click at [303, 196] on div "Sub Flow" at bounding box center [363, 197] width 199 height 21
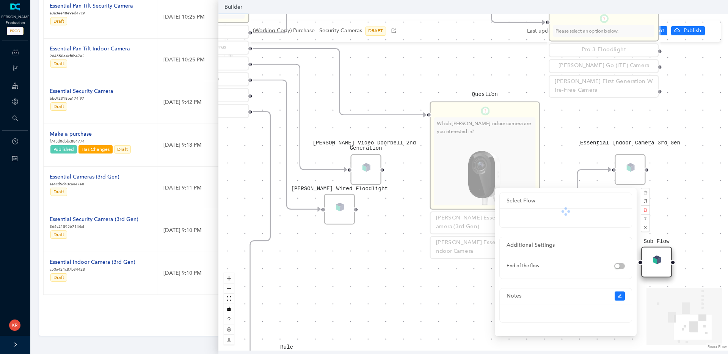
click at [549, 218] on div at bounding box center [566, 218] width 132 height 19
click at [452, 292] on div "Rule P Start Question What type of Arlo camera are you looking for? Security Ca…" at bounding box center [473, 182] width 510 height 337
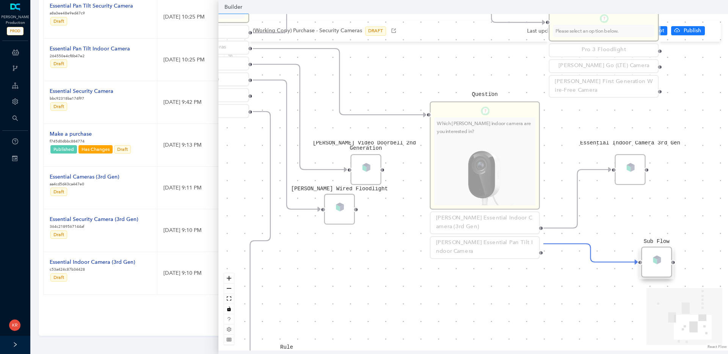
click at [452, 292] on div "Rule P Start Question What type of Arlo camera are you looking for? Security Ca…" at bounding box center [473, 182] width 510 height 337
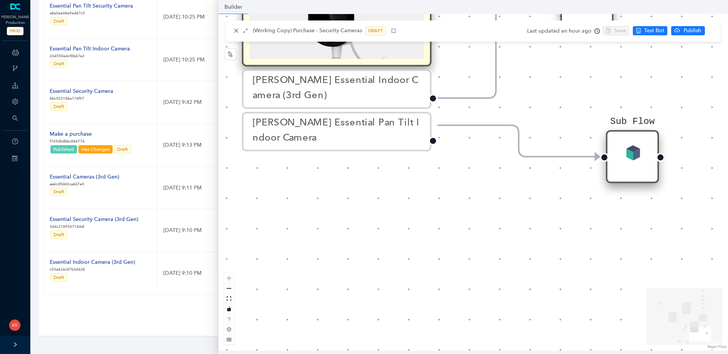
drag, startPoint x: 562, startPoint y: 286, endPoint x: 389, endPoint y: 201, distance: 191.6
click at [389, 201] on div "Rule P Start Question What type of Arlo camera are you looking for? Security Ca…" at bounding box center [473, 182] width 510 height 337
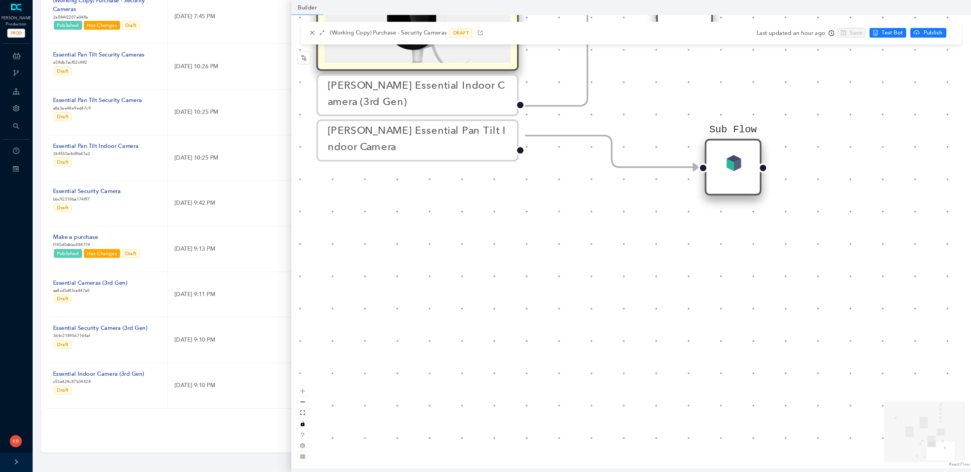
scroll to position [149, 0]
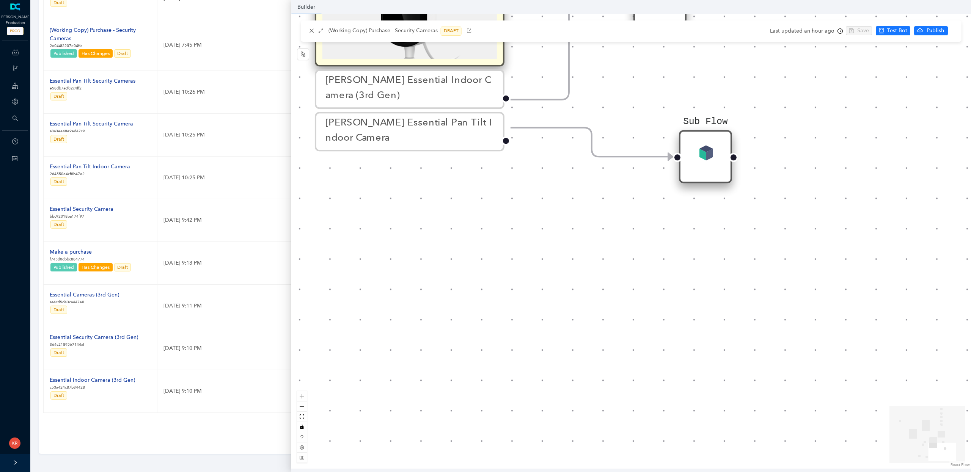
click at [728, 90] on div "Rule P Start Question What type of Arlo camera are you looking for? Security Ca…" at bounding box center [630, 241] width 679 height 455
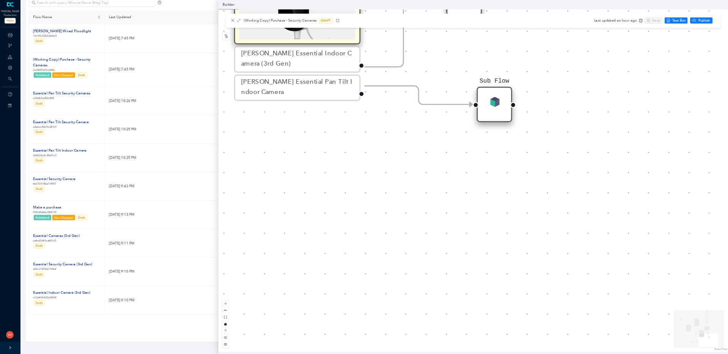
scroll to position [92, 0]
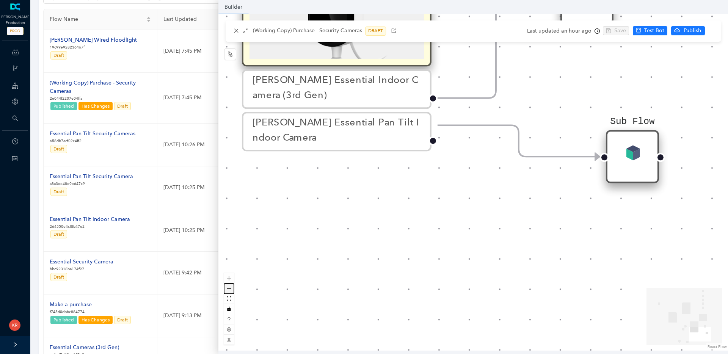
click at [226, 289] on button "zoom out" at bounding box center [229, 289] width 10 height 10
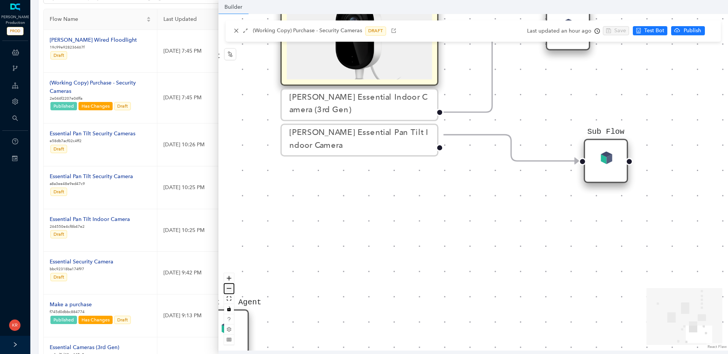
click at [226, 289] on button "zoom out" at bounding box center [229, 289] width 10 height 10
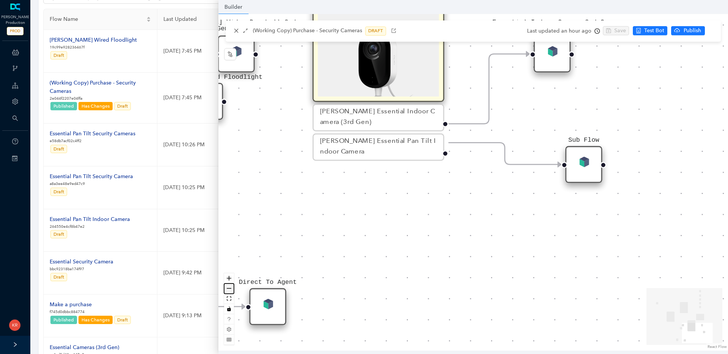
click at [226, 289] on button "zoom out" at bounding box center [229, 289] width 10 height 10
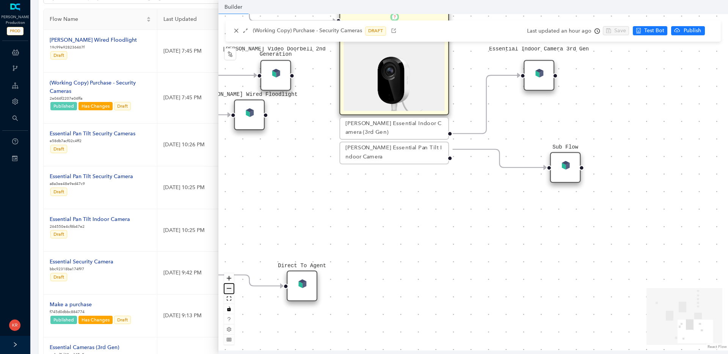
click at [226, 289] on button "zoom out" at bounding box center [229, 289] width 10 height 10
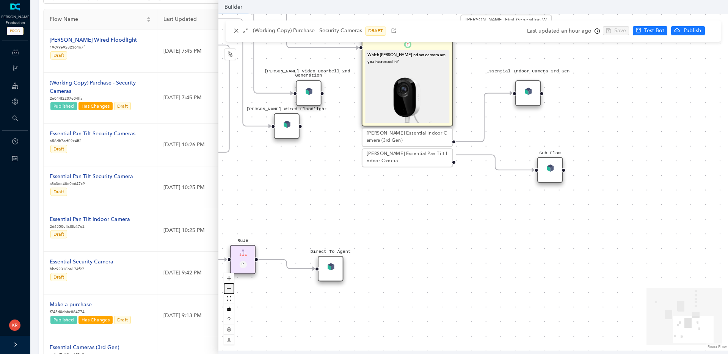
click at [226, 289] on button "zoom out" at bounding box center [229, 289] width 10 height 10
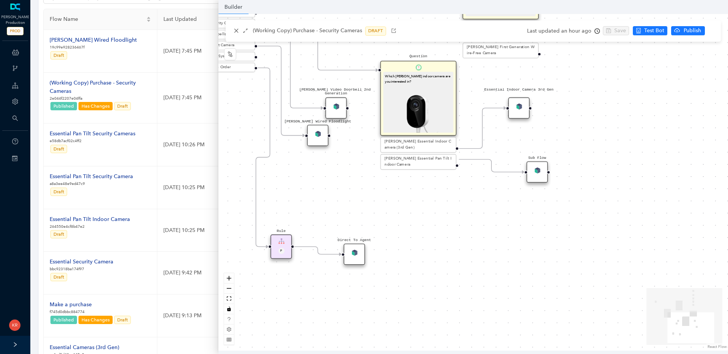
click at [544, 165] on div "Sub Flow" at bounding box center [537, 172] width 21 height 21
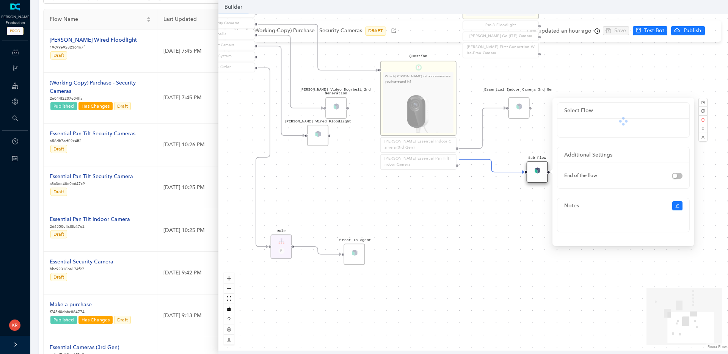
click at [494, 216] on div "Rule P Start Question What type of Arlo camera are you looking for? Security Ca…" at bounding box center [473, 182] width 510 height 337
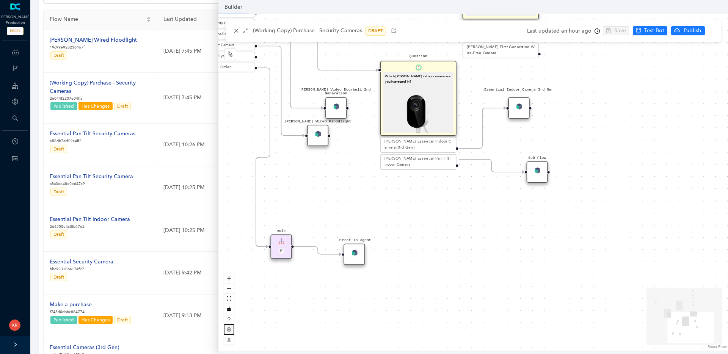
click at [228, 332] on button "button" at bounding box center [229, 330] width 10 height 10
click at [330, 320] on div "Rule P Start Question What type of Arlo camera are you looking for? Security Ca…" at bounding box center [473, 182] width 510 height 337
click at [228, 331] on icon "setting" at bounding box center [229, 329] width 5 height 5
click at [376, 298] on div "Rule P Start Question What type of Arlo camera are you looking for? Security Ca…" at bounding box center [473, 182] width 510 height 337
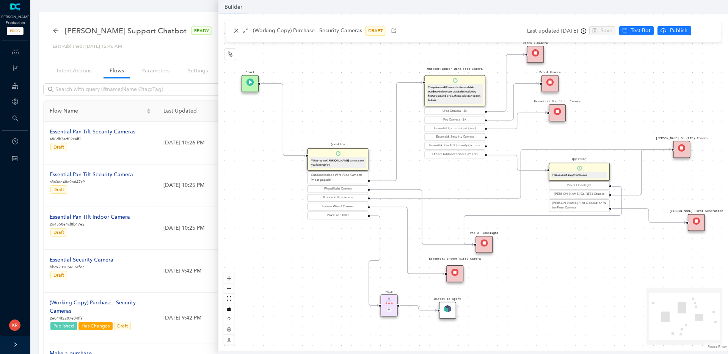
scroll to position [135, 0]
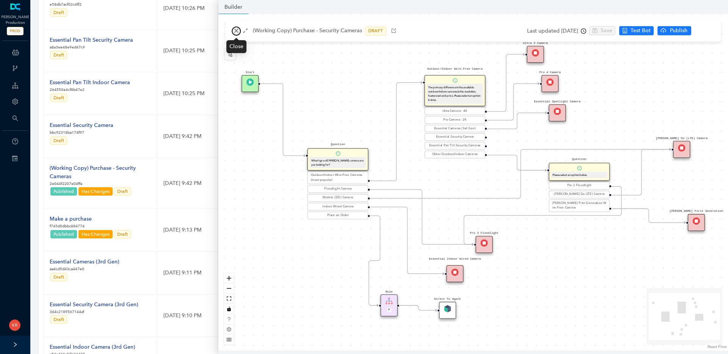
click at [236, 30] on icon "close" at bounding box center [236, 30] width 5 height 5
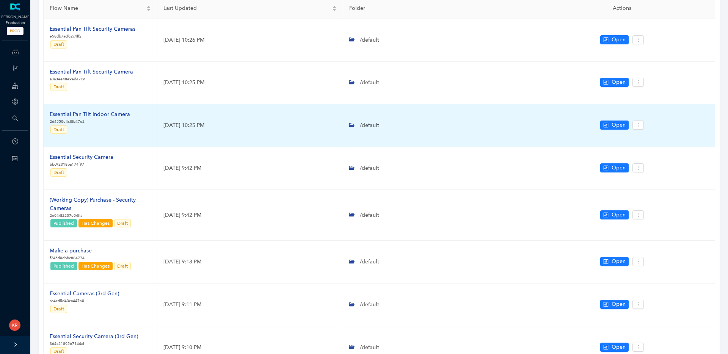
scroll to position [0, 0]
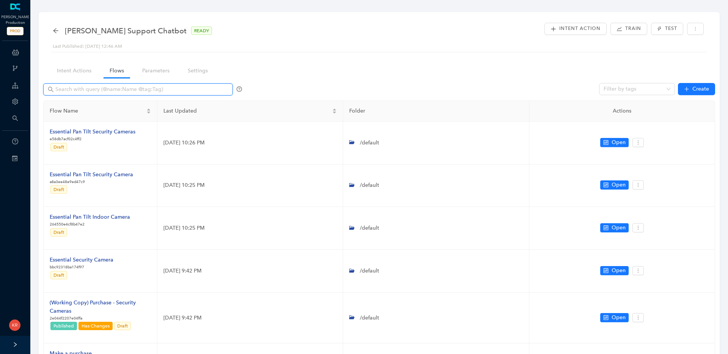
click at [93, 88] on input "text" at bounding box center [138, 89] width 167 height 8
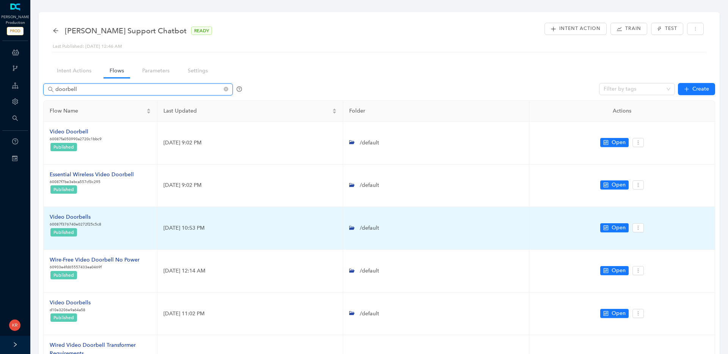
type input "doorbell"
click at [69, 217] on div "Video Doorbells" at bounding box center [76, 217] width 52 height 8
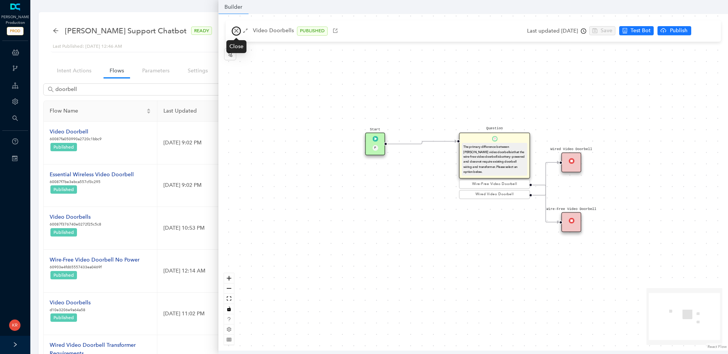
click at [235, 33] on icon "close" at bounding box center [236, 30] width 5 height 5
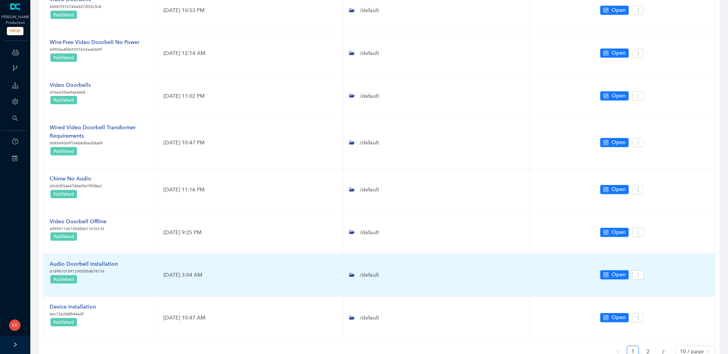
scroll to position [215, 0]
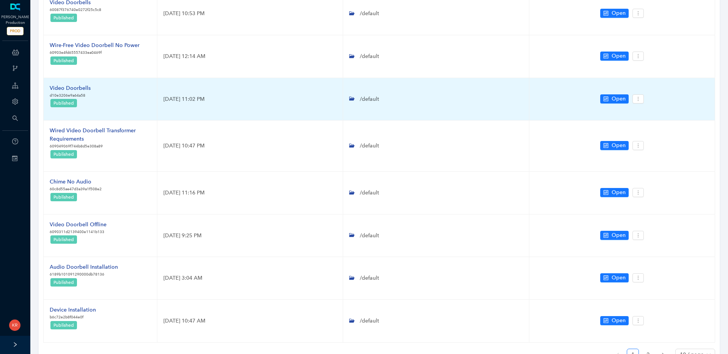
click at [78, 89] on div "Video Doorbells" at bounding box center [70, 88] width 41 height 8
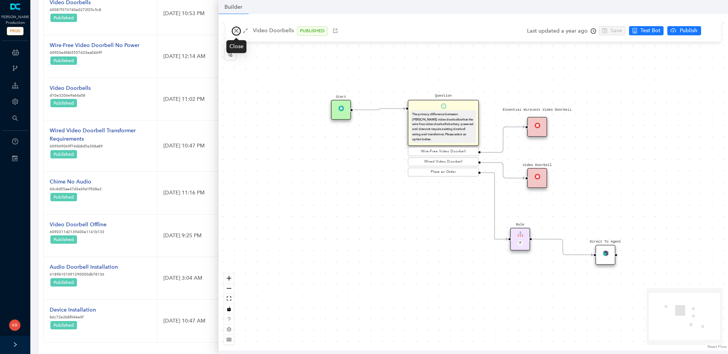
click at [238, 32] on icon "close" at bounding box center [236, 31] width 4 height 4
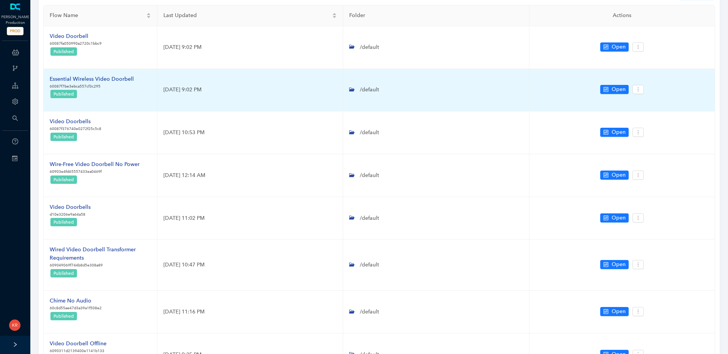
scroll to position [0, 0]
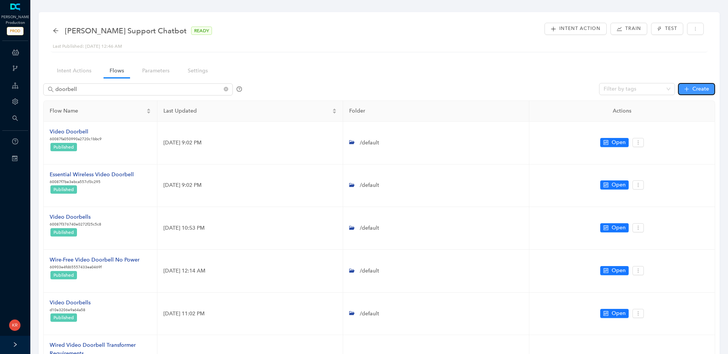
click at [705, 86] on span "Create" at bounding box center [700, 89] width 17 height 8
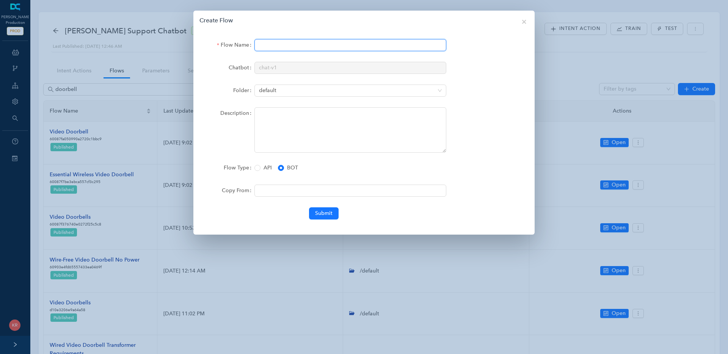
click at [335, 42] on input "Flow Name" at bounding box center [350, 45] width 192 height 12
type input "Arlo Essential Doorbell (2nd Generation)"
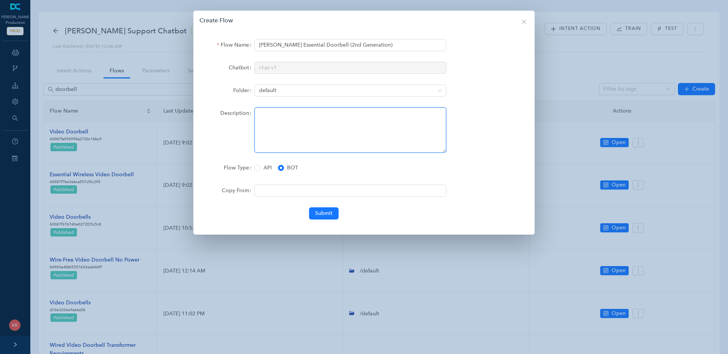
click at [357, 118] on textarea "Description" at bounding box center [350, 129] width 192 height 45
type textarea "This is the presales flow for the Arlo Essential Doorbell (2nd Generation)"
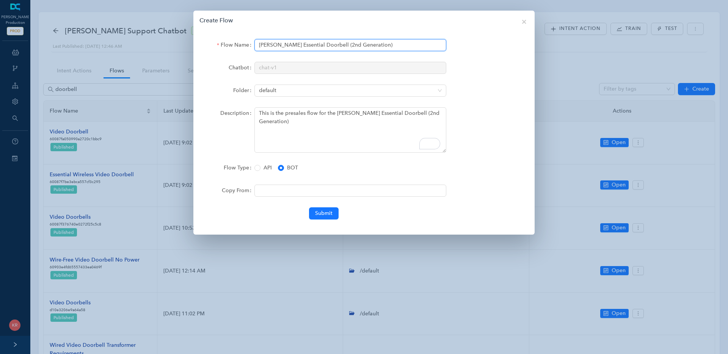
click at [284, 42] on input "Arlo Essential Doorbell (2nd Generation)" at bounding box center [350, 45] width 192 height 12
type input "[PERSON_NAME] Video Doorbell (2nd Generation)"
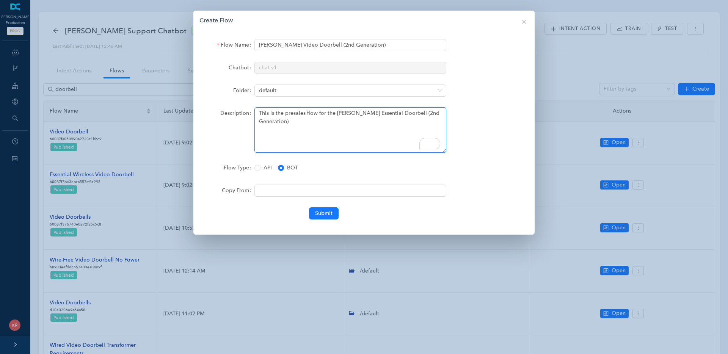
click at [357, 113] on textarea "This is the presales flow for the Arlo Essential Doorbell (2nd Generation)" at bounding box center [350, 129] width 192 height 45
type textarea "This is the presales flow for the Arlo Video Doorbell (2nd Generation)"
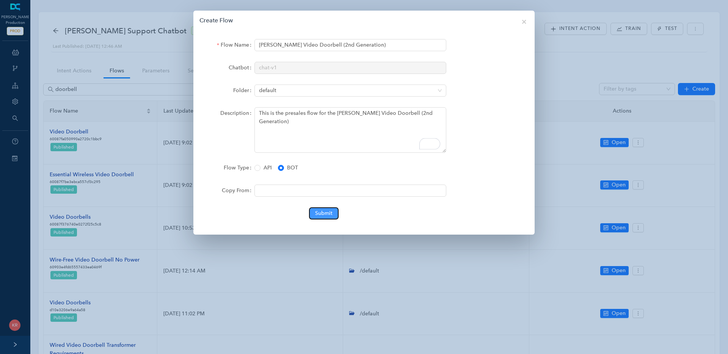
click at [330, 214] on span "Submit" at bounding box center [323, 213] width 17 height 8
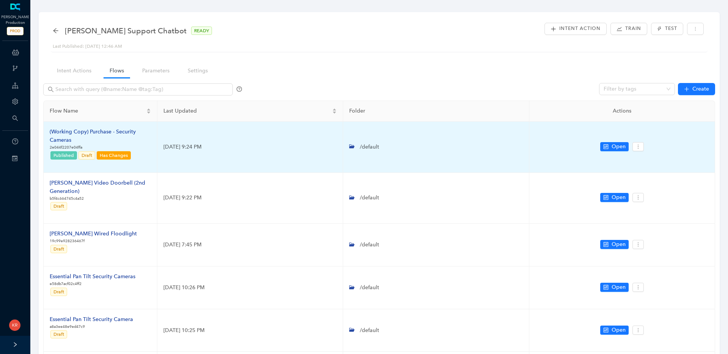
click at [70, 138] on div "(Working Copy) Purchase - Security Cameras" at bounding box center [100, 136] width 101 height 17
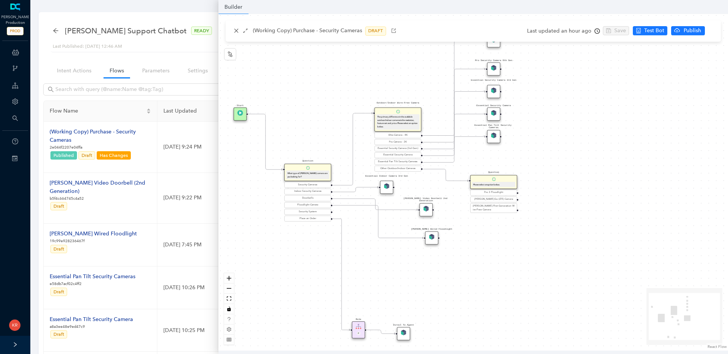
drag, startPoint x: 353, startPoint y: 226, endPoint x: 251, endPoint y: 222, distance: 102.8
click at [256, 231] on div "Rule P Start Question What type of [PERSON_NAME] camera are you looking for? Se…" at bounding box center [473, 182] width 510 height 337
click at [387, 187] on img at bounding box center [387, 187] width 6 height 6
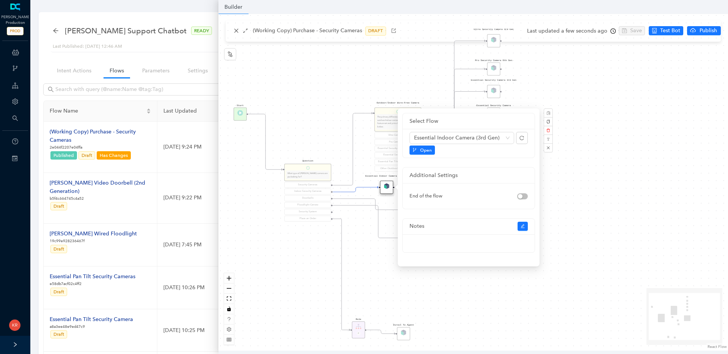
click at [372, 270] on div "Rule P Start Question What type of [PERSON_NAME] camera are you looking for? Se…" at bounding box center [473, 182] width 510 height 337
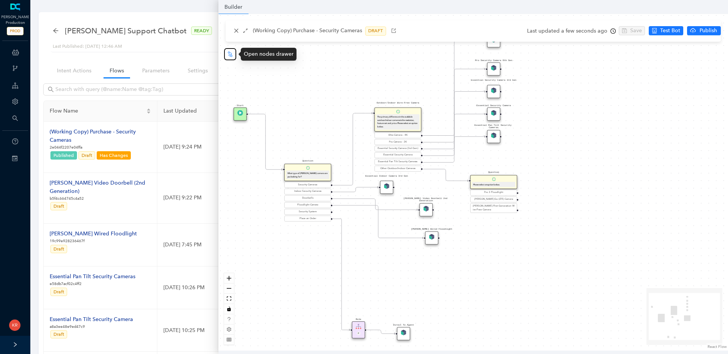
click at [227, 55] on icon "node-index" at bounding box center [230, 54] width 6 height 6
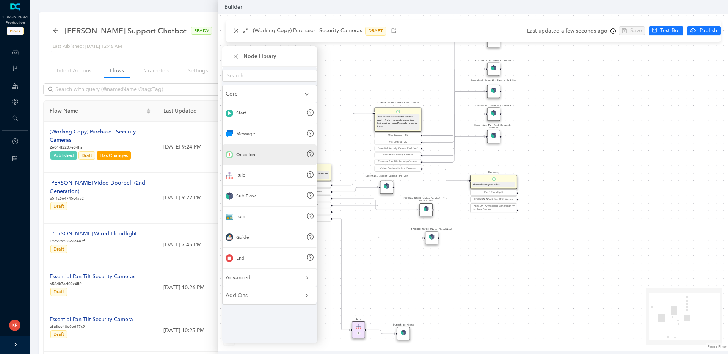
click at [254, 157] on div "Question" at bounding box center [245, 154] width 19 height 7
click at [241, 156] on div "Question" at bounding box center [245, 154] width 19 height 7
click at [251, 153] on div "Question" at bounding box center [245, 154] width 19 height 7
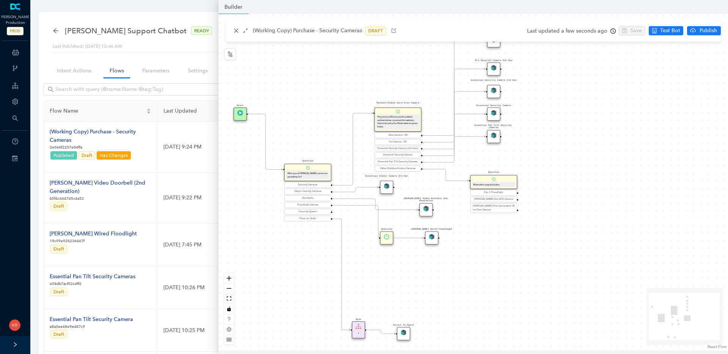
click at [389, 241] on div "Question" at bounding box center [386, 237] width 13 height 13
click at [388, 238] on img at bounding box center [387, 237] width 6 height 6
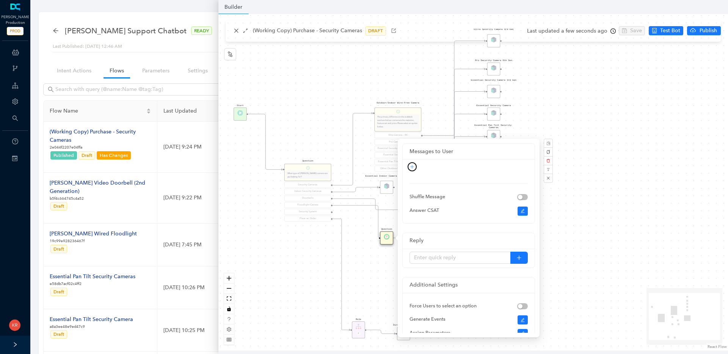
click at [415, 167] on button "button" at bounding box center [412, 166] width 9 height 9
click at [413, 191] on link "Rich Text" at bounding box center [406, 192] width 28 height 8
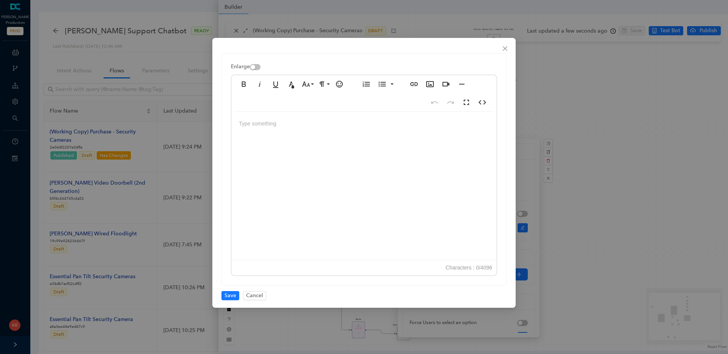
click at [394, 173] on div at bounding box center [363, 188] width 265 height 152
click at [224, 295] on span "Save" at bounding box center [230, 296] width 12 height 8
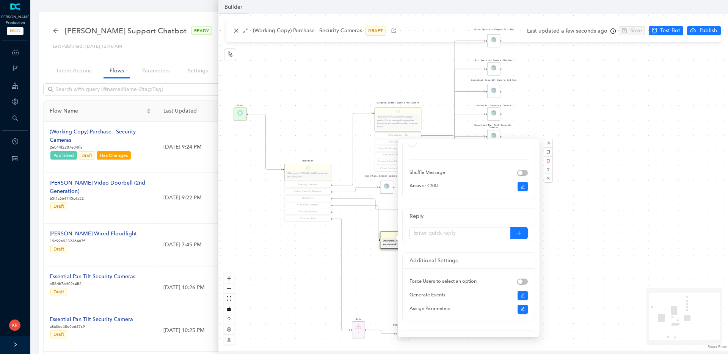
scroll to position [84, 0]
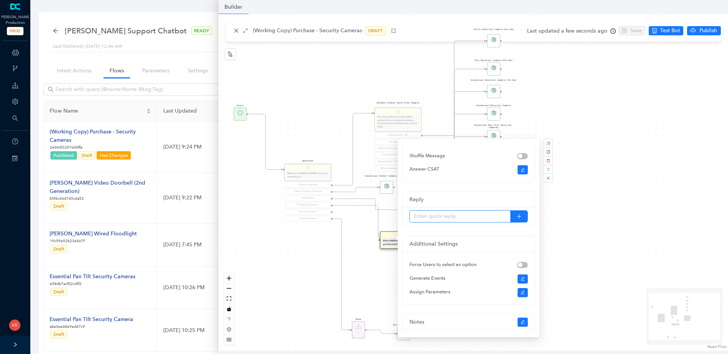
click at [452, 218] on input "text" at bounding box center [459, 216] width 101 height 12
type input "[PERSON_NAME] Essential Indoor Camera (3rd Gen)"
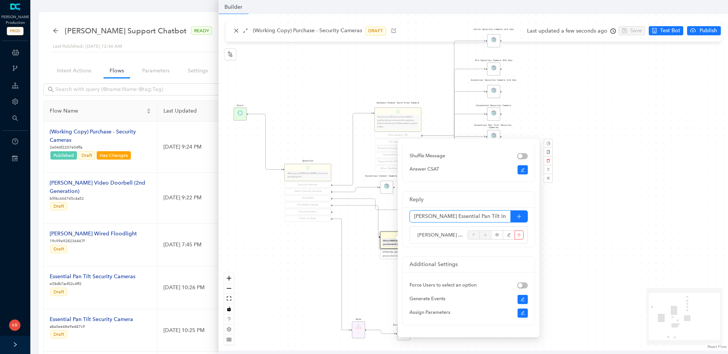
type input "[PERSON_NAME] Essential Pan Tilt Indoor Camera"
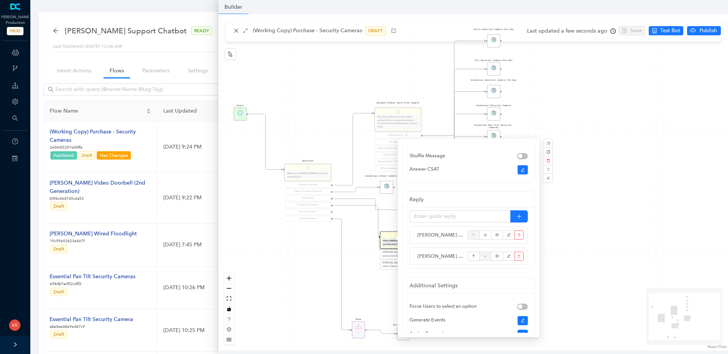
click at [618, 214] on div "Rule P Start Question What type of [PERSON_NAME] camera are you looking for? Se…" at bounding box center [473, 182] width 510 height 337
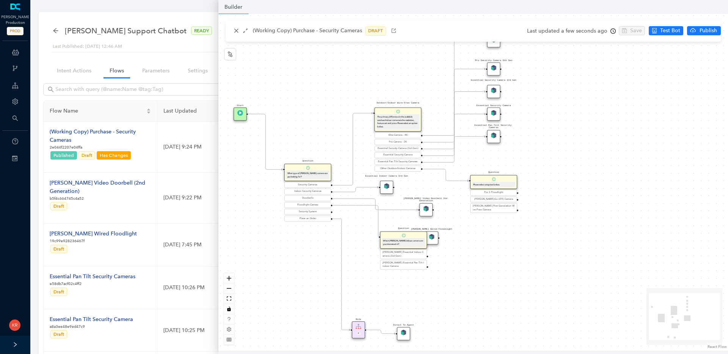
click at [391, 189] on div "Essential Indoor Camera 3rd Gen" at bounding box center [386, 187] width 13 height 13
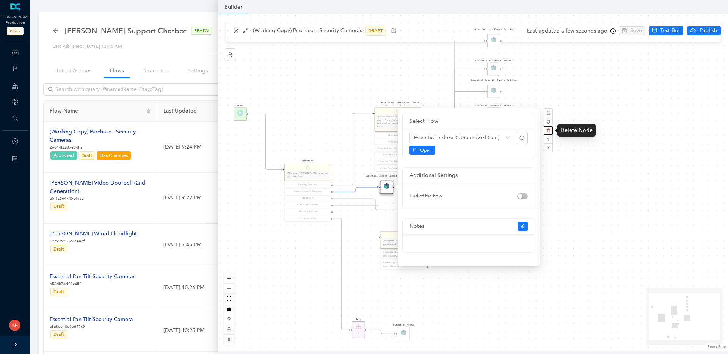
click at [551, 130] on button "button" at bounding box center [548, 130] width 9 height 9
click at [592, 113] on button "Yes" at bounding box center [589, 112] width 14 height 9
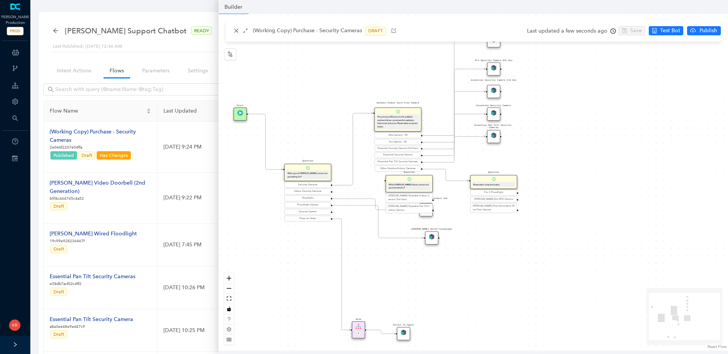
drag, startPoint x: 412, startPoint y: 243, endPoint x: 415, endPoint y: 187, distance: 56.2
click at [415, 187] on div "Which [PERSON_NAME] indoor camera are you interested in?" at bounding box center [409, 186] width 41 height 6
drag, startPoint x: 431, startPoint y: 240, endPoint x: 408, endPoint y: 285, distance: 50.5
click at [408, 285] on div "[PERSON_NAME] Wired Floodlight" at bounding box center [409, 282] width 13 height 13
drag, startPoint x: 426, startPoint y: 216, endPoint x: 423, endPoint y: 258, distance: 42.5
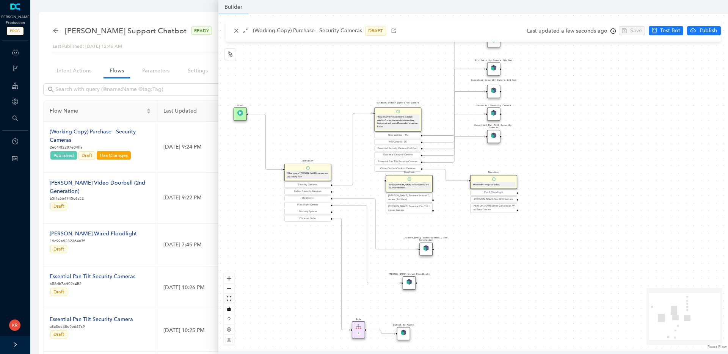
click at [423, 256] on div "[PERSON_NAME] Video Doorbell 2nd Generation" at bounding box center [425, 249] width 13 height 13
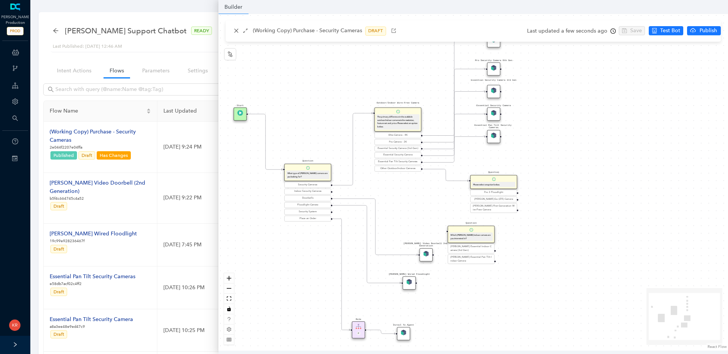
drag, startPoint x: 417, startPoint y: 185, endPoint x: 481, endPoint y: 238, distance: 83.7
click at [481, 238] on div "Which [PERSON_NAME] indoor camera are you interested in?" at bounding box center [470, 237] width 41 height 6
drag, startPoint x: 331, startPoint y: 191, endPoint x: 441, endPoint y: 232, distance: 117.0
click at [441, 232] on div "Rule P Start Question What type of [PERSON_NAME] camera are you looking for? Se…" at bounding box center [473, 182] width 510 height 337
drag, startPoint x: 573, startPoint y: 240, endPoint x: 557, endPoint y: 249, distance: 19.0
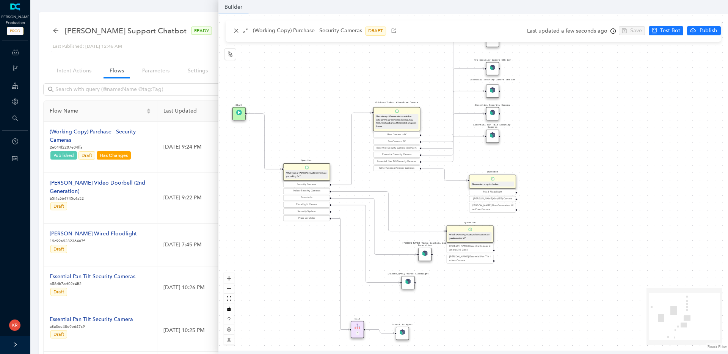
click at [573, 240] on div "Rule P Start Question What type of [PERSON_NAME] camera are you looking for? Se…" at bounding box center [473, 182] width 510 height 337
click at [227, 278] on icon "zoom in" at bounding box center [229, 278] width 5 height 5
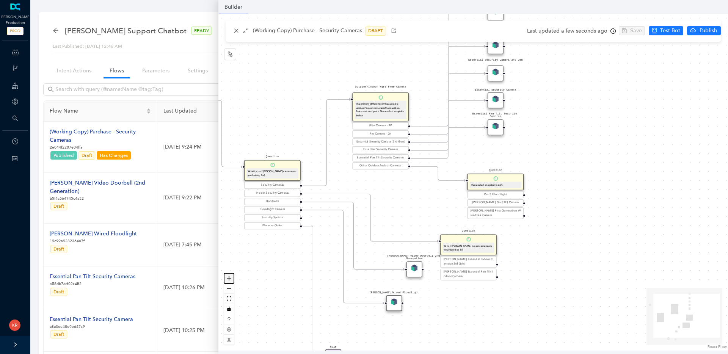
click at [227, 278] on icon "zoom in" at bounding box center [229, 278] width 5 height 5
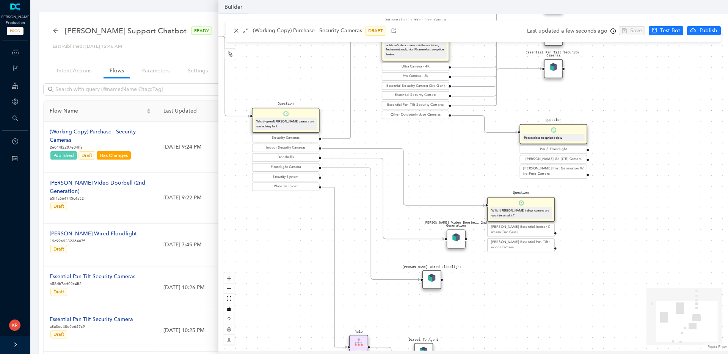
drag, startPoint x: 529, startPoint y: 292, endPoint x: 546, endPoint y: 220, distance: 74.3
click at [546, 220] on div "Rule P Start Question What type of [PERSON_NAME] camera are you looking for? Se…" at bounding box center [473, 182] width 510 height 337
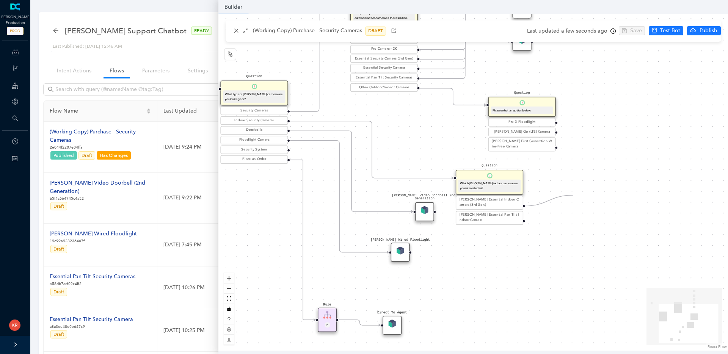
drag, startPoint x: 523, startPoint y: 205, endPoint x: 573, endPoint y: 195, distance: 51.4
click at [573, 195] on div "Rule P Start Question What type of [PERSON_NAME] camera are you looking for? Se…" at bounding box center [473, 182] width 510 height 337
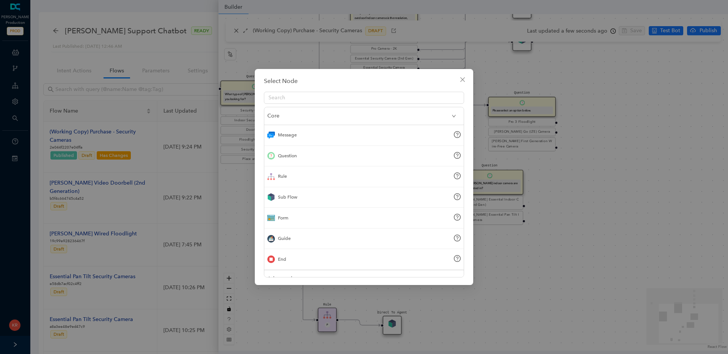
click at [308, 196] on div "Sub Flow" at bounding box center [363, 197] width 199 height 21
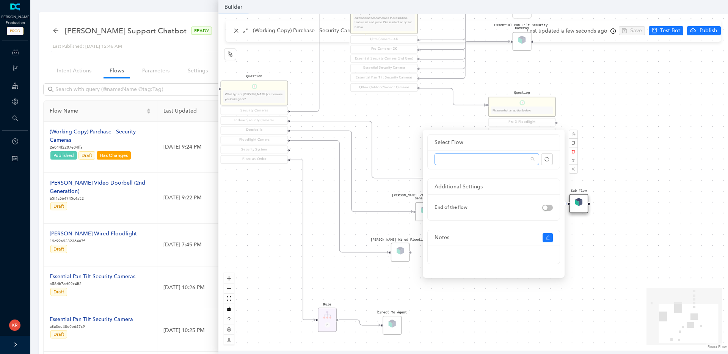
click at [532, 160] on span at bounding box center [487, 159] width 96 height 11
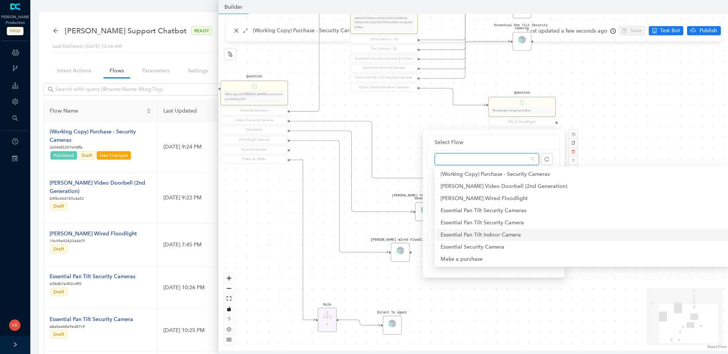
click at [500, 236] on div "Essential Pan Tilt Indoor Camera" at bounding box center [583, 235] width 284 height 8
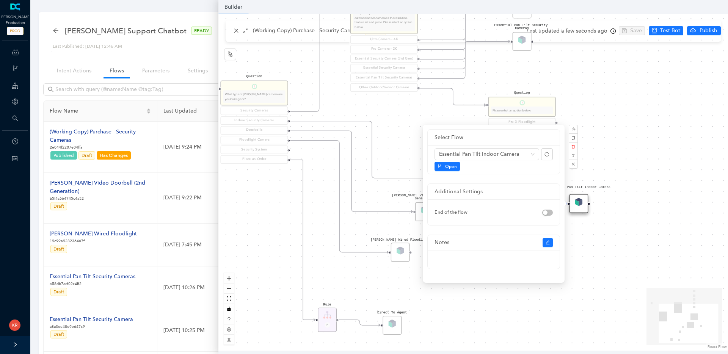
click at [596, 238] on div "Rule P Start Question What type of [PERSON_NAME] camera are you looking for? Se…" at bounding box center [473, 182] width 510 height 337
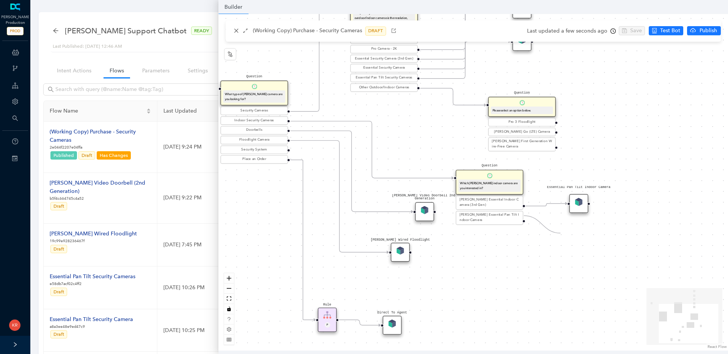
drag, startPoint x: 525, startPoint y: 216, endPoint x: 569, endPoint y: 234, distance: 47.9
click at [569, 234] on div "Rule P Start Question What type of [PERSON_NAME] camera are you looking for? Se…" at bounding box center [473, 182] width 510 height 337
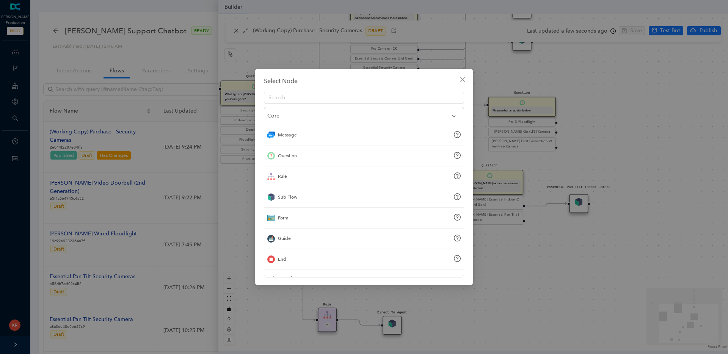
click at [303, 202] on div "Sub Flow" at bounding box center [363, 197] width 199 height 21
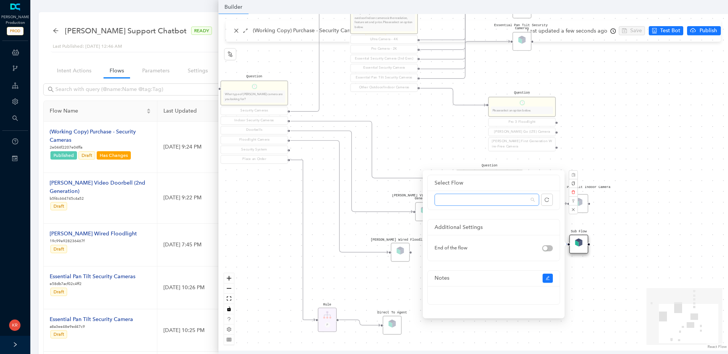
click at [508, 197] on span at bounding box center [487, 199] width 96 height 11
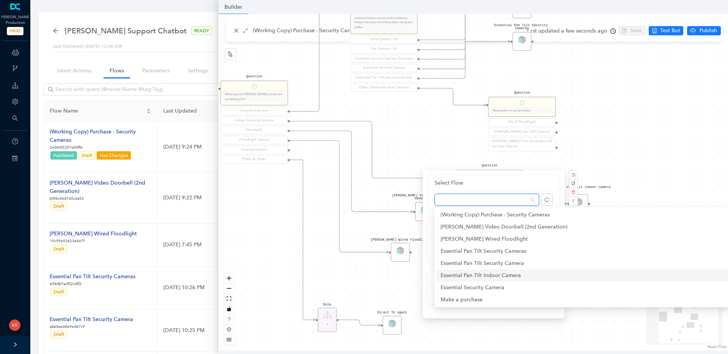
click at [517, 278] on div "Essential Pan Tilt Indoor Camera" at bounding box center [583, 275] width 284 height 8
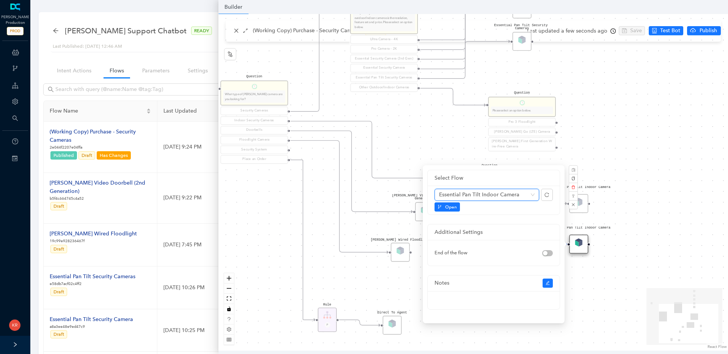
click at [637, 269] on div "Rule P Start Question What type of [PERSON_NAME] camera are you looking for? Se…" at bounding box center [473, 182] width 510 height 337
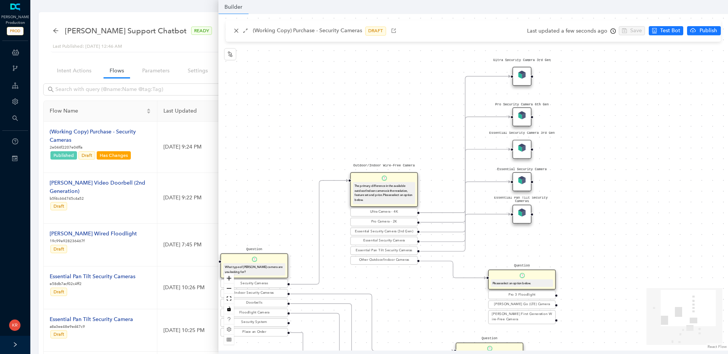
click at [524, 78] on img at bounding box center [522, 75] width 8 height 8
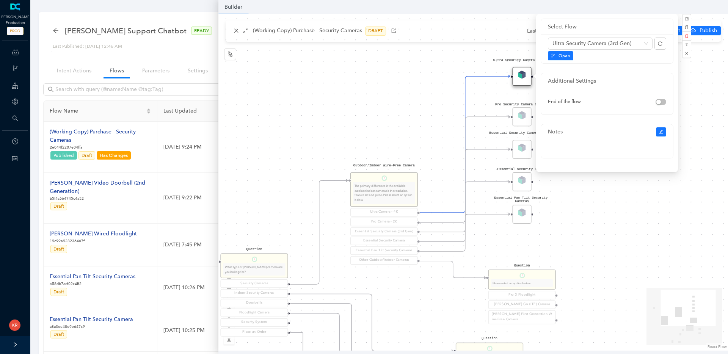
click at [683, 95] on div "Rule P Start Question What type of [PERSON_NAME] camera are you looking for? Se…" at bounding box center [473, 182] width 510 height 337
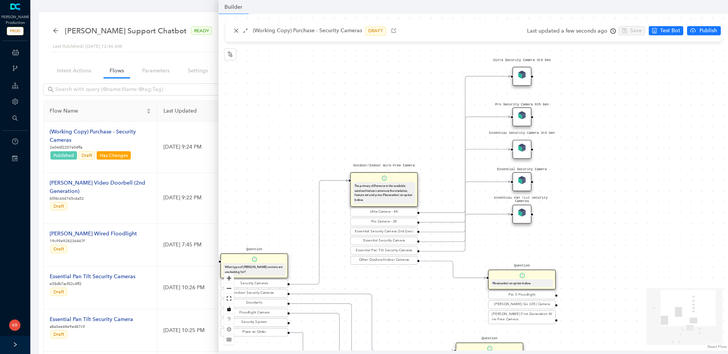
click at [521, 151] on img at bounding box center [522, 148] width 8 height 8
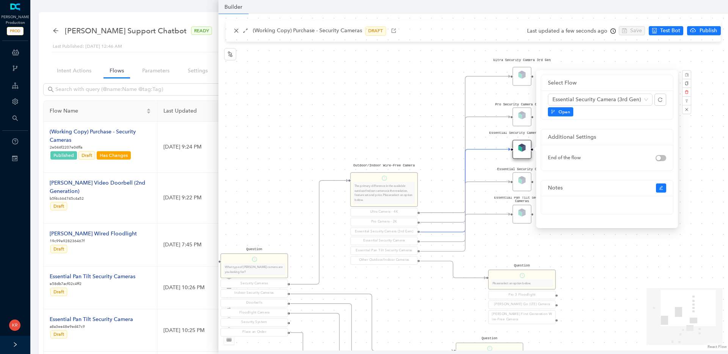
click at [418, 100] on div "Rule P Start Question What type of [PERSON_NAME] camera are you looking for? Se…" at bounding box center [473, 182] width 510 height 337
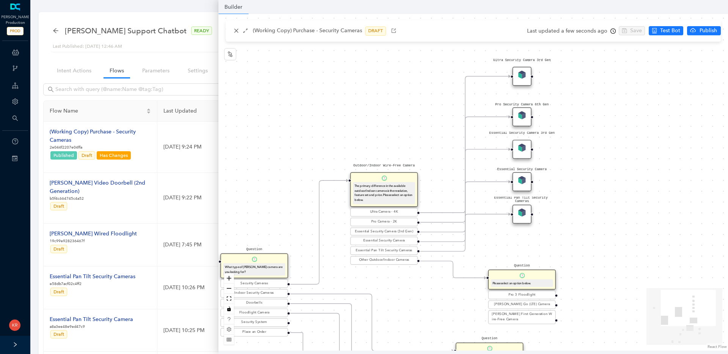
click at [528, 212] on div "Essential Pan Tilt Security Cameras" at bounding box center [522, 214] width 19 height 19
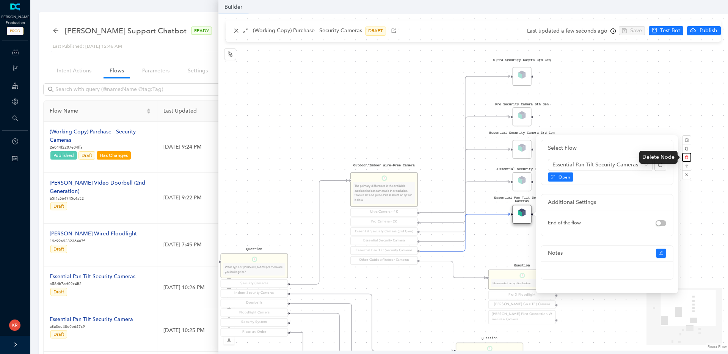
click at [690, 157] on button "button" at bounding box center [686, 157] width 9 height 9
click at [702, 136] on button "No" at bounding box center [702, 139] width 14 height 9
click at [649, 166] on div "Essential Pan Tilt Security Cameras" at bounding box center [600, 165] width 105 height 12
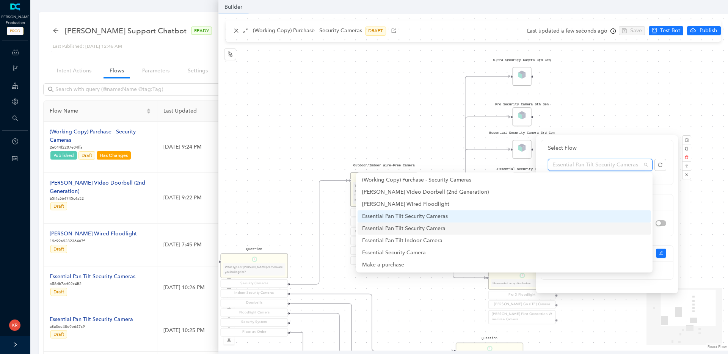
click at [508, 230] on div "Essential Pan Tilt Security Camera" at bounding box center [504, 228] width 284 height 8
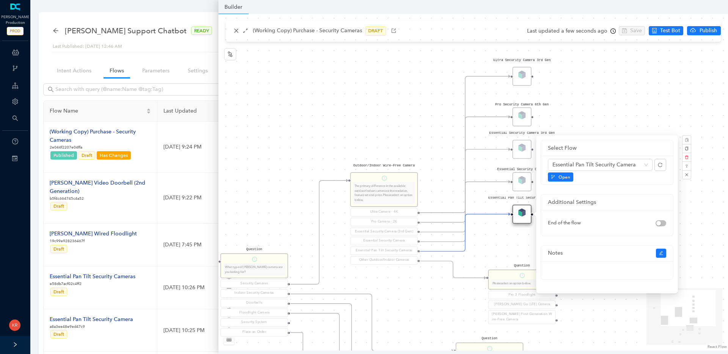
click at [658, 96] on div "Rule P Start Question What type of [PERSON_NAME] camera are you looking for? Se…" at bounding box center [473, 182] width 510 height 337
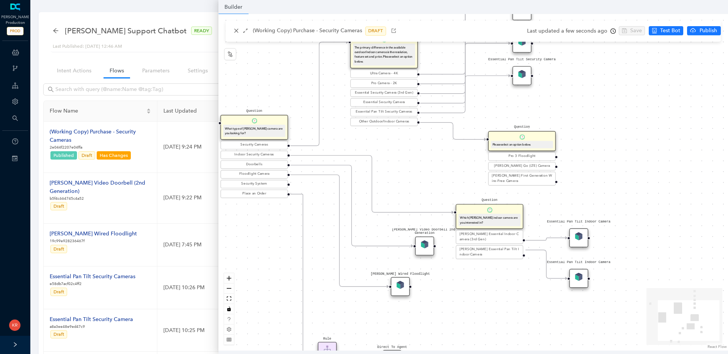
click at [397, 61] on div "The primary difference in the available outdoor/indoor cameras is the resolutio…" at bounding box center [384, 54] width 59 height 19
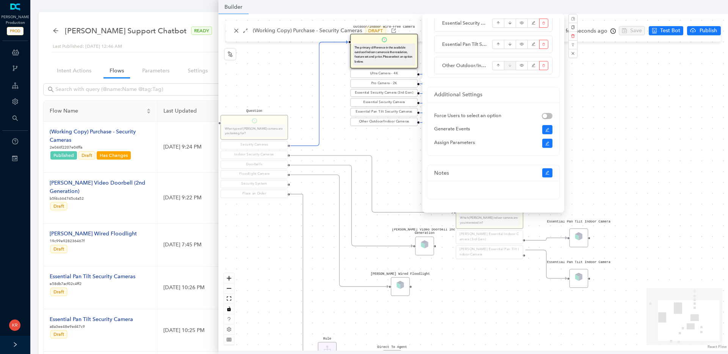
scroll to position [238, 0]
click at [543, 66] on icon "delete" at bounding box center [543, 65] width 3 height 8
click at [524, 72] on span "Yes" at bounding box center [522, 71] width 8 height 8
click at [601, 96] on div "Rule P Start Question What type of [PERSON_NAME] camera are you looking for? Se…" at bounding box center [473, 182] width 510 height 337
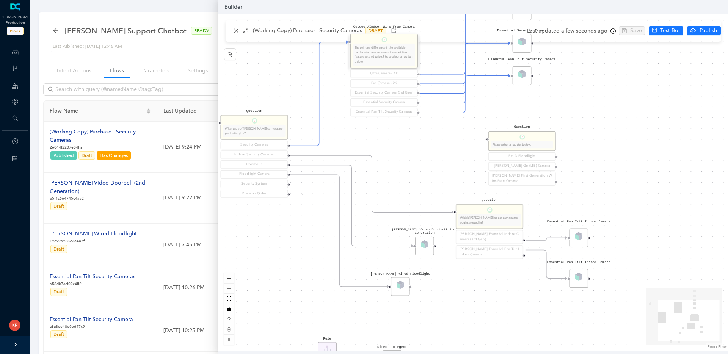
scroll to position [0, 0]
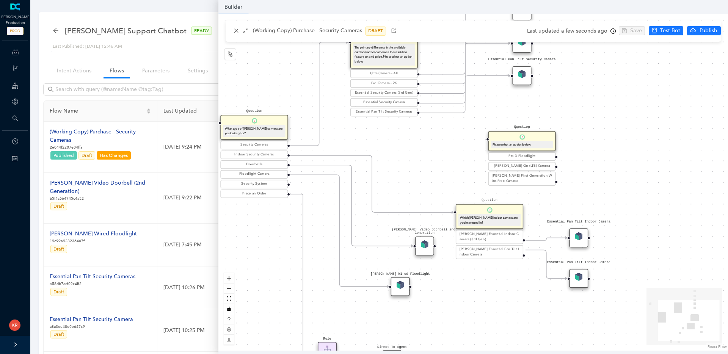
click at [517, 139] on div "Question Please select an option below." at bounding box center [521, 141] width 67 height 20
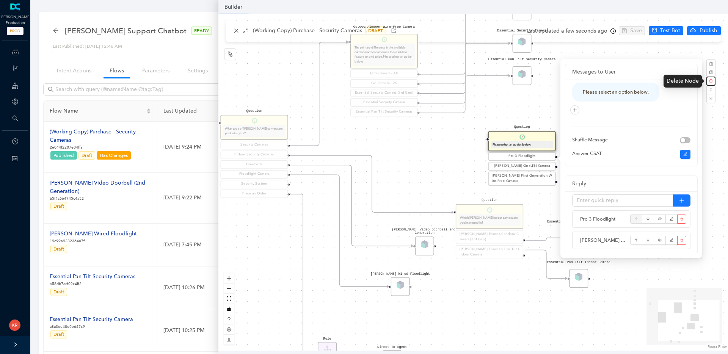
click at [711, 82] on icon "delete" at bounding box center [711, 81] width 4 height 4
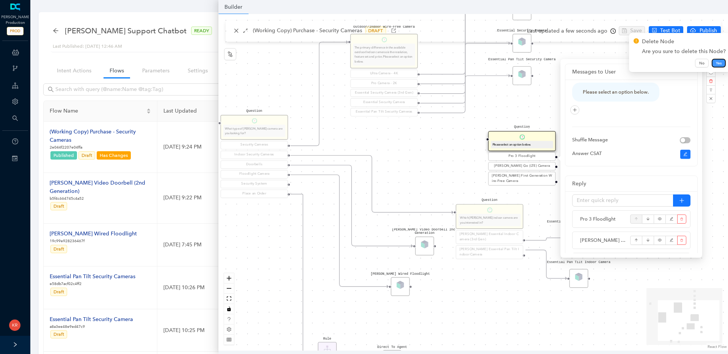
click at [717, 65] on span "Yes" at bounding box center [719, 63] width 6 height 6
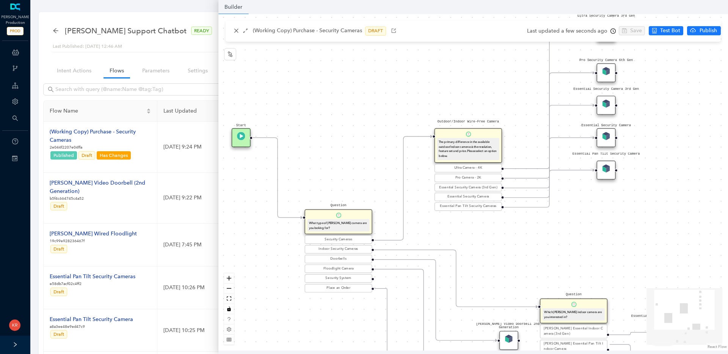
drag, startPoint x: 599, startPoint y: 143, endPoint x: 675, endPoint y: 74, distance: 102.5
click at [675, 74] on div "Rule P Start Question What type of [PERSON_NAME] camera are you looking for? Se…" at bounding box center [473, 182] width 510 height 337
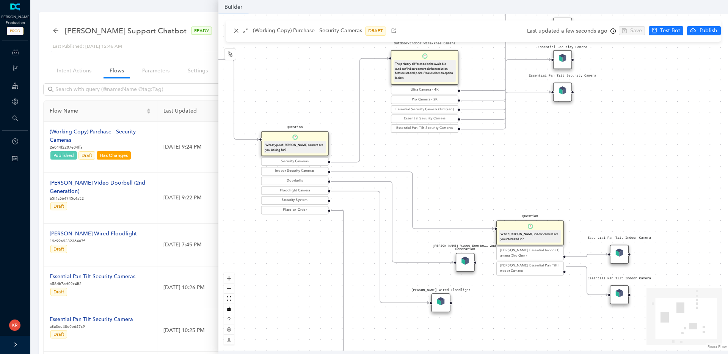
drag, startPoint x: 558, startPoint y: 189, endPoint x: 524, endPoint y: 122, distance: 75.6
click at [524, 122] on div "Rule P Start Question What type of [PERSON_NAME] camera are you looking for? Se…" at bounding box center [473, 182] width 510 height 337
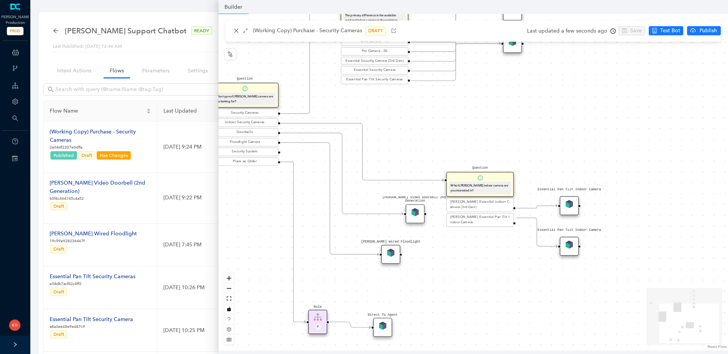
drag, startPoint x: 601, startPoint y: 152, endPoint x: 556, endPoint y: 106, distance: 64.1
click at [551, 98] on div "Rule P Start Question What type of [PERSON_NAME] camera are you looking for? Se…" at bounding box center [473, 182] width 510 height 337
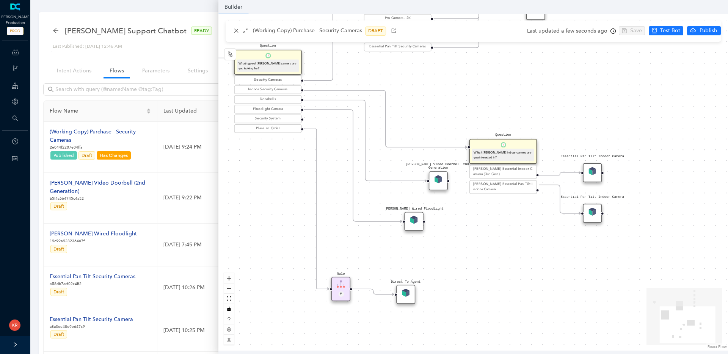
drag, startPoint x: 562, startPoint y: 130, endPoint x: 585, endPoint y: 105, distance: 34.4
click at [585, 105] on div "Rule P Start Question What type of [PERSON_NAME] camera are you looking for? Se…" at bounding box center [473, 182] width 510 height 337
